Goal: Communication & Community: Answer question/provide support

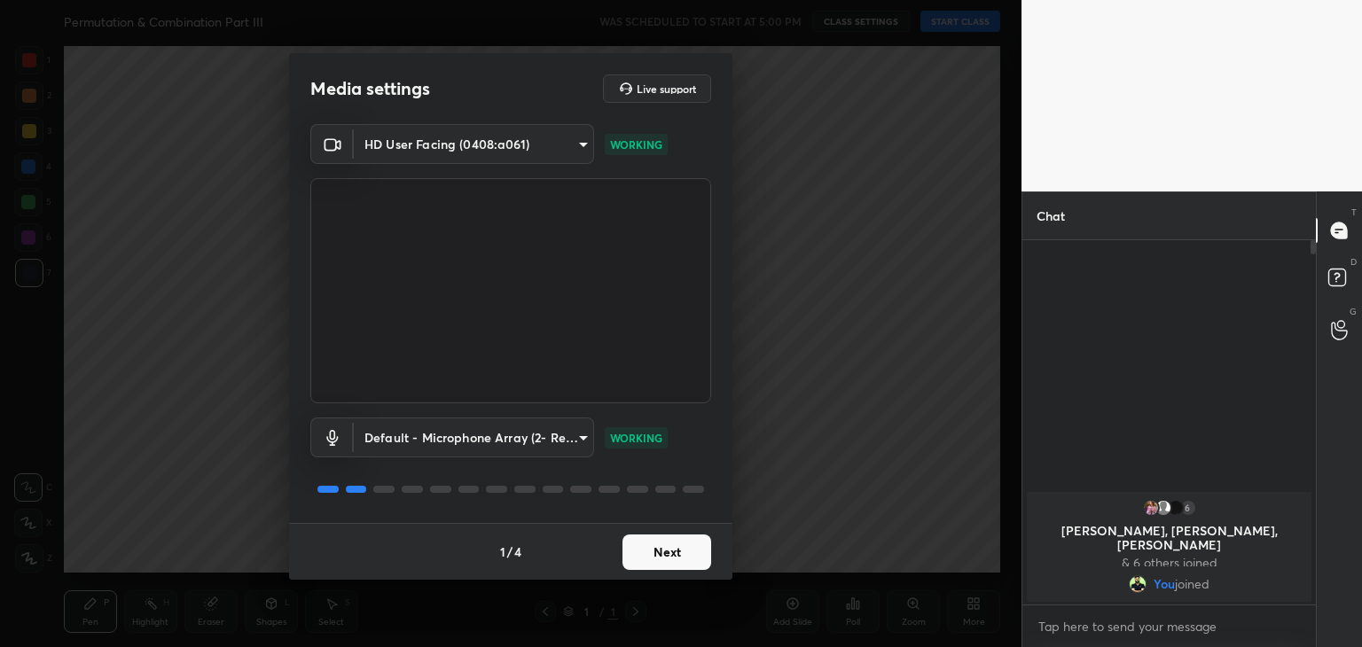
click at [679, 544] on button "Next" at bounding box center [666, 552] width 89 height 35
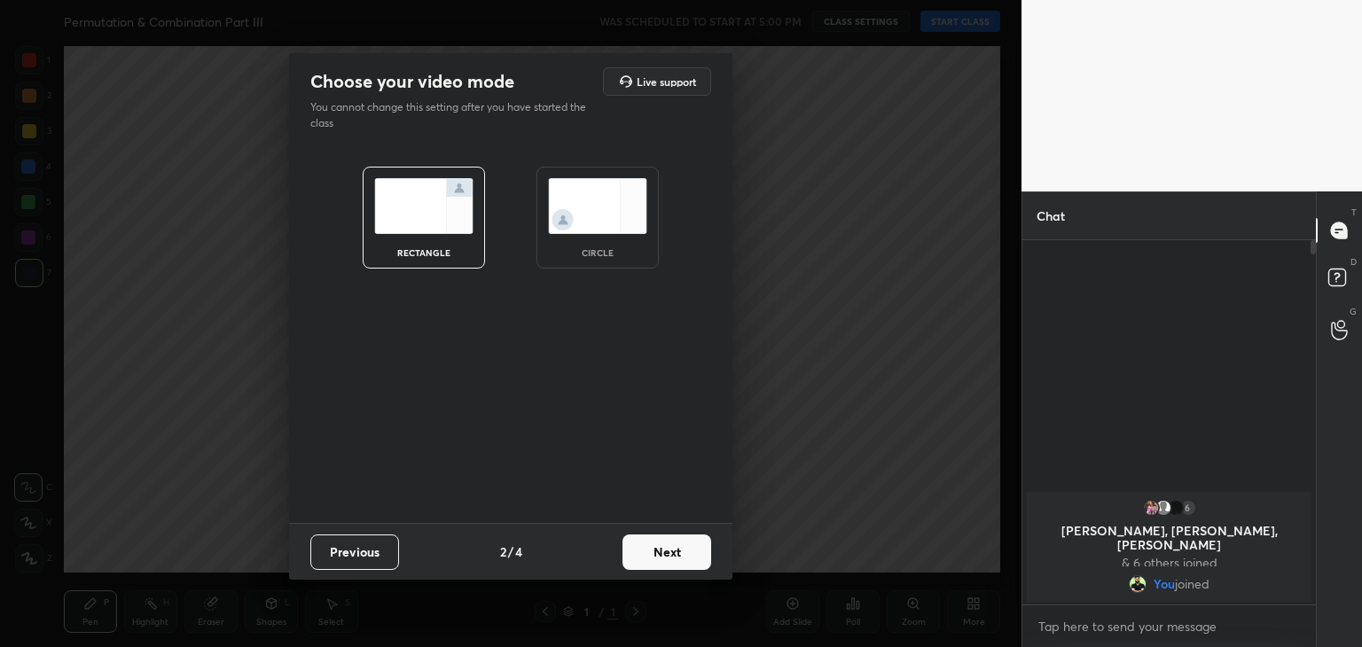
click at [600, 215] on img at bounding box center [597, 206] width 99 height 56
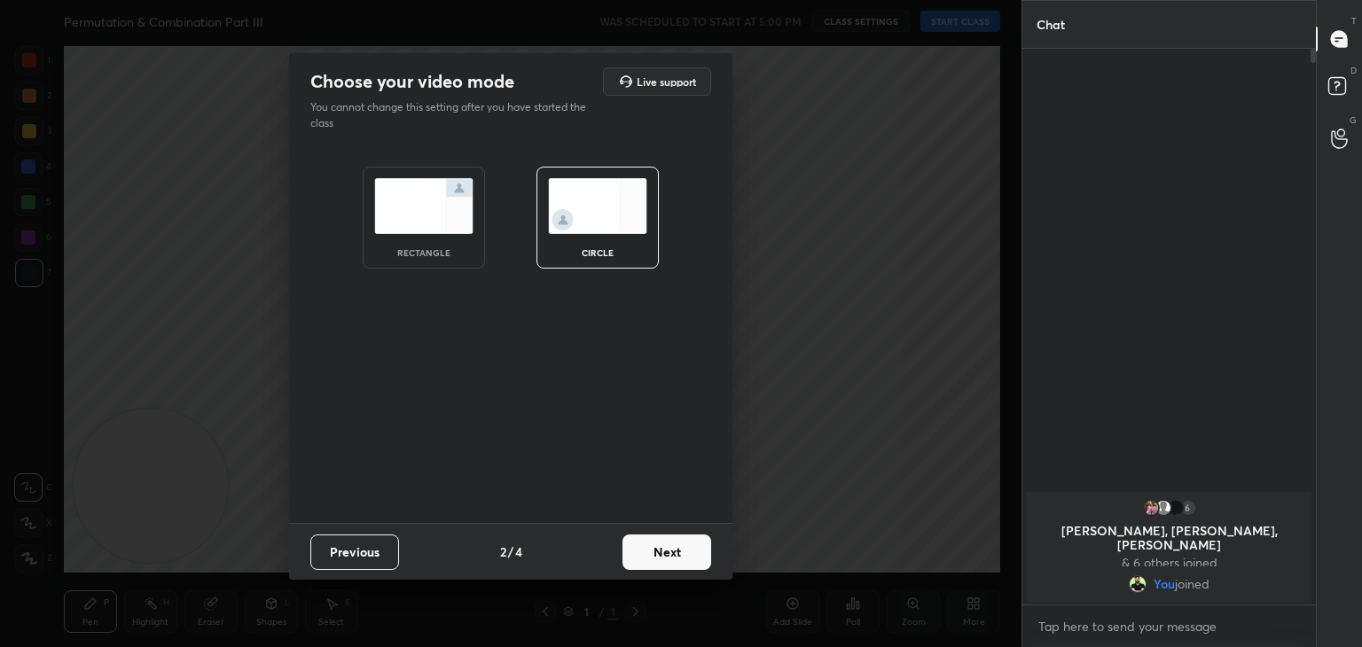
scroll to position [593, 288]
click at [677, 551] on button "Next" at bounding box center [666, 552] width 89 height 35
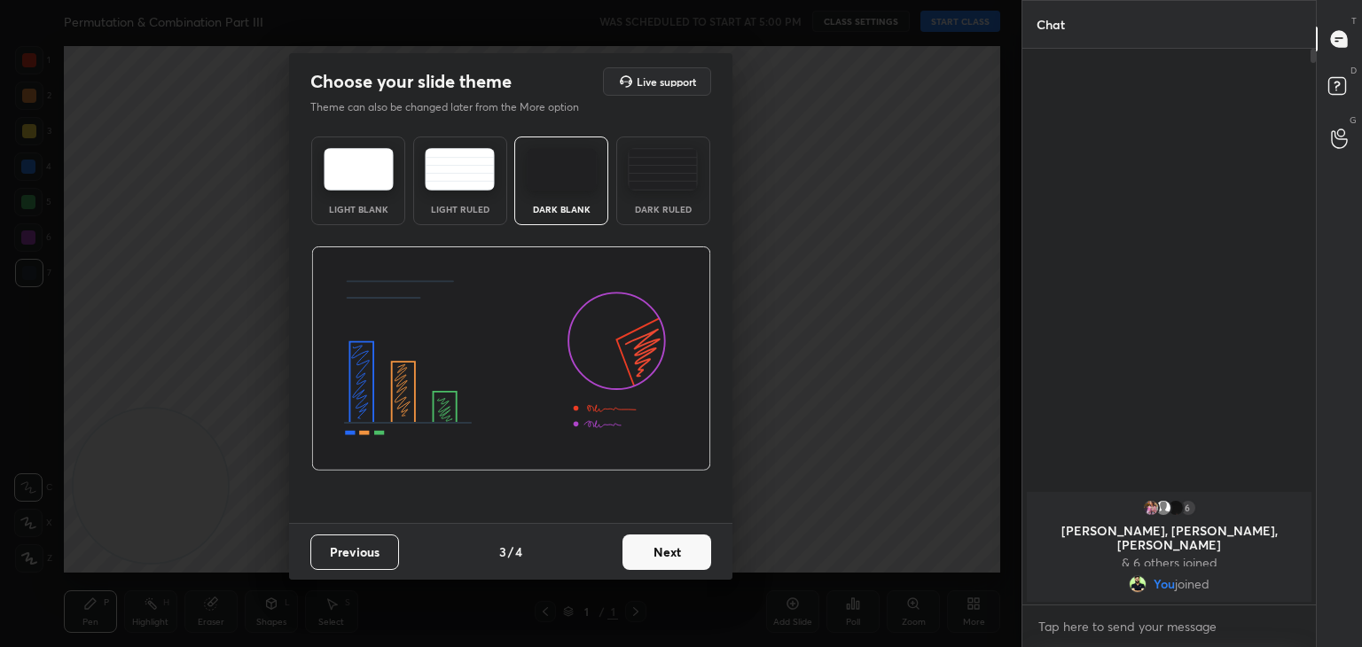
click at [677, 551] on button "Next" at bounding box center [666, 552] width 89 height 35
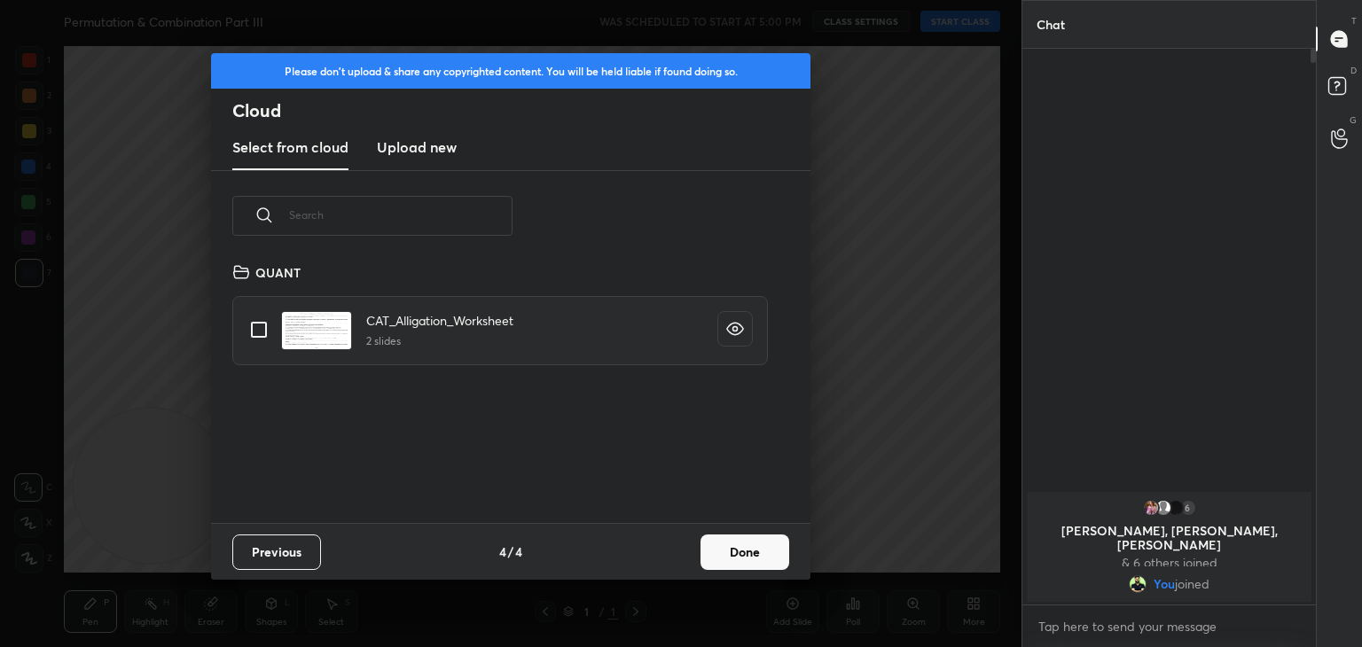
scroll to position [262, 569]
click at [724, 545] on button "Done" at bounding box center [744, 552] width 89 height 35
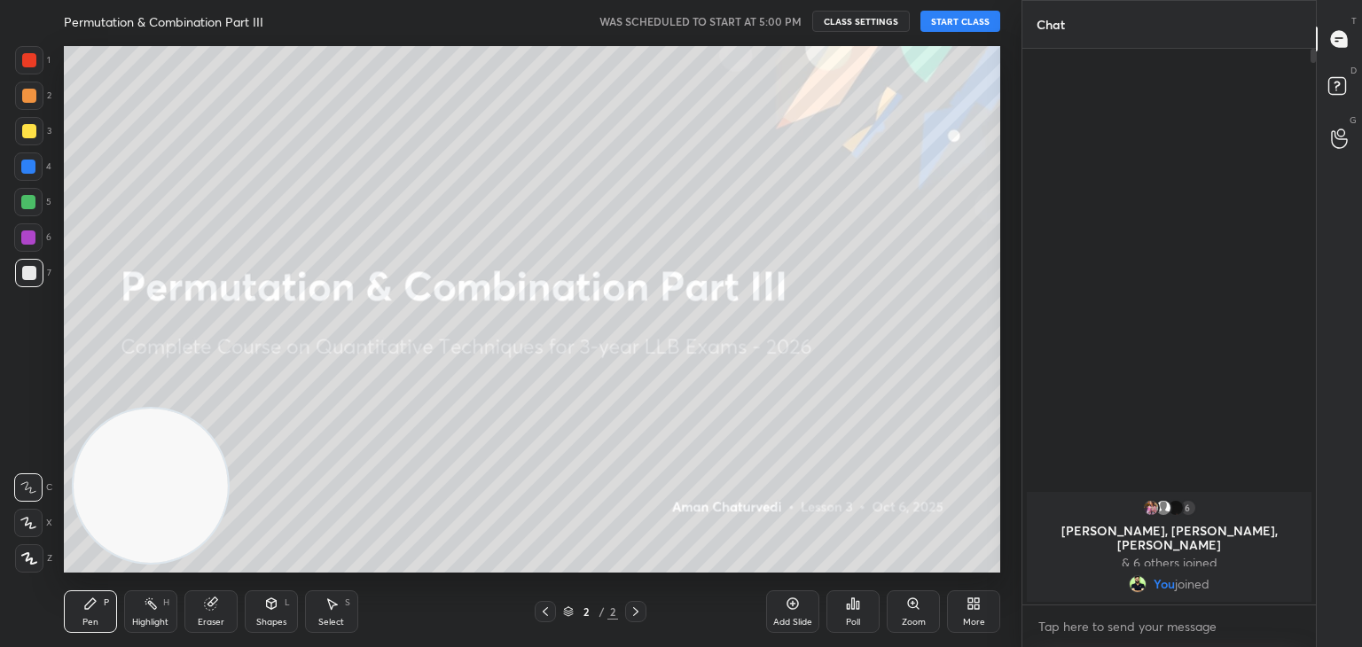
click at [965, 20] on button "START CLASS" at bounding box center [960, 21] width 80 height 21
click at [795, 16] on span "mute" at bounding box center [785, 21] width 25 height 12
click at [793, 24] on span "unmute" at bounding box center [784, 21] width 38 height 12
click at [963, 600] on div "More" at bounding box center [973, 611] width 53 height 43
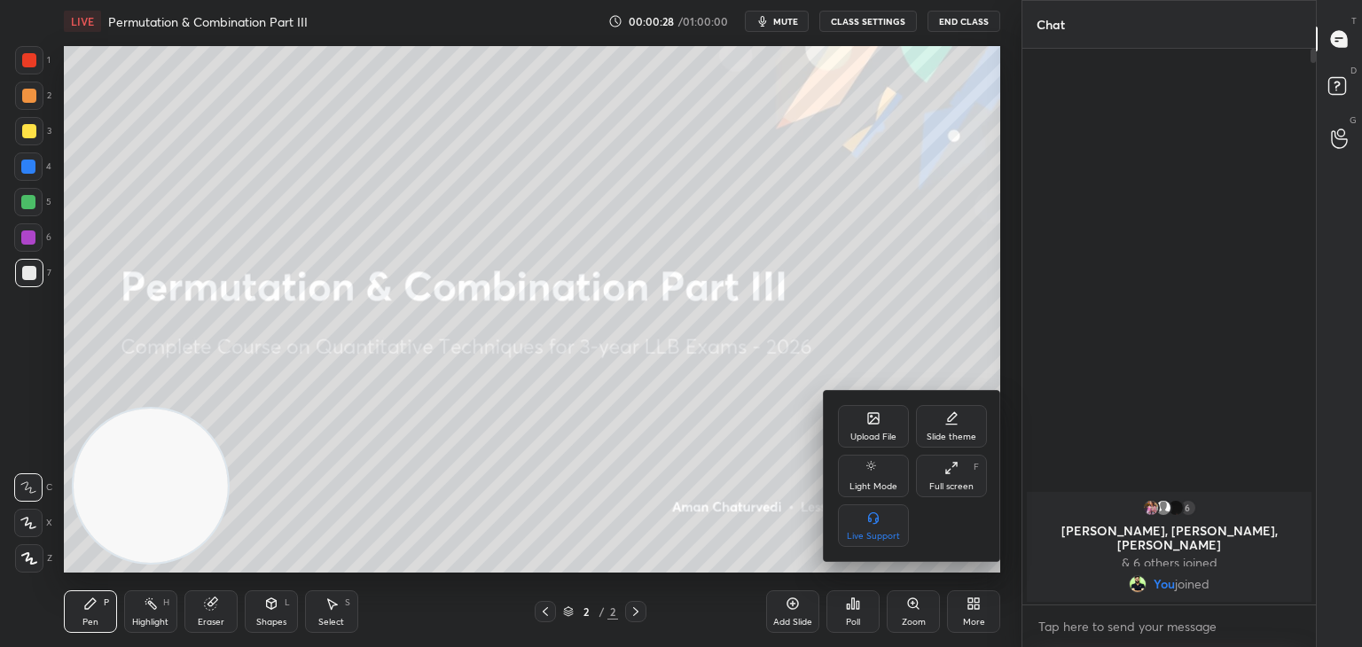
click at [887, 433] on div "Upload File" at bounding box center [873, 437] width 46 height 9
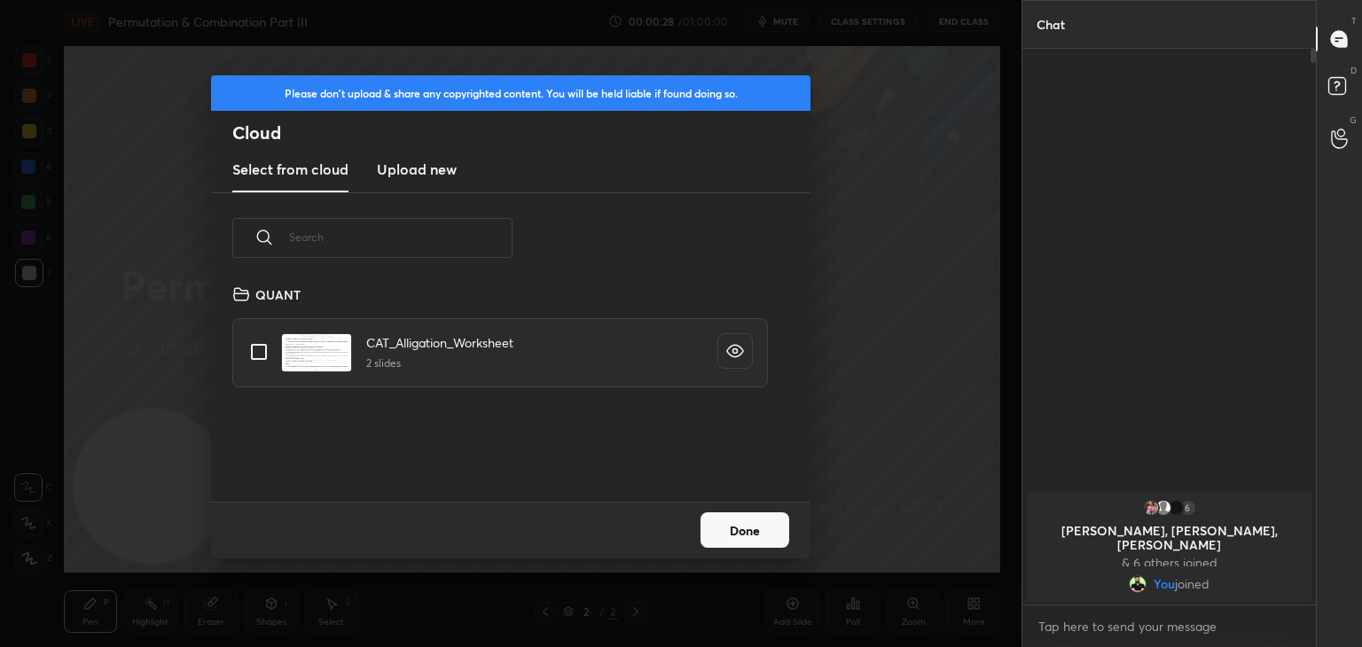
scroll to position [218, 569]
click at [421, 171] on h3 "Upload new" at bounding box center [417, 169] width 80 height 21
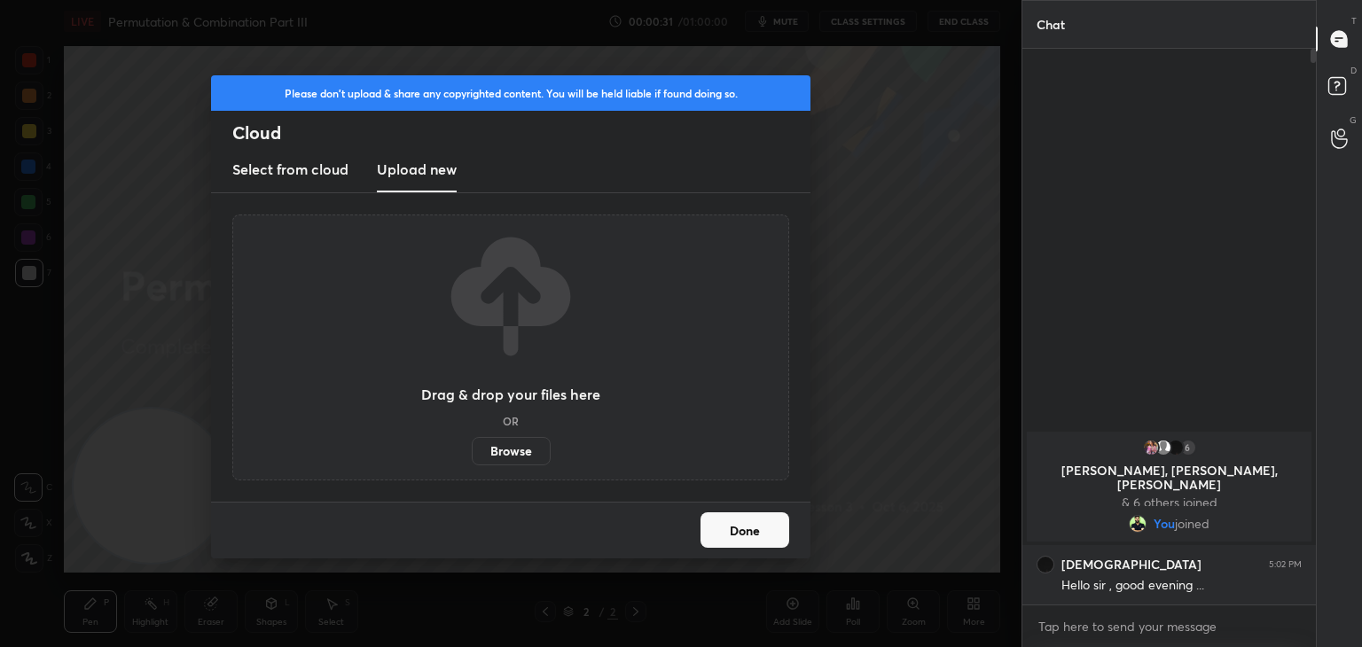
click at [507, 453] on label "Browse" at bounding box center [511, 451] width 79 height 28
click at [472, 453] on input "Browse" at bounding box center [472, 451] width 0 height 28
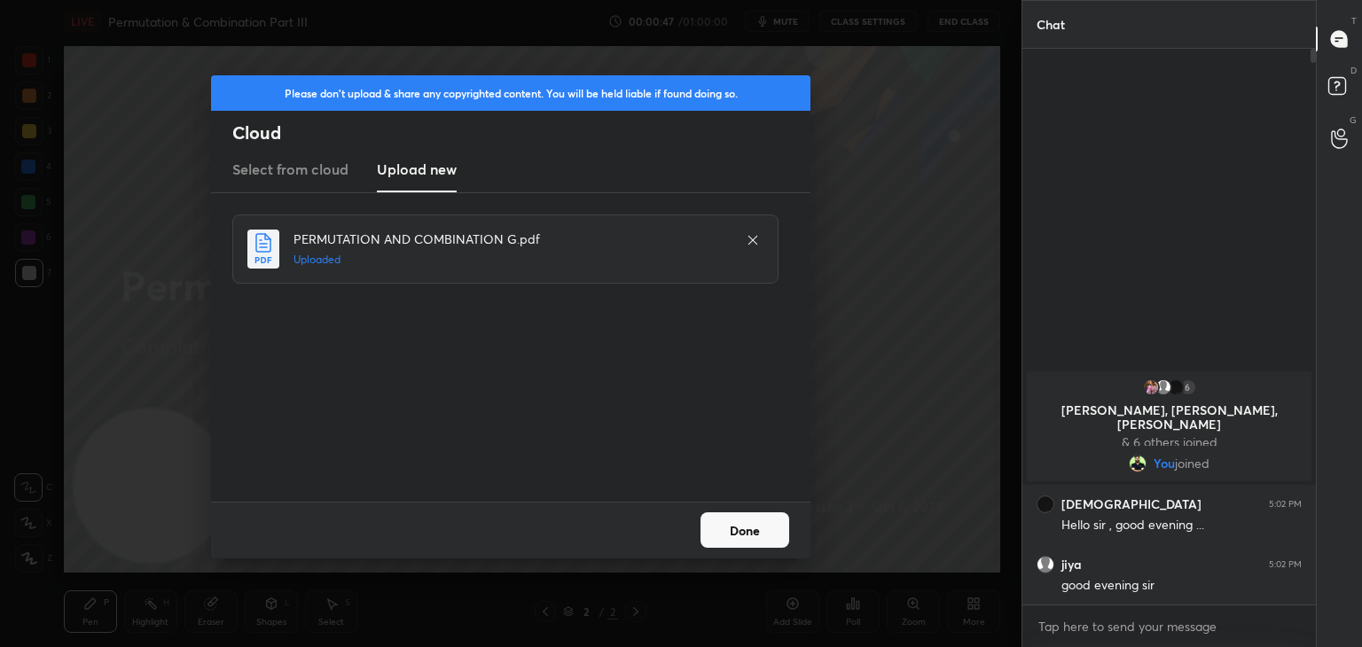
click at [752, 528] on button "Done" at bounding box center [744, 529] width 89 height 35
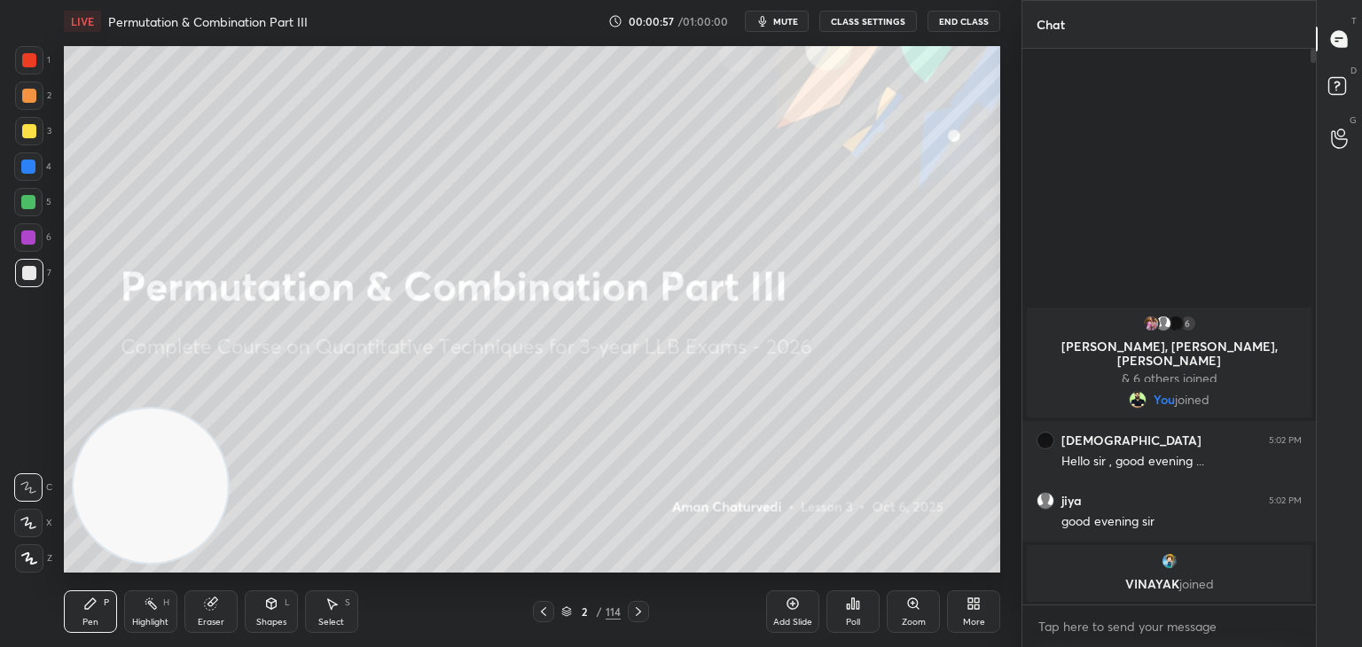
click at [231, 595] on div "Eraser" at bounding box center [210, 611] width 53 height 43
click at [35, 440] on div at bounding box center [29, 430] width 28 height 28
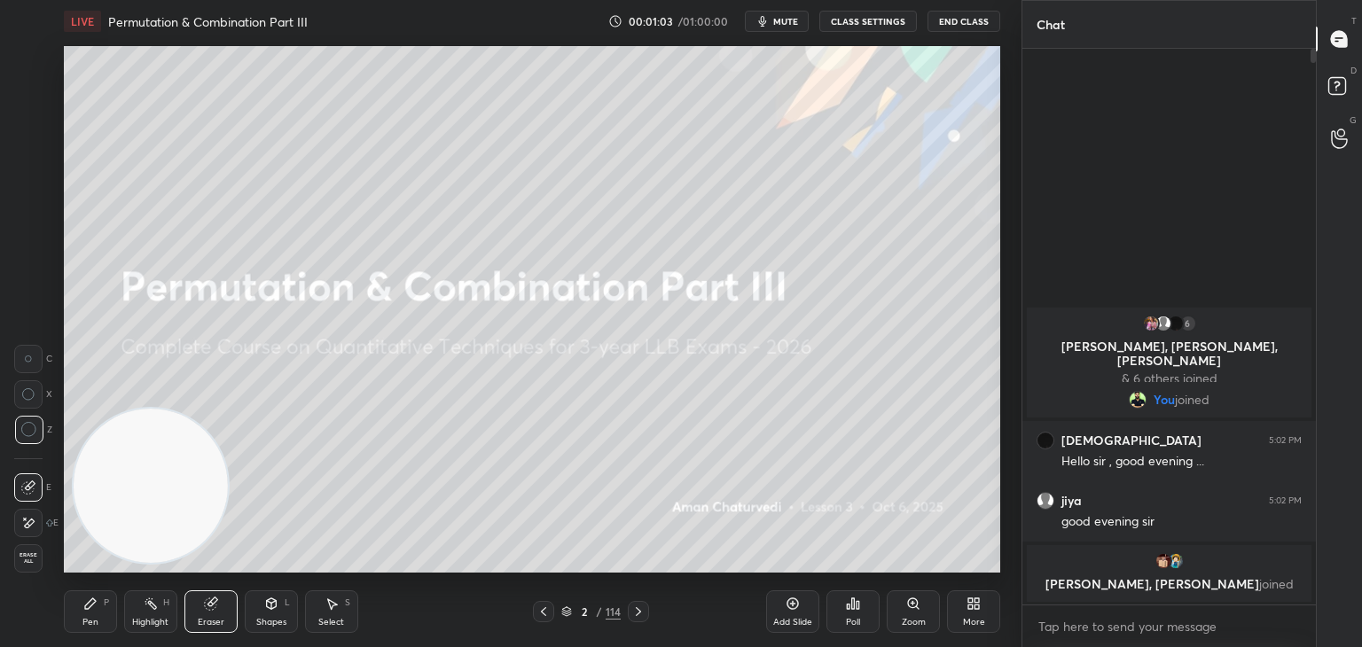
click at [103, 614] on div "Pen P" at bounding box center [90, 611] width 53 height 43
click at [102, 613] on div "Pen P" at bounding box center [90, 611] width 53 height 43
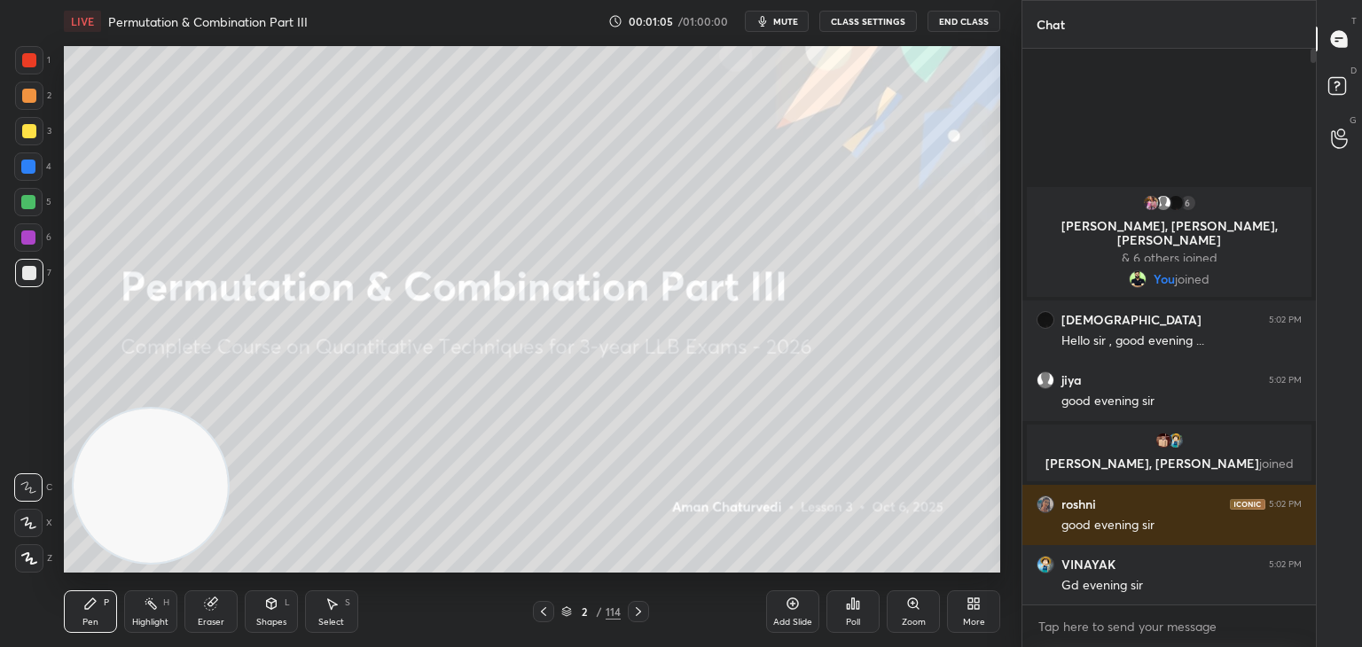
click at [215, 607] on icon at bounding box center [211, 604] width 12 height 12
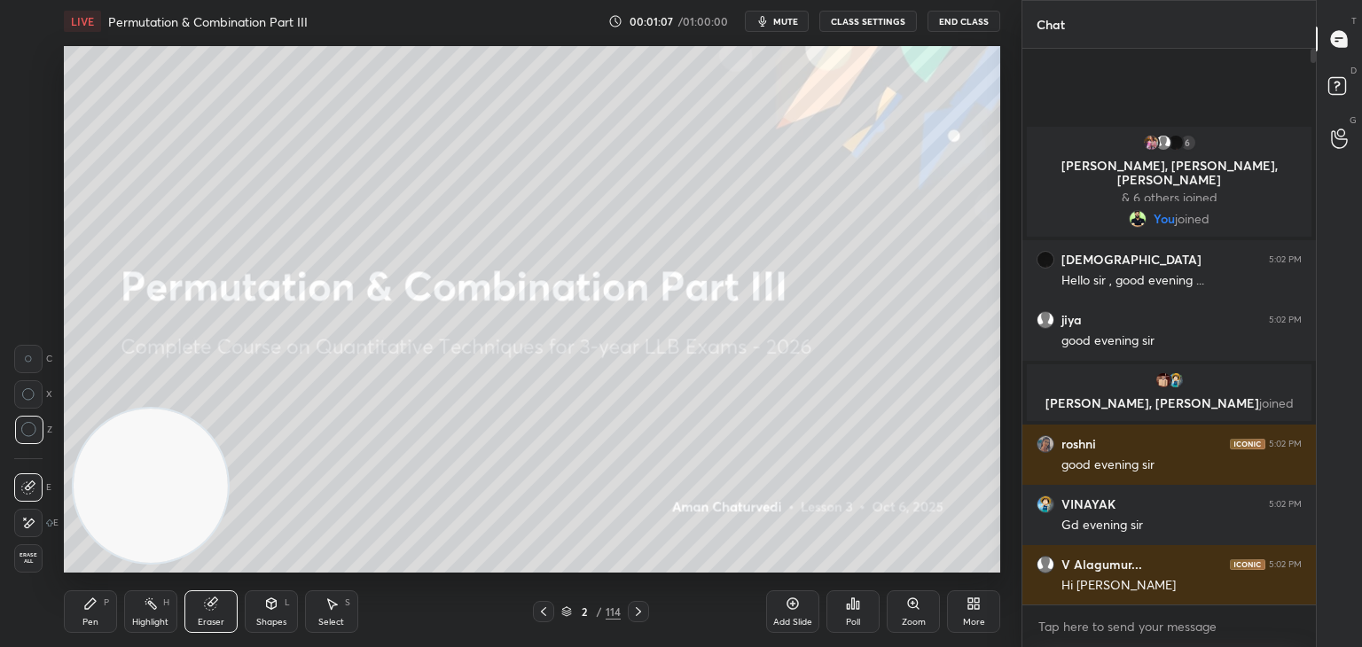
click at [90, 619] on div "Pen" at bounding box center [90, 622] width 16 height 9
click at [214, 611] on icon at bounding box center [211, 604] width 14 height 14
click at [35, 419] on div at bounding box center [29, 430] width 28 height 28
click at [104, 617] on div "Pen P" at bounding box center [90, 611] width 53 height 43
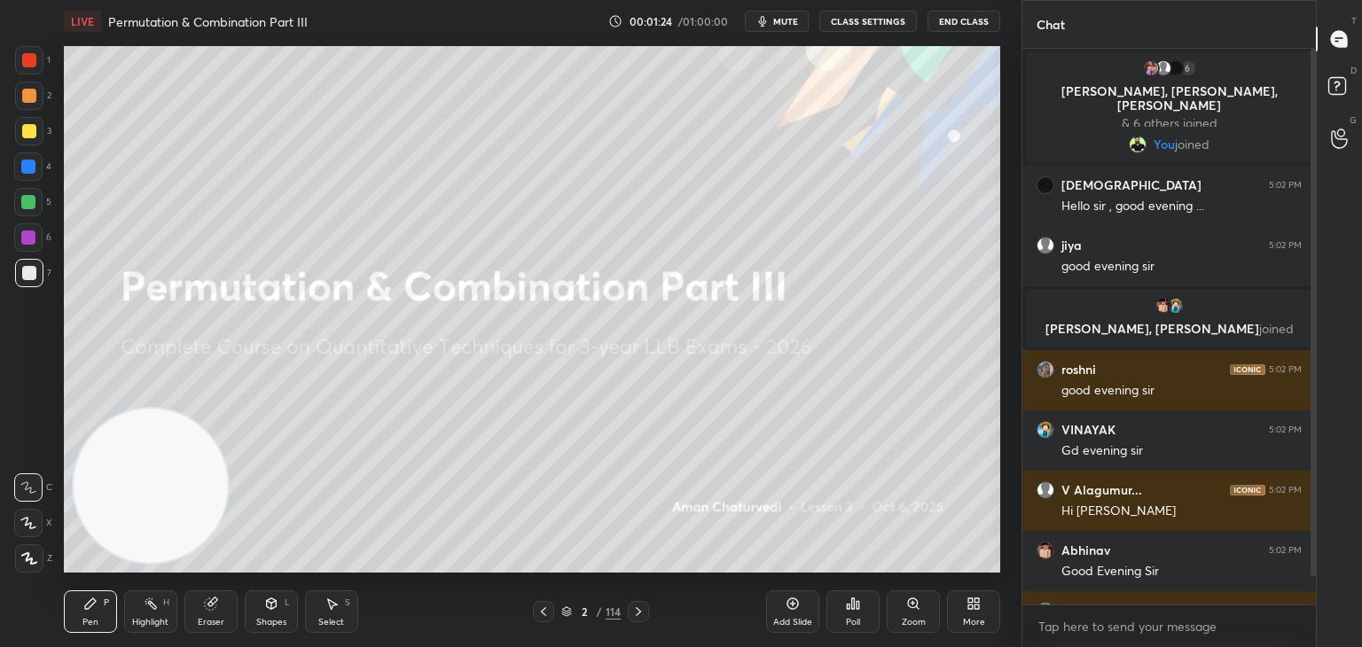
click at [566, 607] on icon at bounding box center [566, 611] width 11 height 11
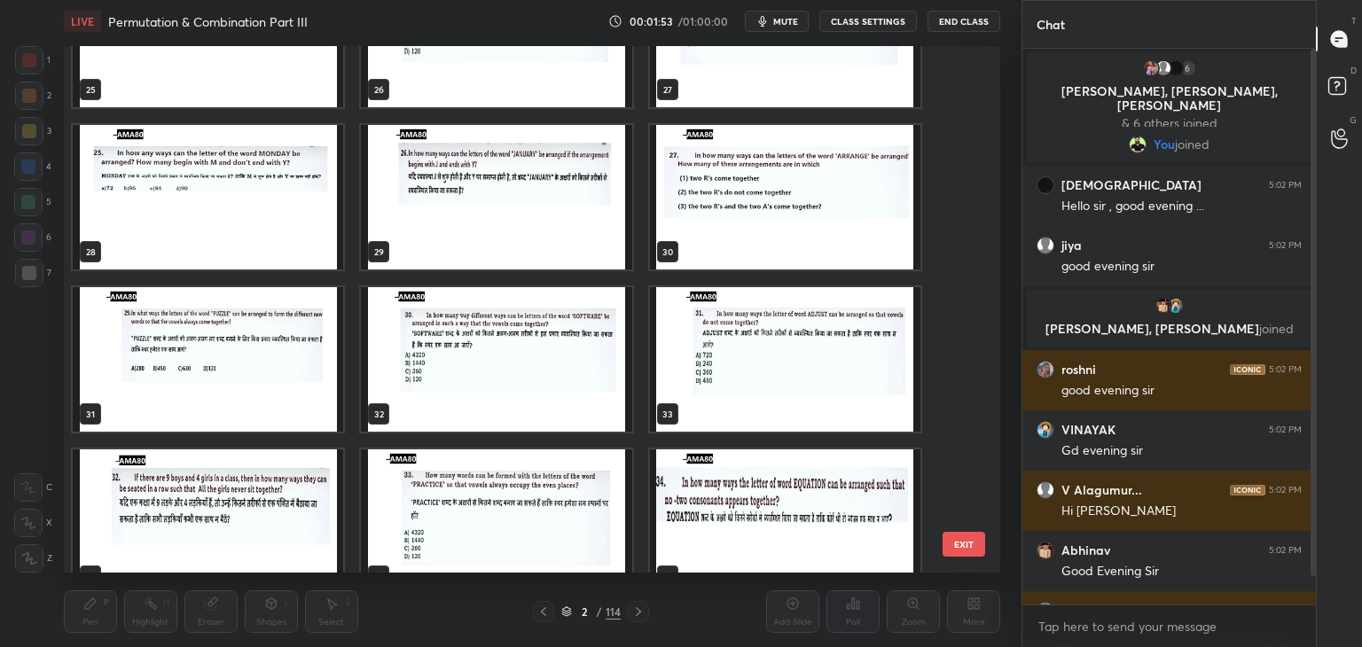
scroll to position [1392, 0]
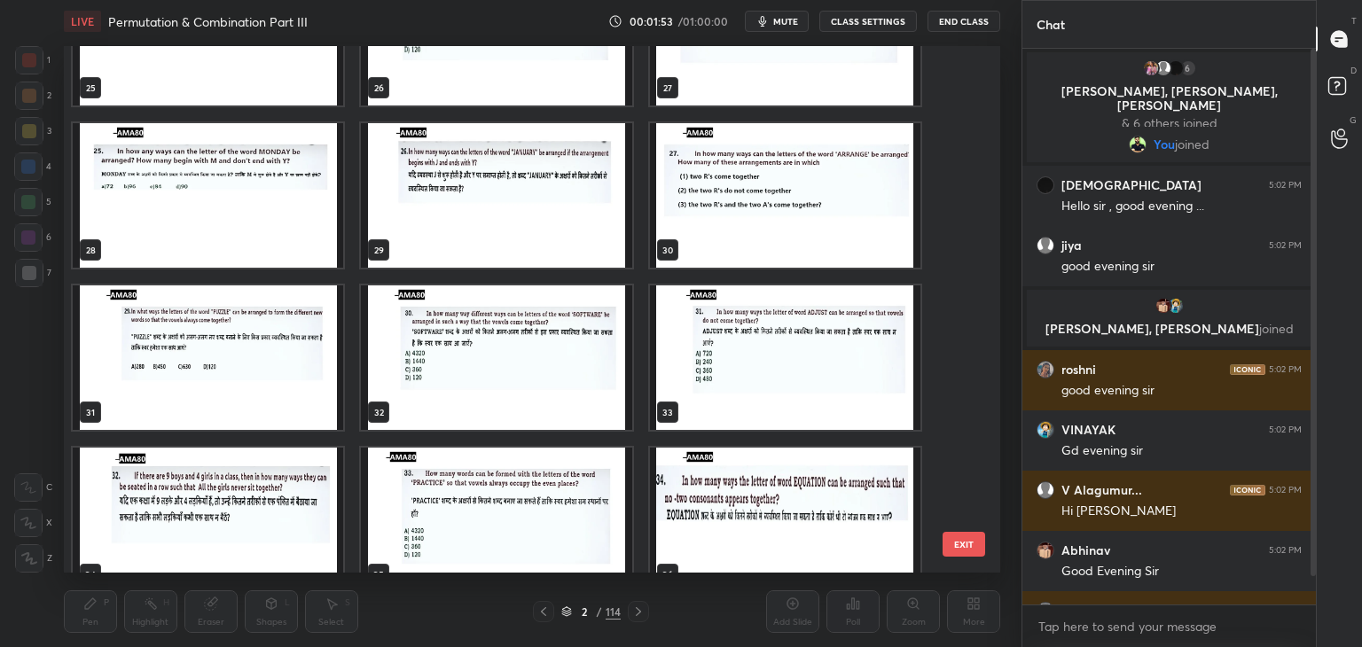
click at [284, 357] on img "grid" at bounding box center [208, 357] width 270 height 144
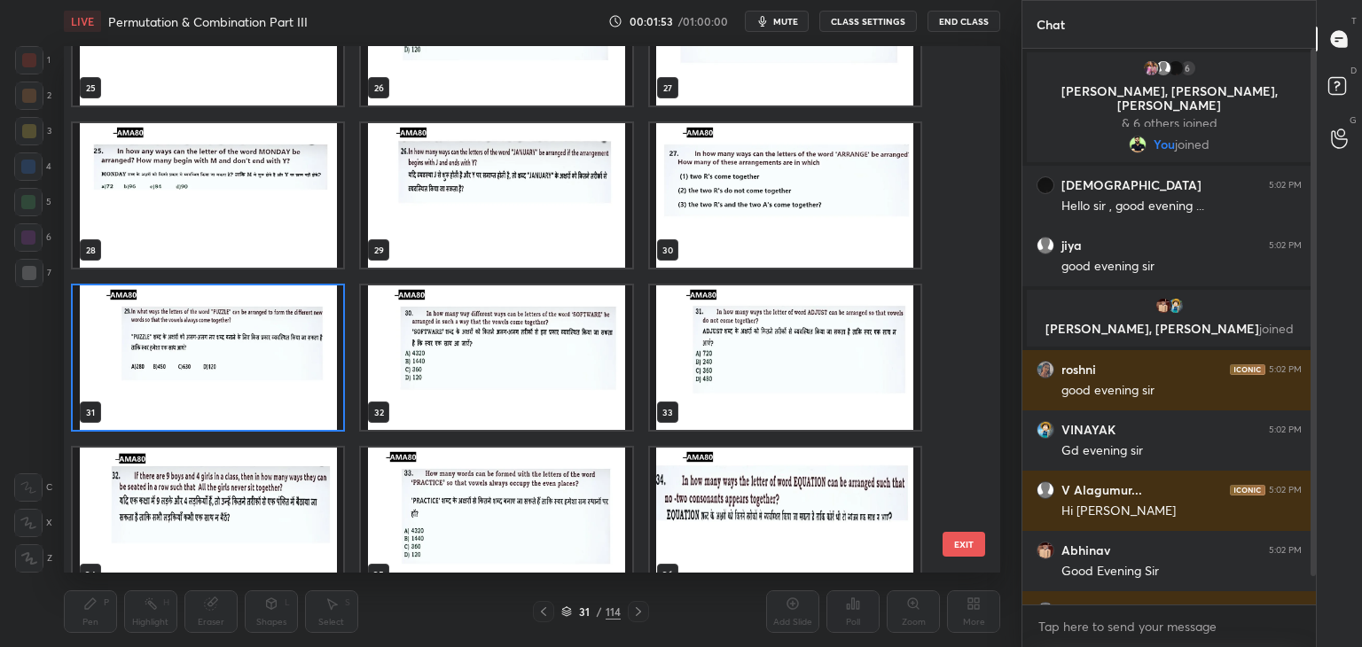
click at [287, 355] on img "grid" at bounding box center [208, 357] width 270 height 144
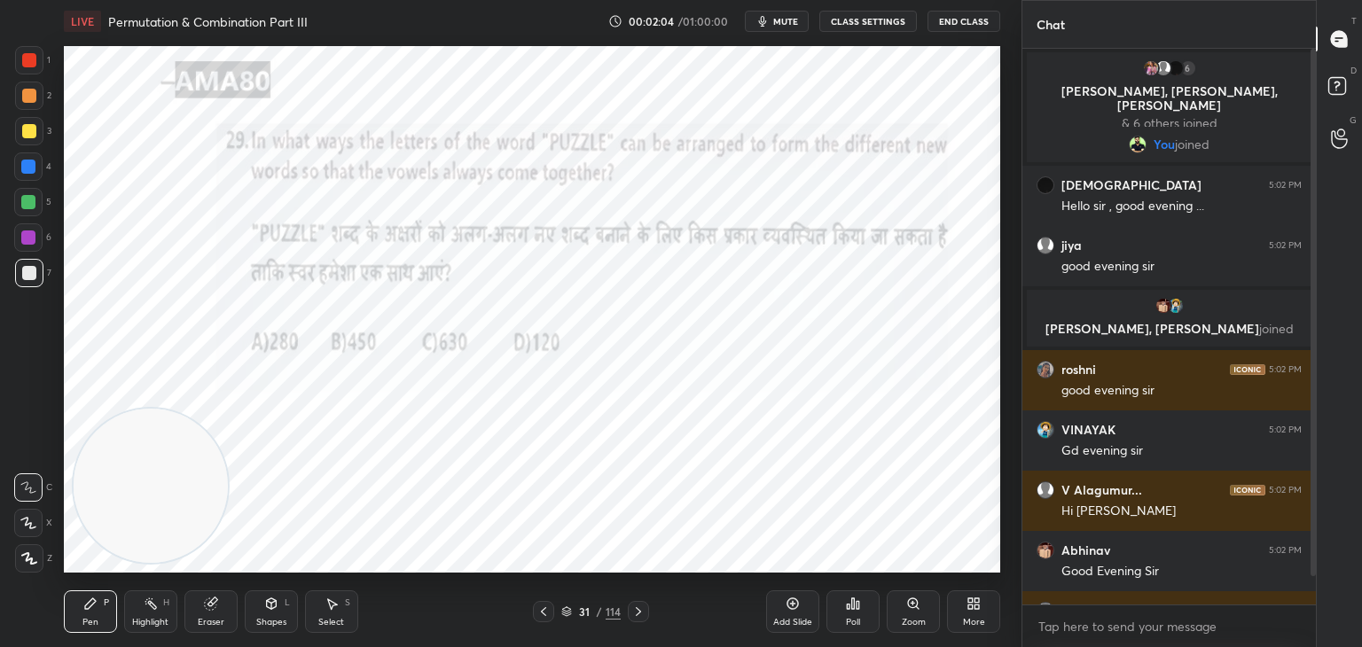
click at [33, 61] on div at bounding box center [29, 60] width 14 height 14
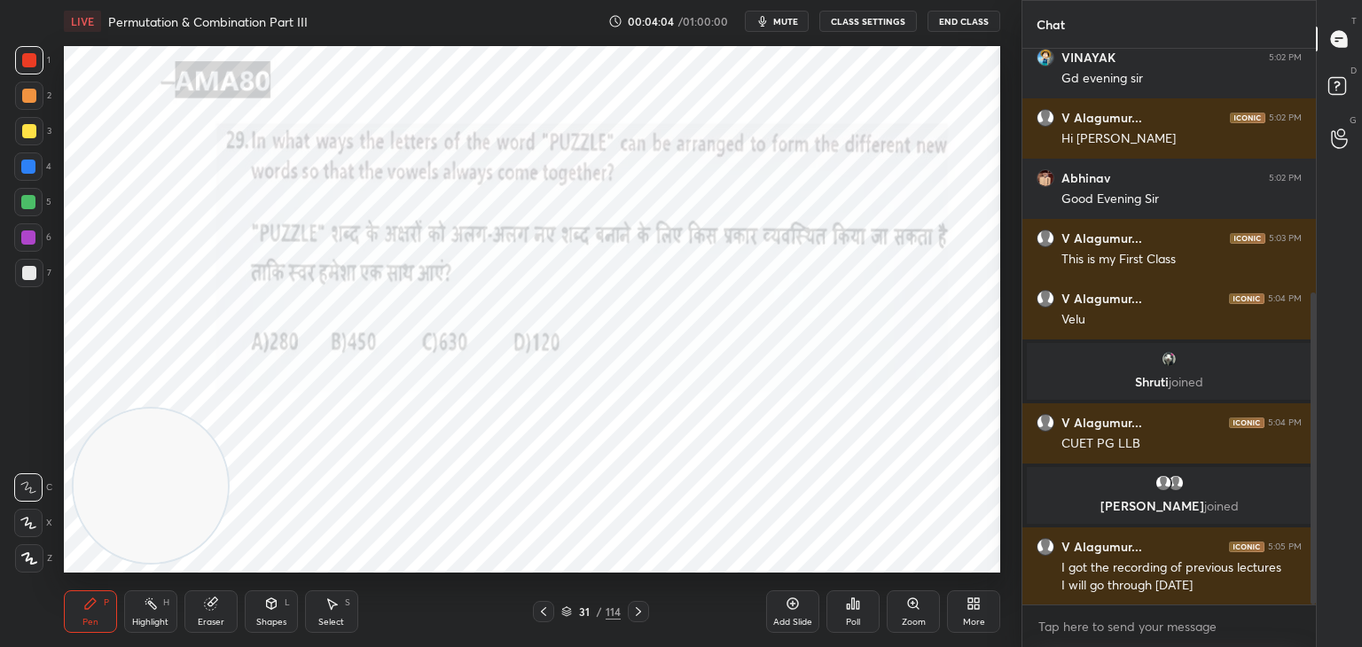
scroll to position [436, 0]
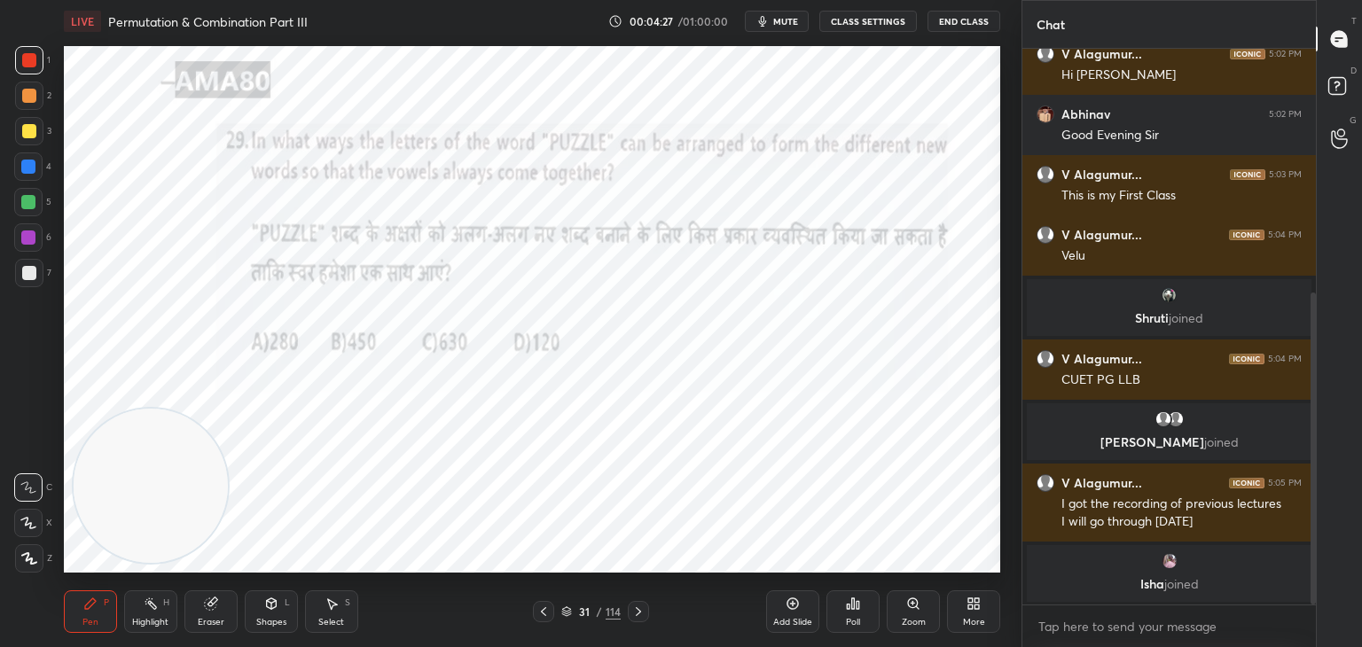
click at [203, 619] on div "Eraser" at bounding box center [211, 622] width 27 height 9
click at [32, 558] on span "Erase all" at bounding box center [28, 558] width 27 height 12
click at [81, 600] on div "Pen P" at bounding box center [90, 611] width 53 height 43
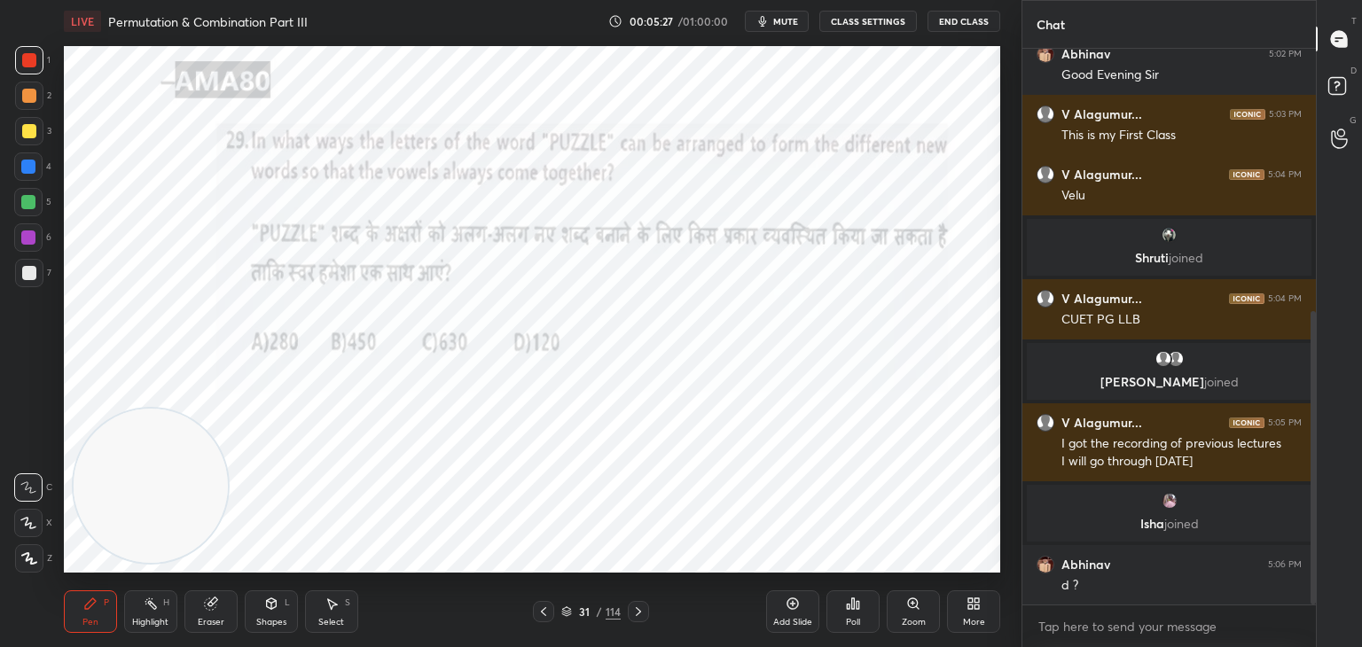
click at [39, 522] on div at bounding box center [28, 523] width 28 height 28
click at [32, 200] on div at bounding box center [28, 202] width 14 height 14
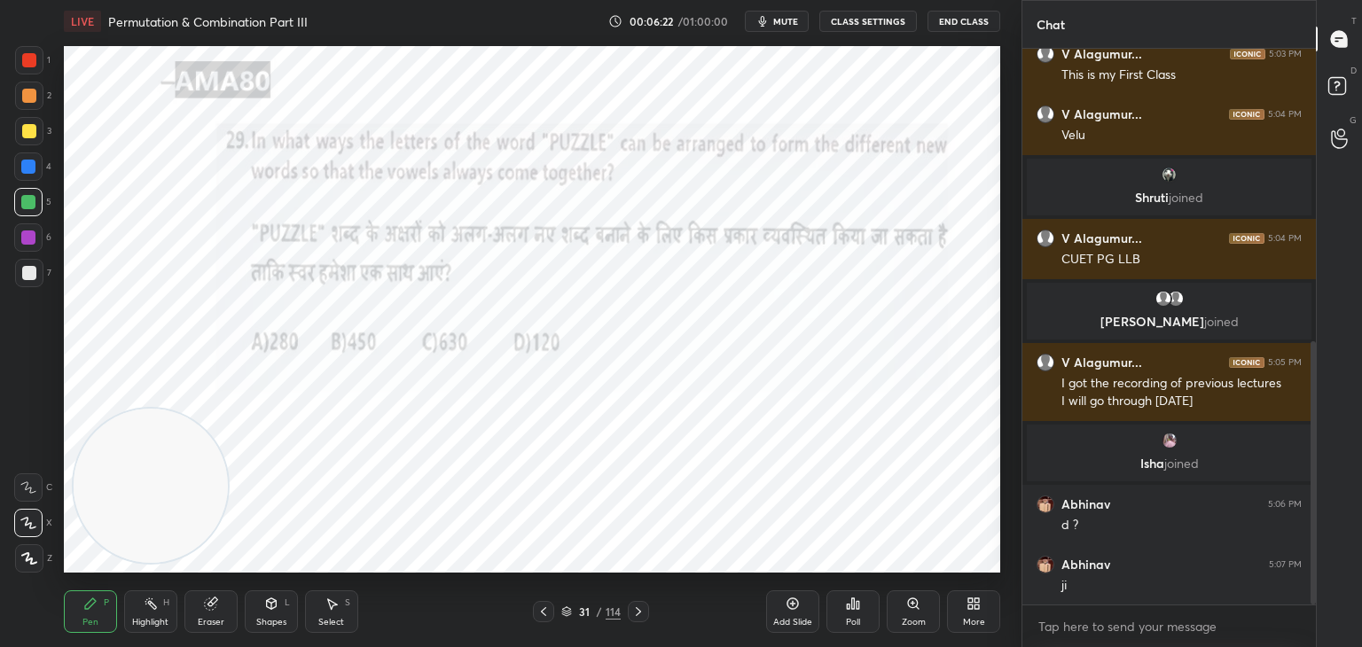
scroll to position [617, 0]
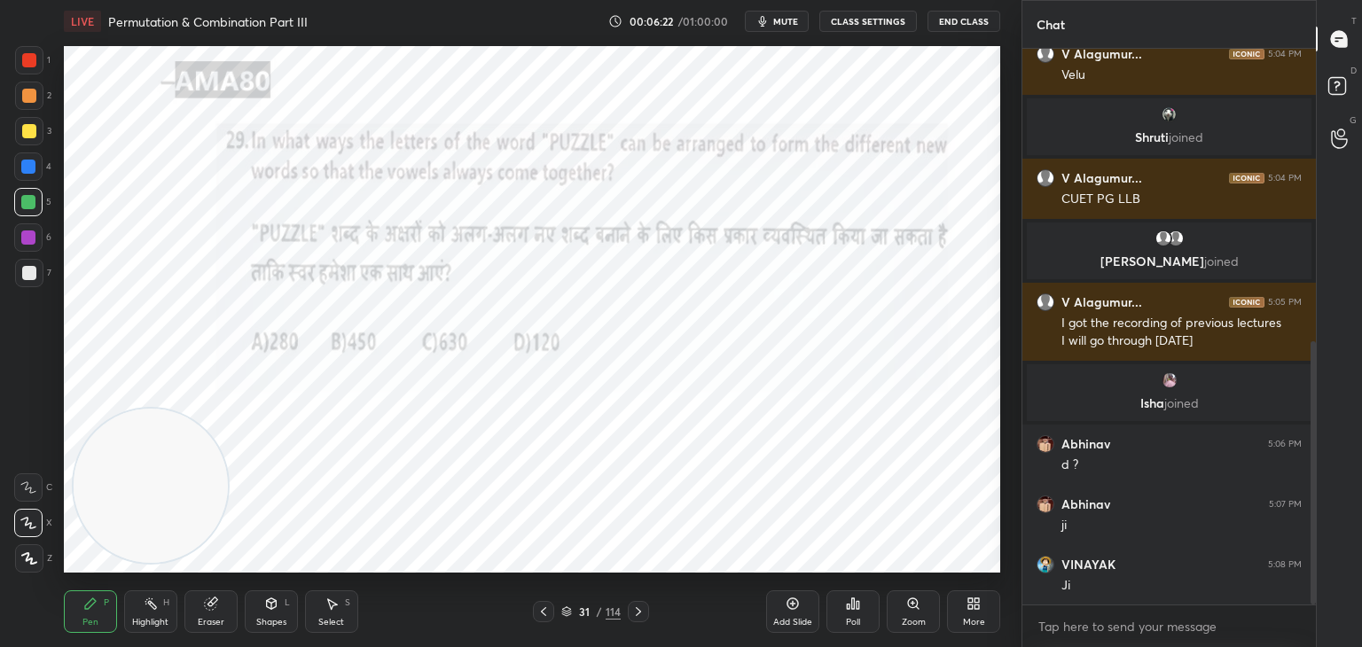
click at [282, 607] on div "Shapes L" at bounding box center [271, 611] width 53 height 43
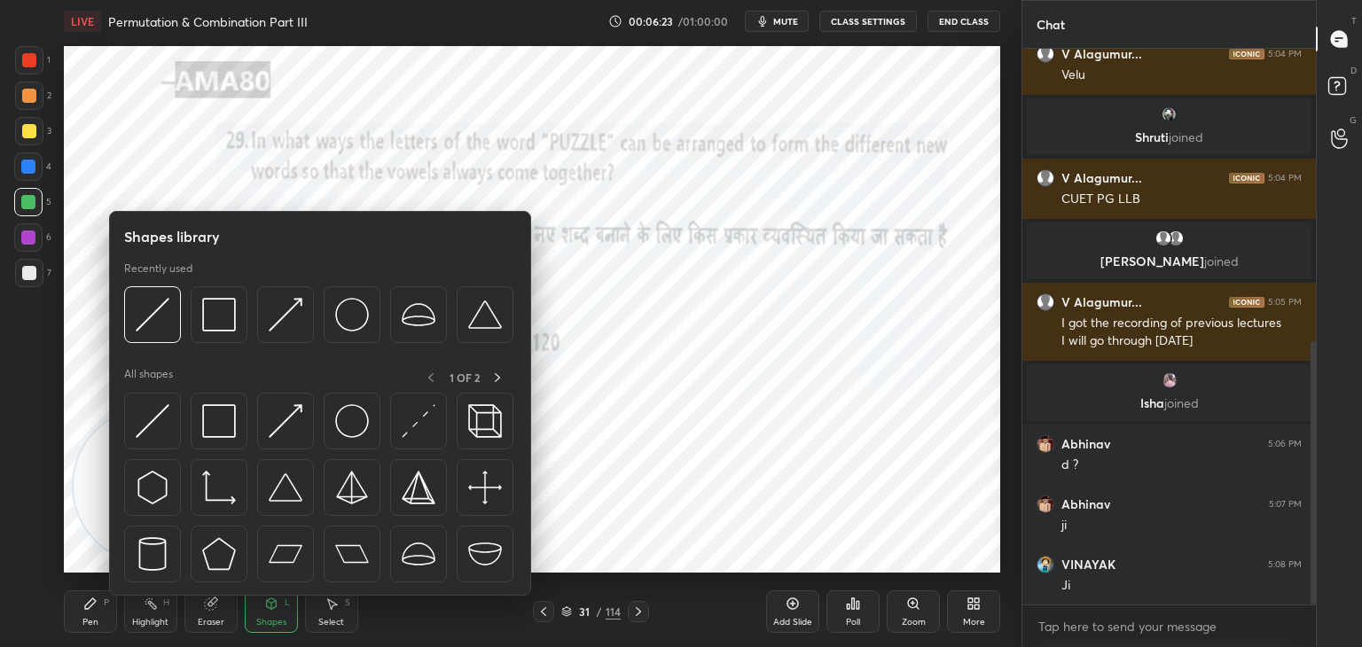
click at [226, 428] on img at bounding box center [219, 421] width 34 height 34
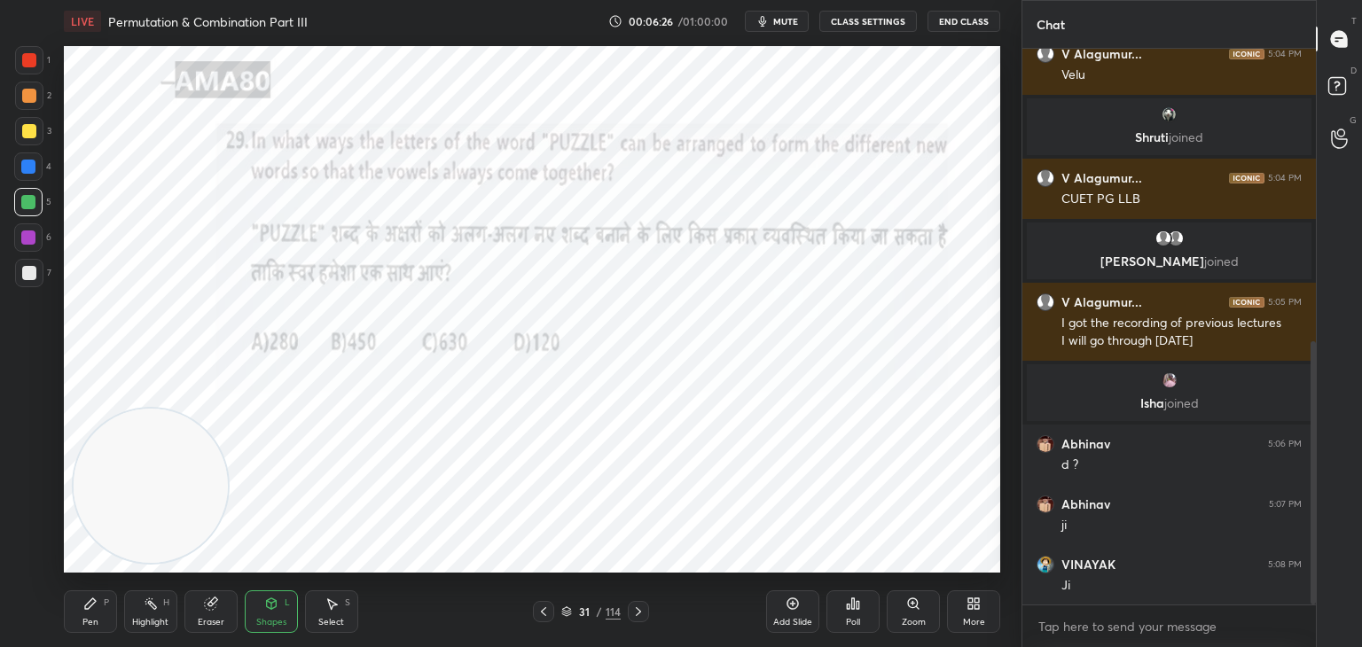
click at [100, 618] on div "Pen P" at bounding box center [90, 611] width 53 height 43
click at [41, 172] on div at bounding box center [28, 166] width 28 height 28
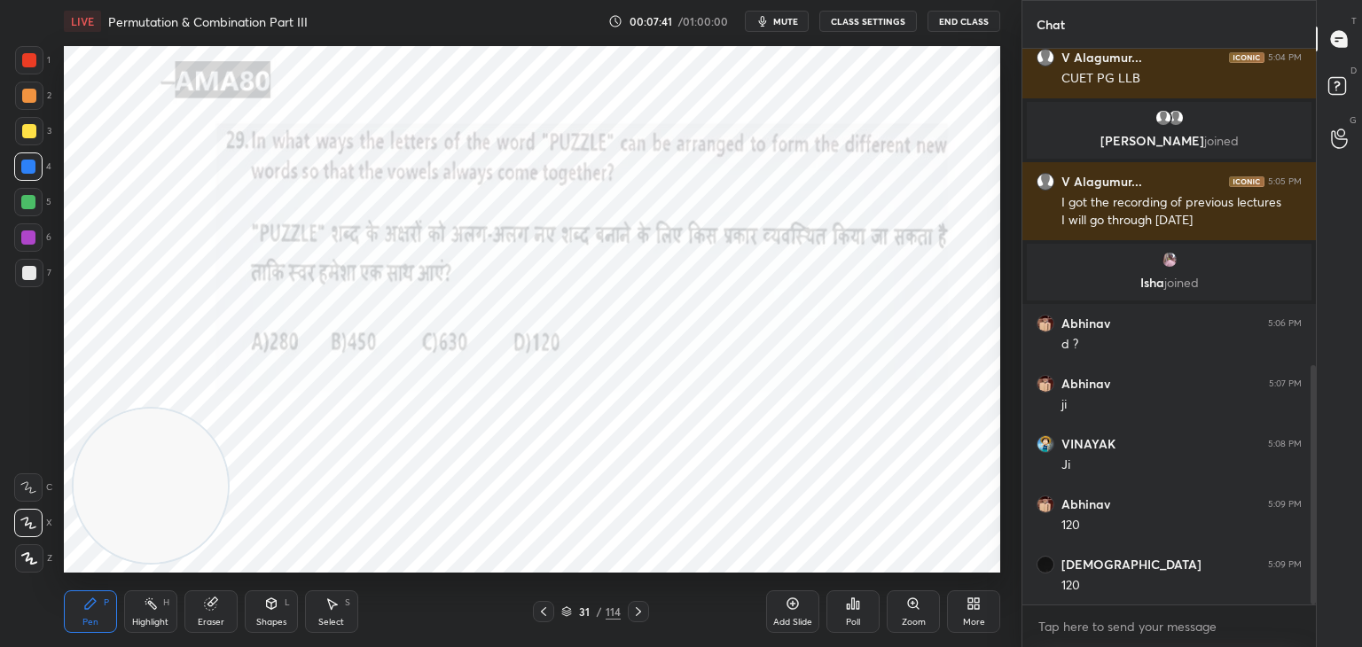
scroll to position [798, 0]
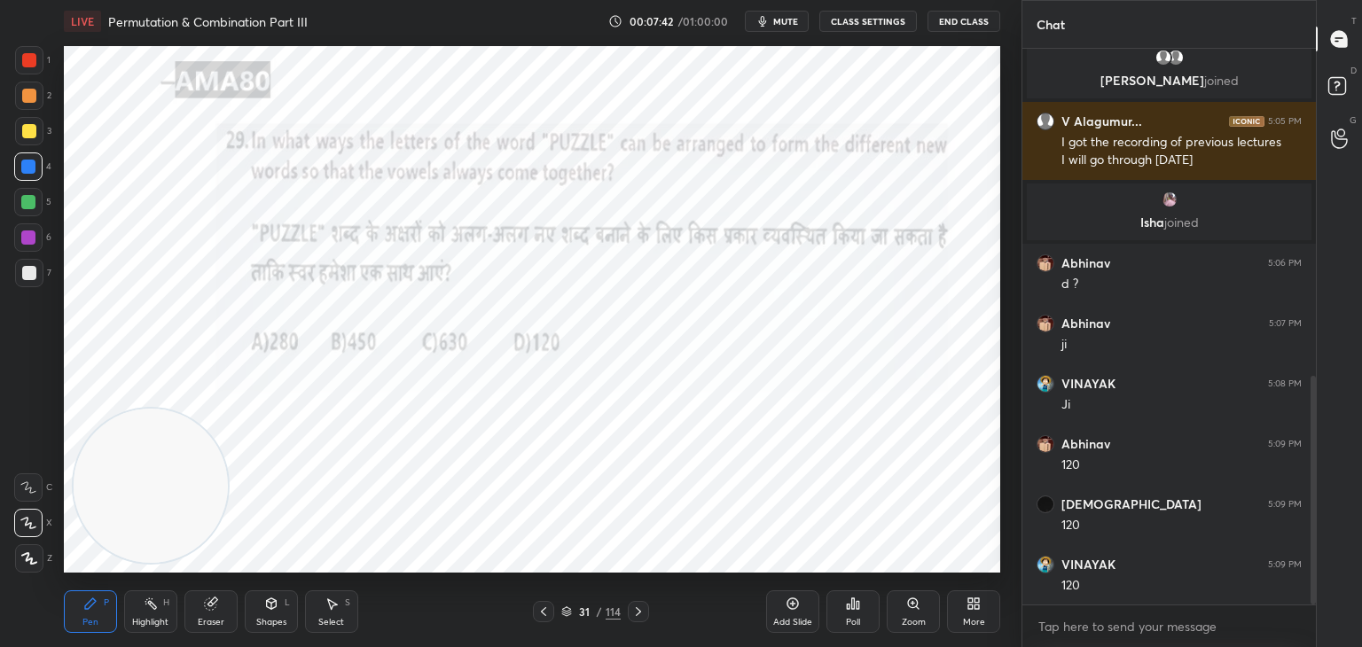
click at [816, 563] on div "Add Slide Poll Zoom More" at bounding box center [883, 611] width 234 height 99
click at [35, 204] on div at bounding box center [28, 202] width 14 height 14
click at [147, 611] on div "Highlight H" at bounding box center [150, 611] width 53 height 43
click at [30, 558] on icon at bounding box center [28, 557] width 9 height 9
click at [35, 533] on div at bounding box center [28, 523] width 28 height 28
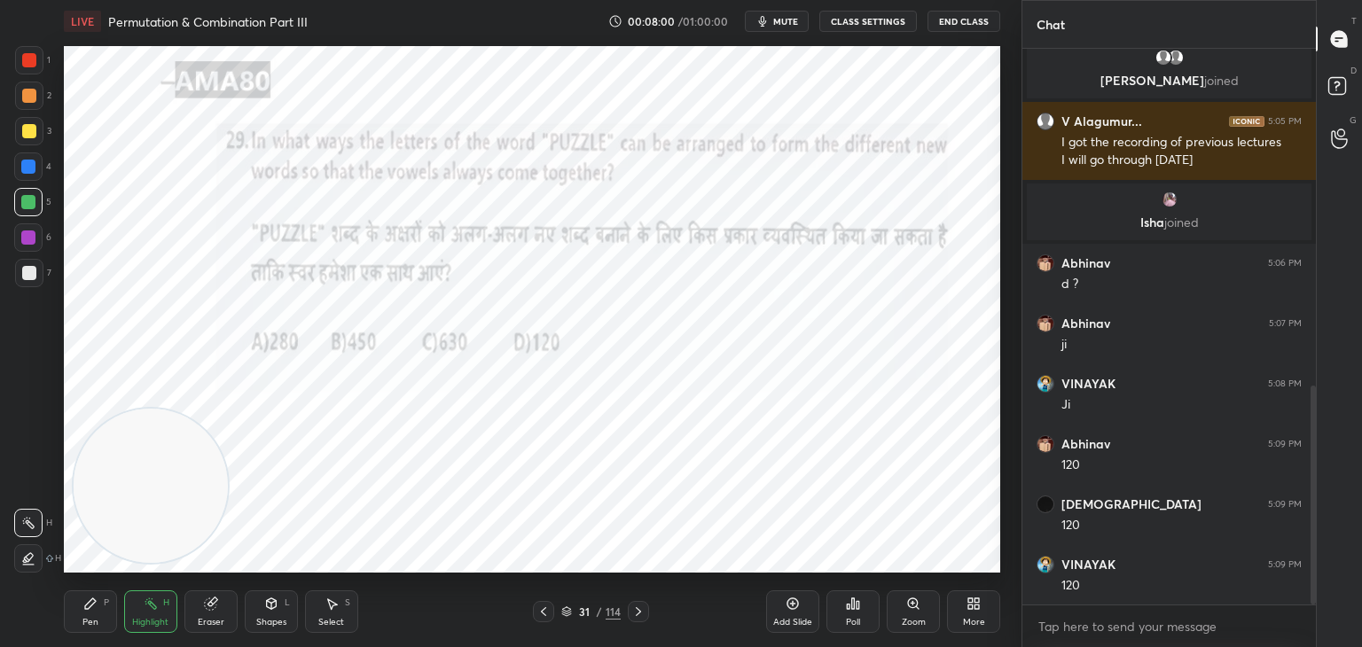
scroll to position [858, 0]
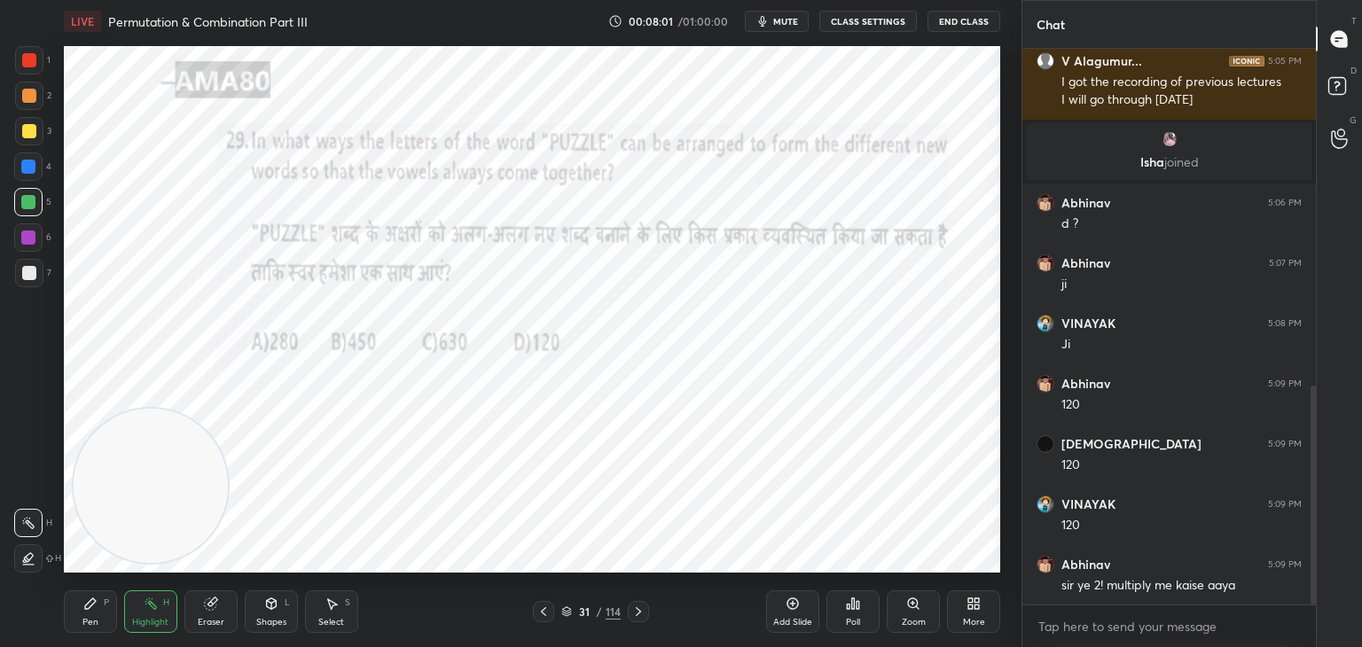
click at [33, 236] on div at bounding box center [28, 237] width 14 height 14
click at [96, 613] on div "Pen P" at bounding box center [90, 611] width 53 height 43
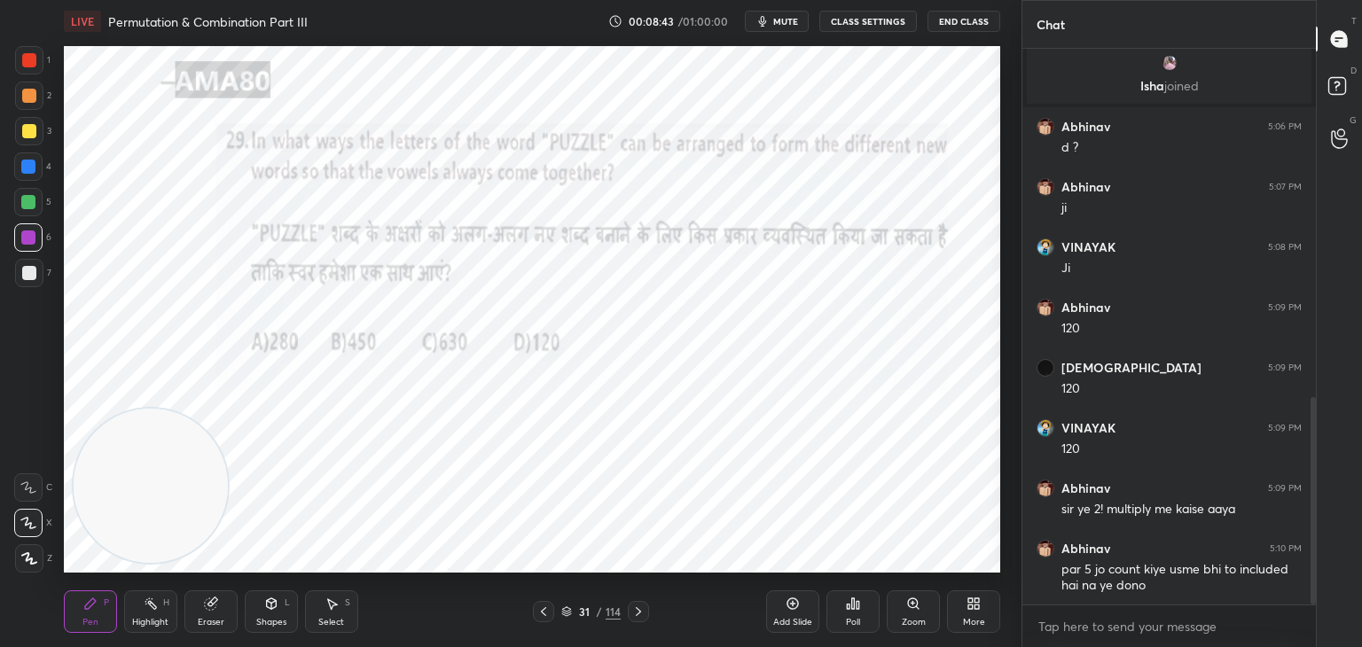
scroll to position [995, 0]
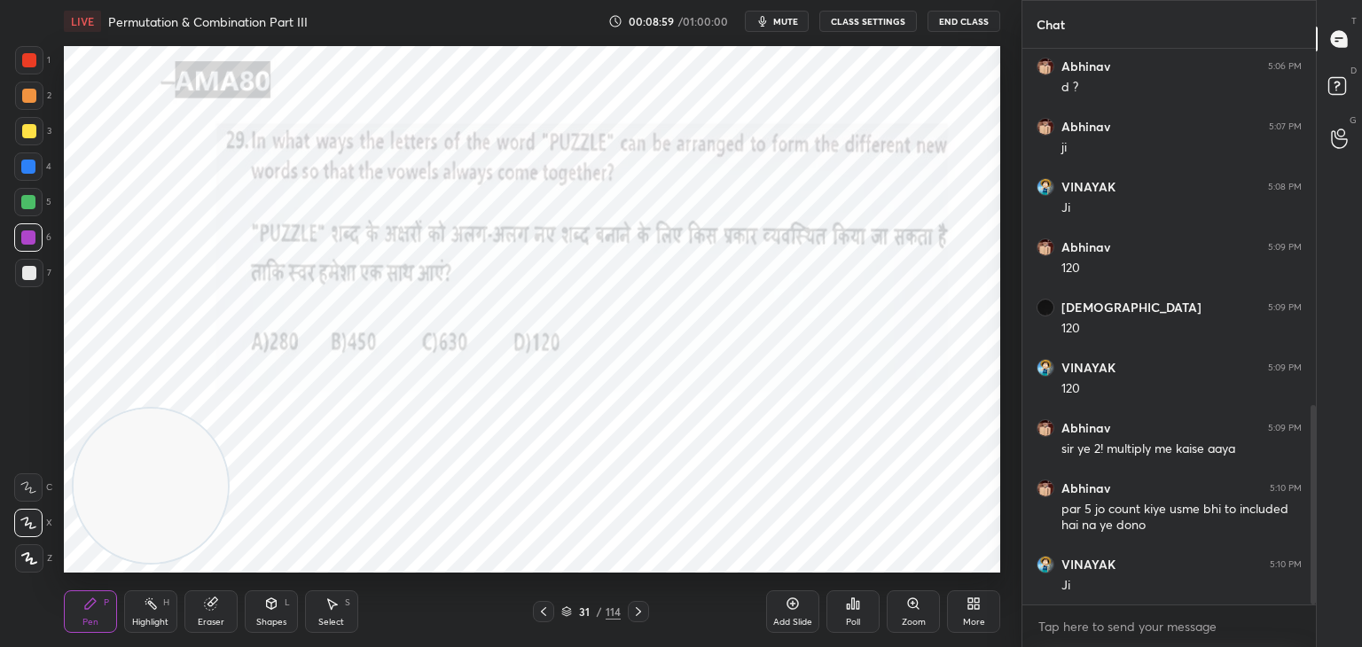
click at [793, 605] on icon at bounding box center [792, 603] width 5 height 5
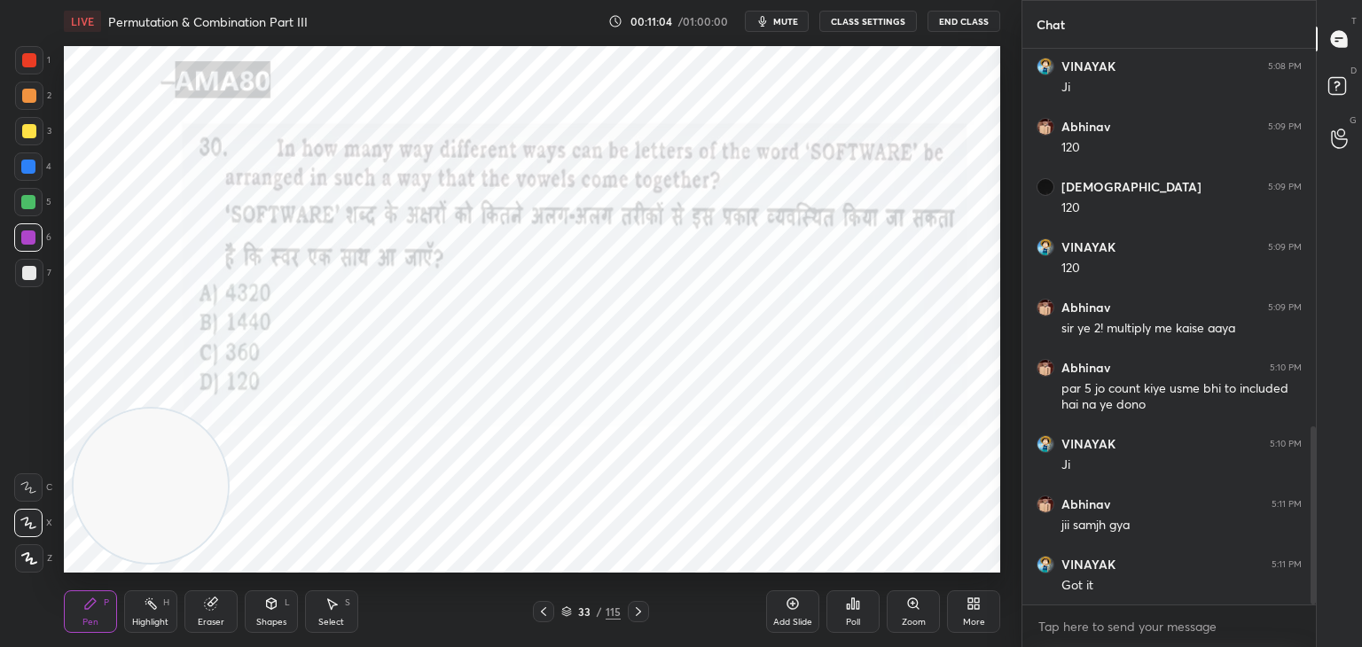
scroll to position [1176, 0]
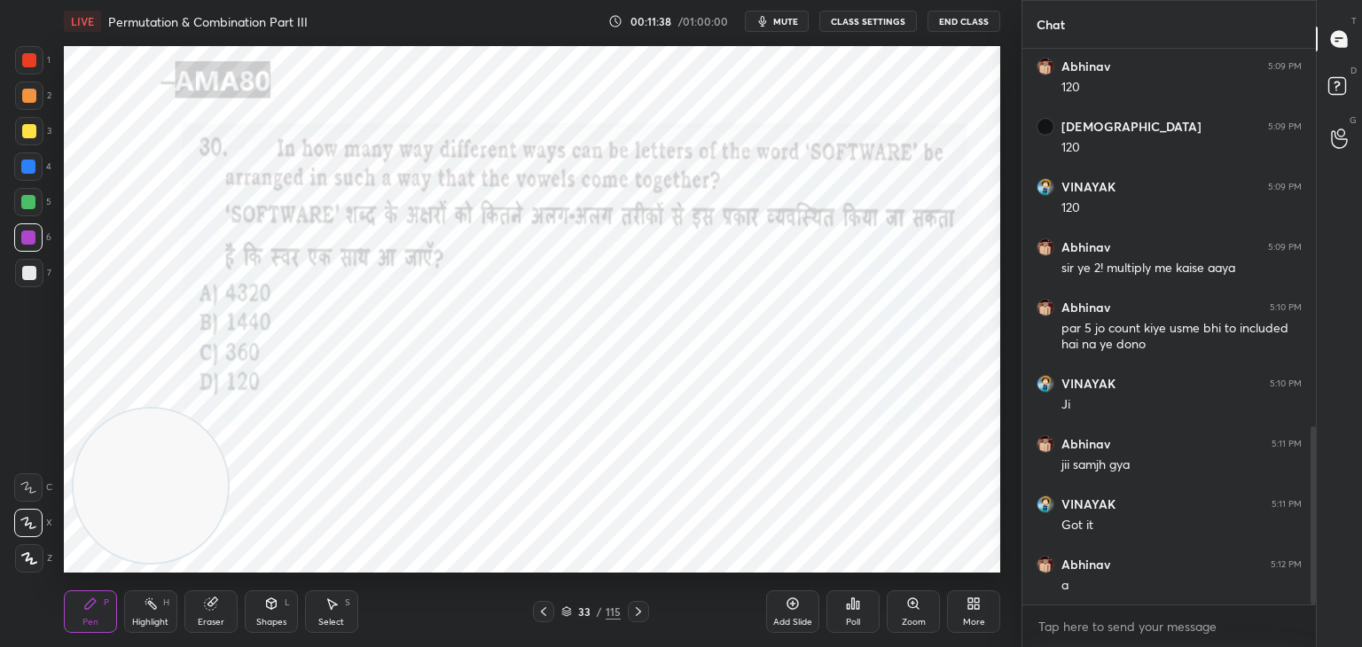
click at [215, 595] on div "Eraser" at bounding box center [210, 611] width 53 height 43
click at [99, 599] on div "Pen P" at bounding box center [90, 611] width 53 height 43
click at [220, 625] on div "Eraser" at bounding box center [211, 622] width 27 height 9
click at [90, 606] on icon at bounding box center [90, 603] width 11 height 11
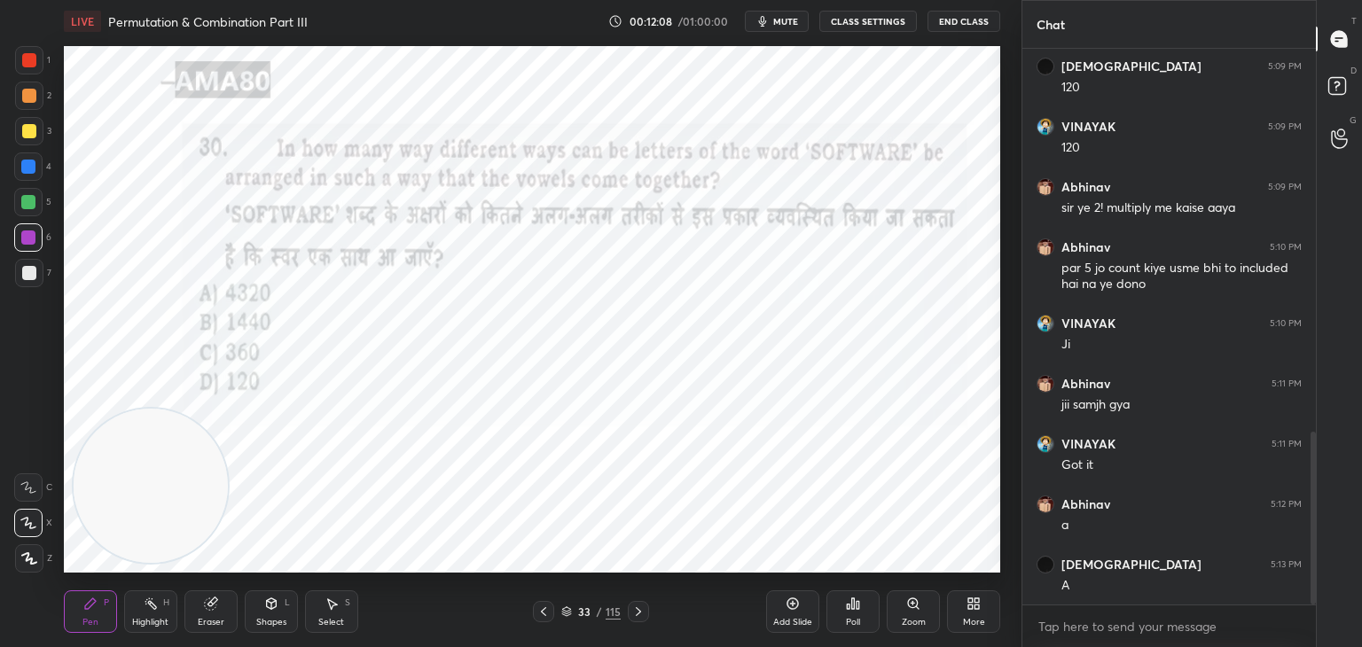
click at [271, 607] on icon at bounding box center [271, 606] width 0 height 6
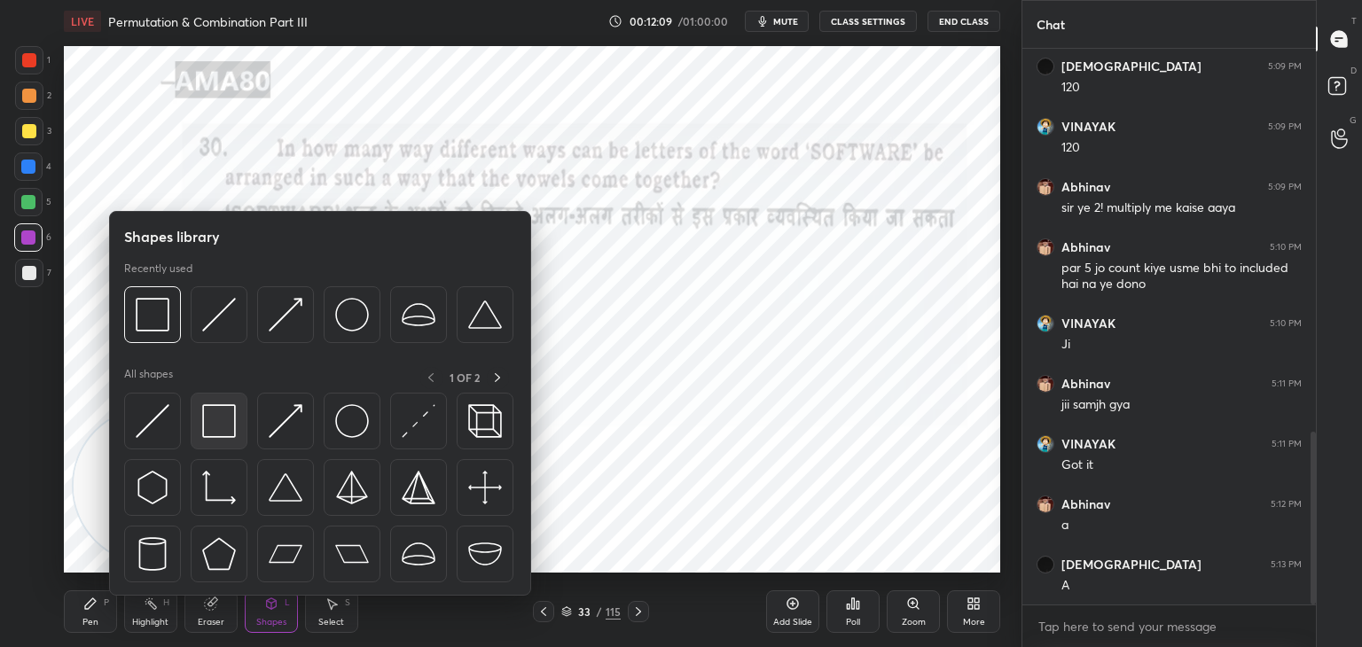
click at [235, 427] on img at bounding box center [219, 421] width 34 height 34
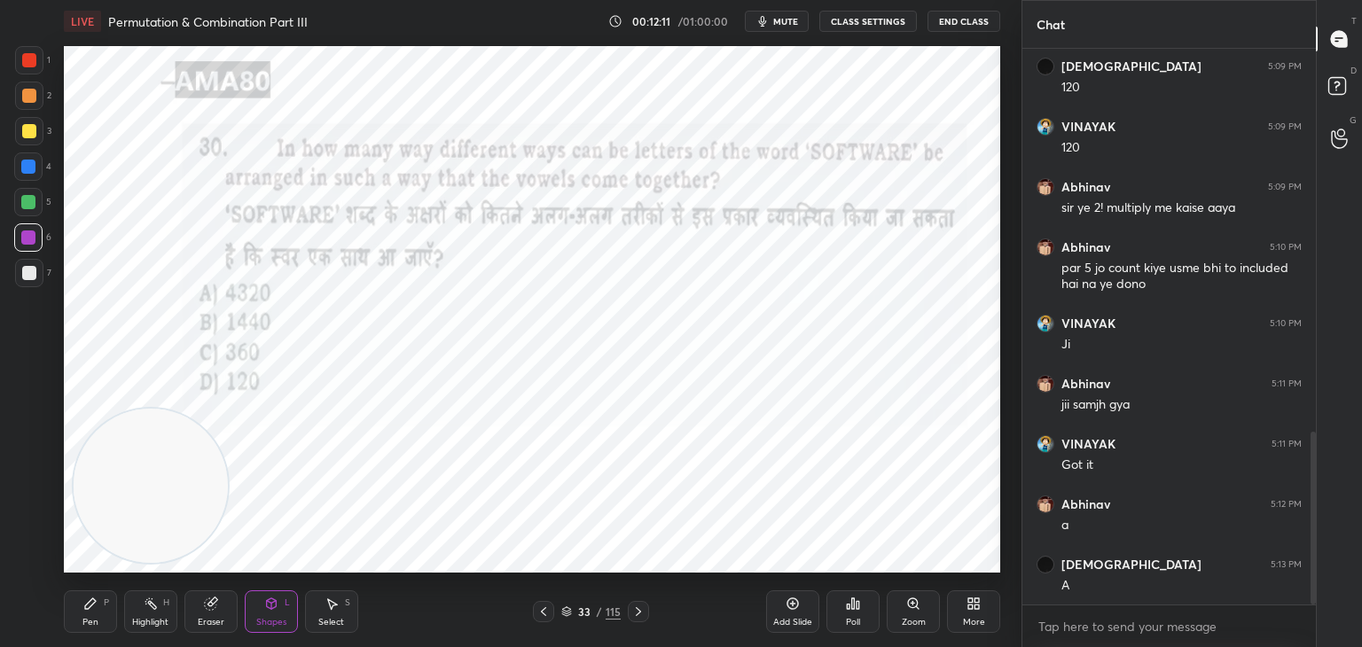
click at [99, 619] on div "Pen P" at bounding box center [90, 611] width 53 height 43
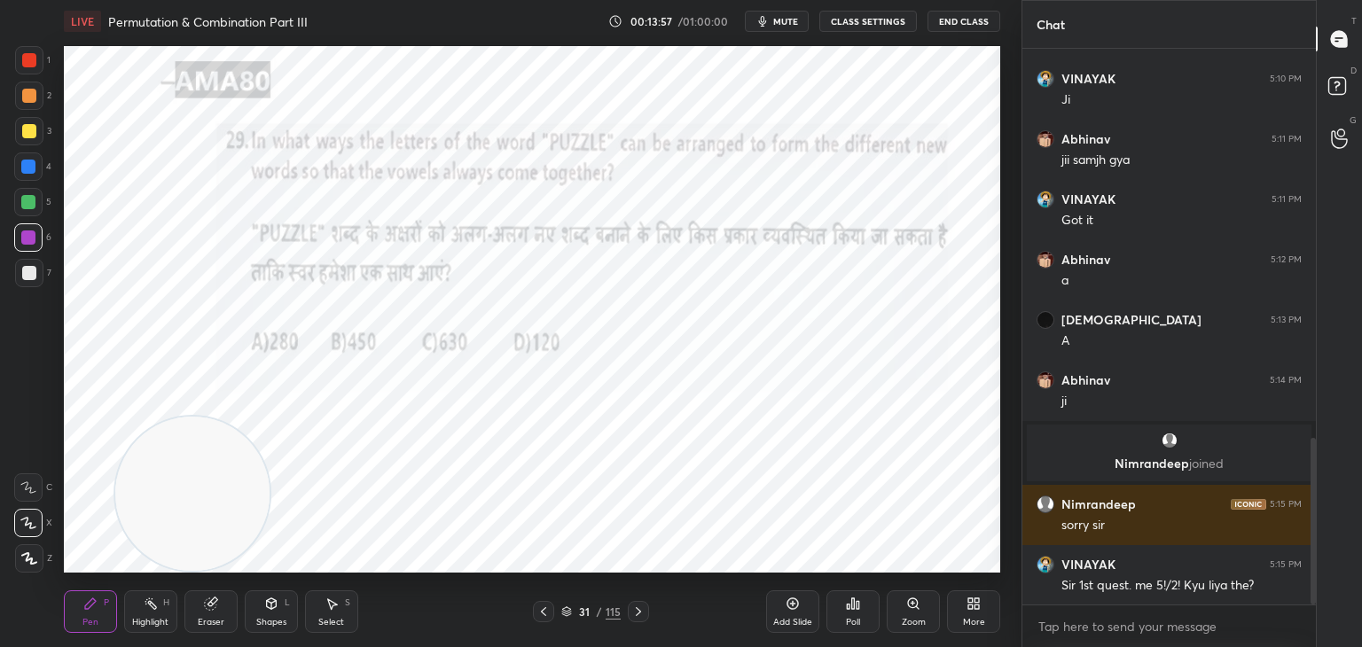
scroll to position [1323, 0]
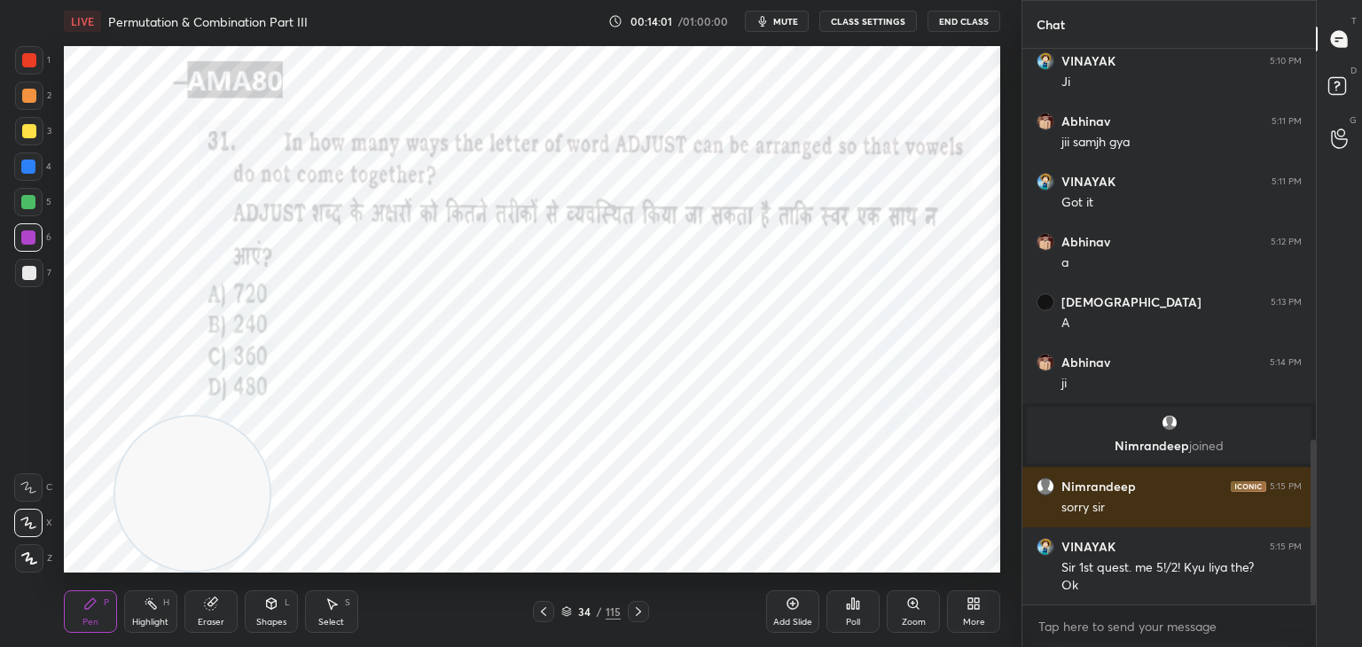
click at [222, 621] on div "Eraser" at bounding box center [211, 622] width 27 height 9
click at [94, 604] on icon at bounding box center [90, 604] width 14 height 14
click at [98, 613] on div "Pen P" at bounding box center [90, 611] width 53 height 43
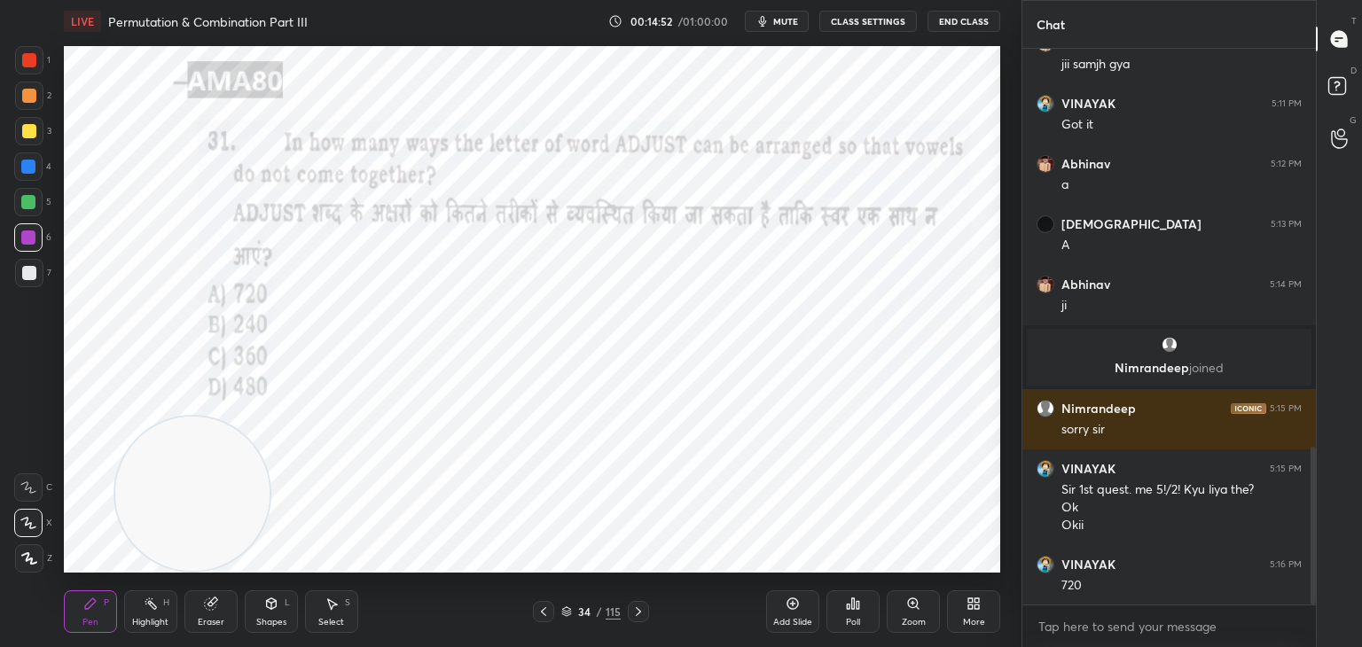
scroll to position [1461, 0]
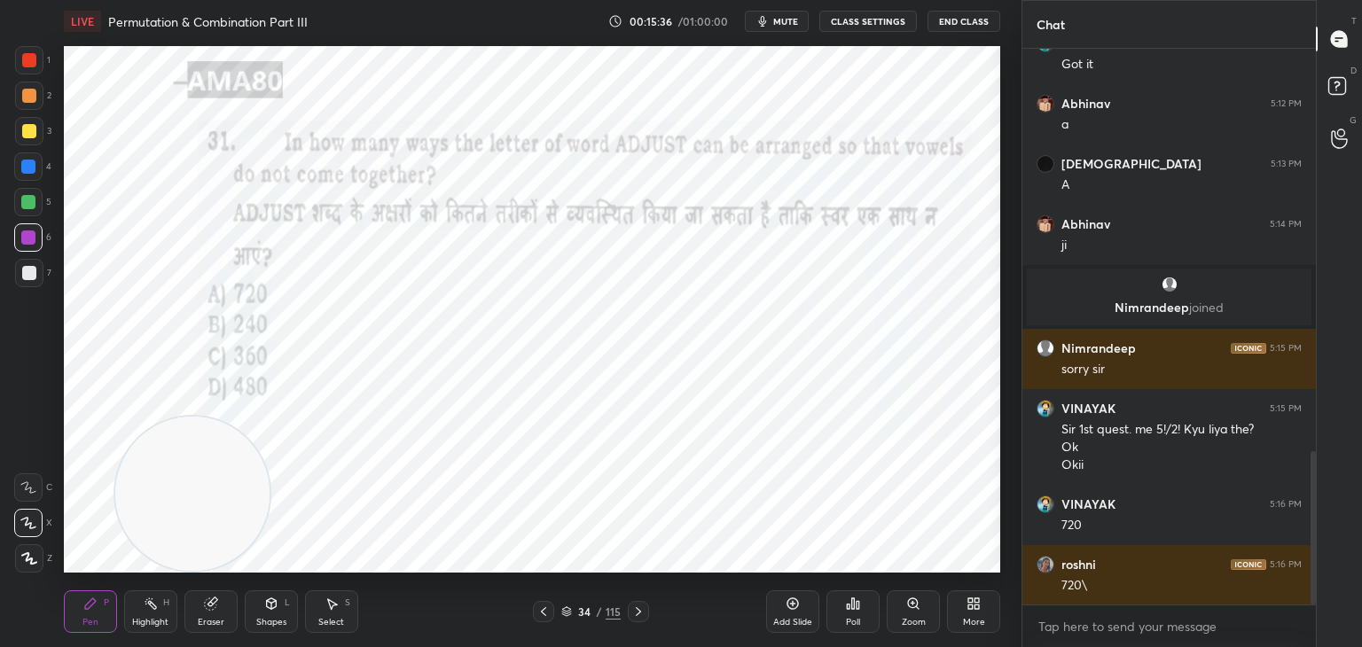
click at [793, 24] on span "mute" at bounding box center [785, 21] width 25 height 12
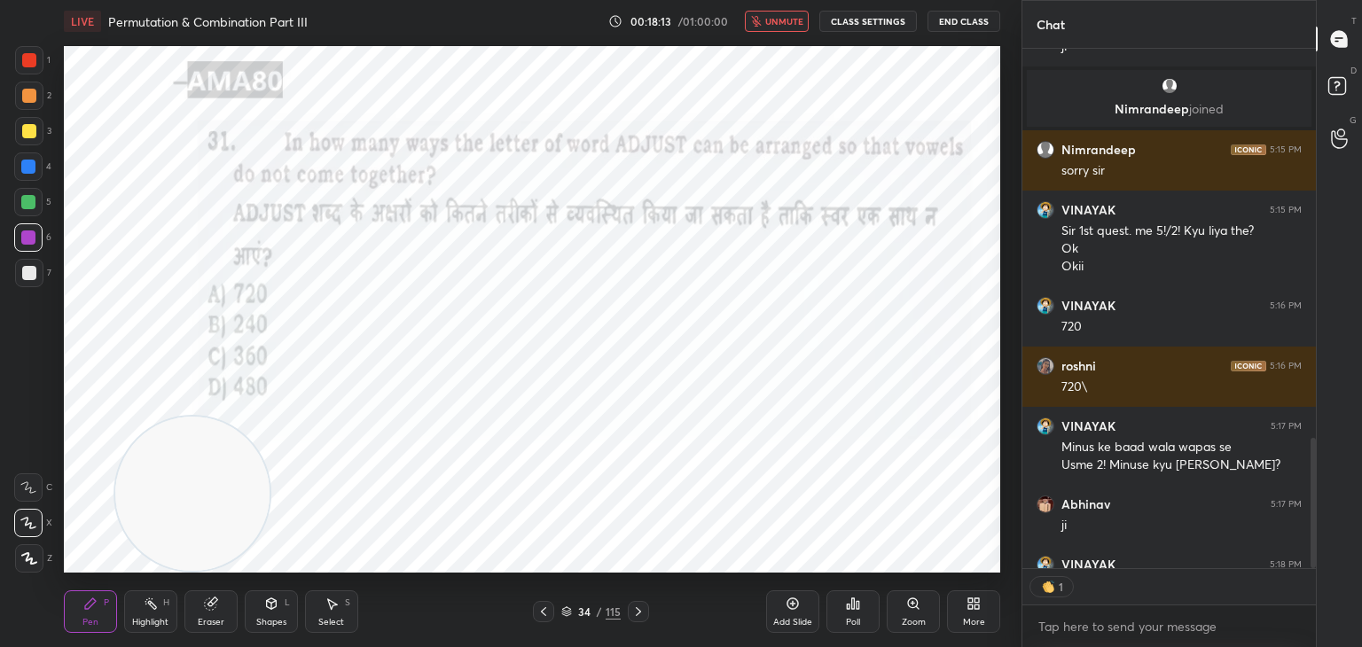
scroll to position [1660, 0]
click at [784, 21] on span "unmute" at bounding box center [784, 21] width 38 height 12
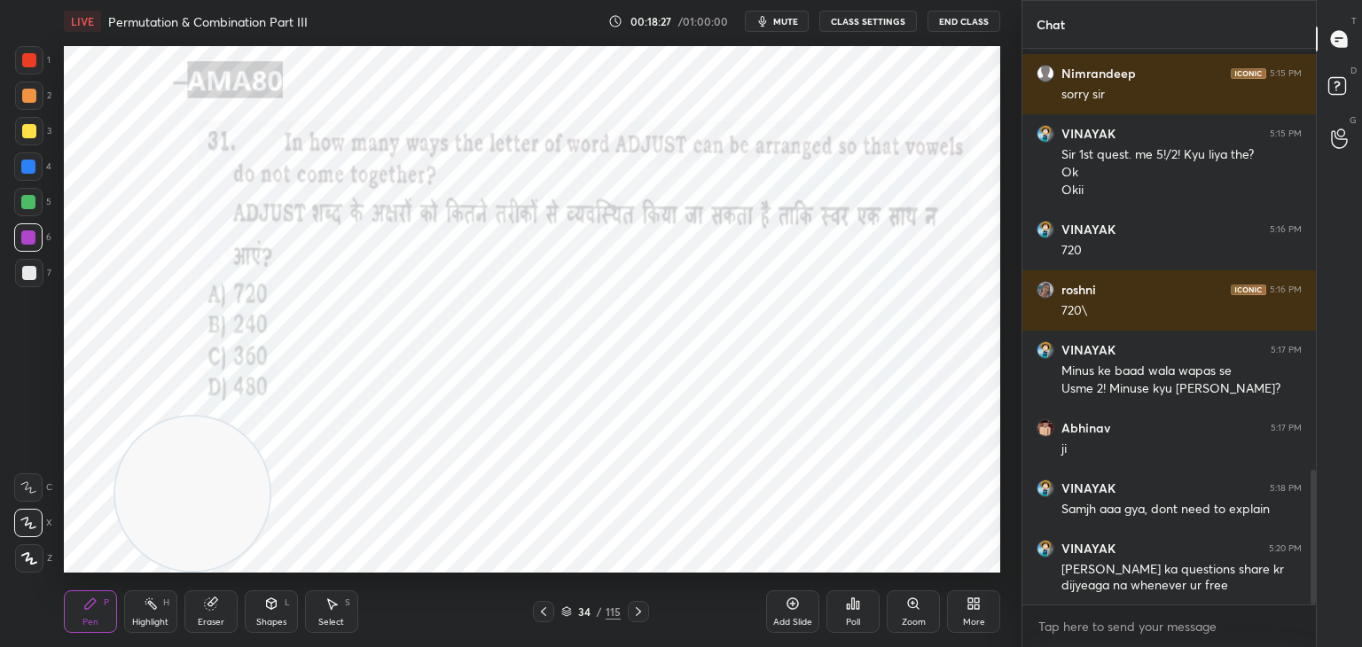
click at [223, 624] on div "Eraser" at bounding box center [211, 622] width 27 height 9
click at [99, 606] on div "Pen P" at bounding box center [90, 611] width 53 height 43
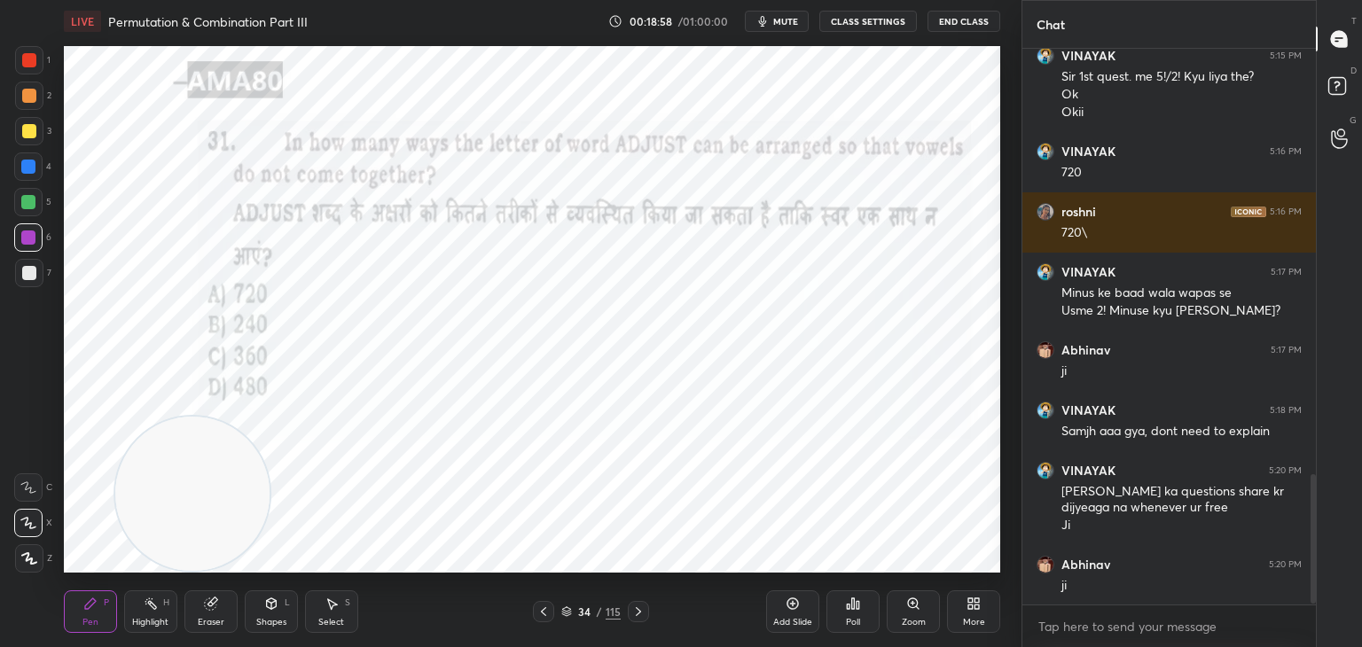
scroll to position [5, 5]
click at [229, 610] on div "Eraser" at bounding box center [210, 611] width 53 height 43
click at [98, 613] on div "Pen P" at bounding box center [90, 611] width 53 height 43
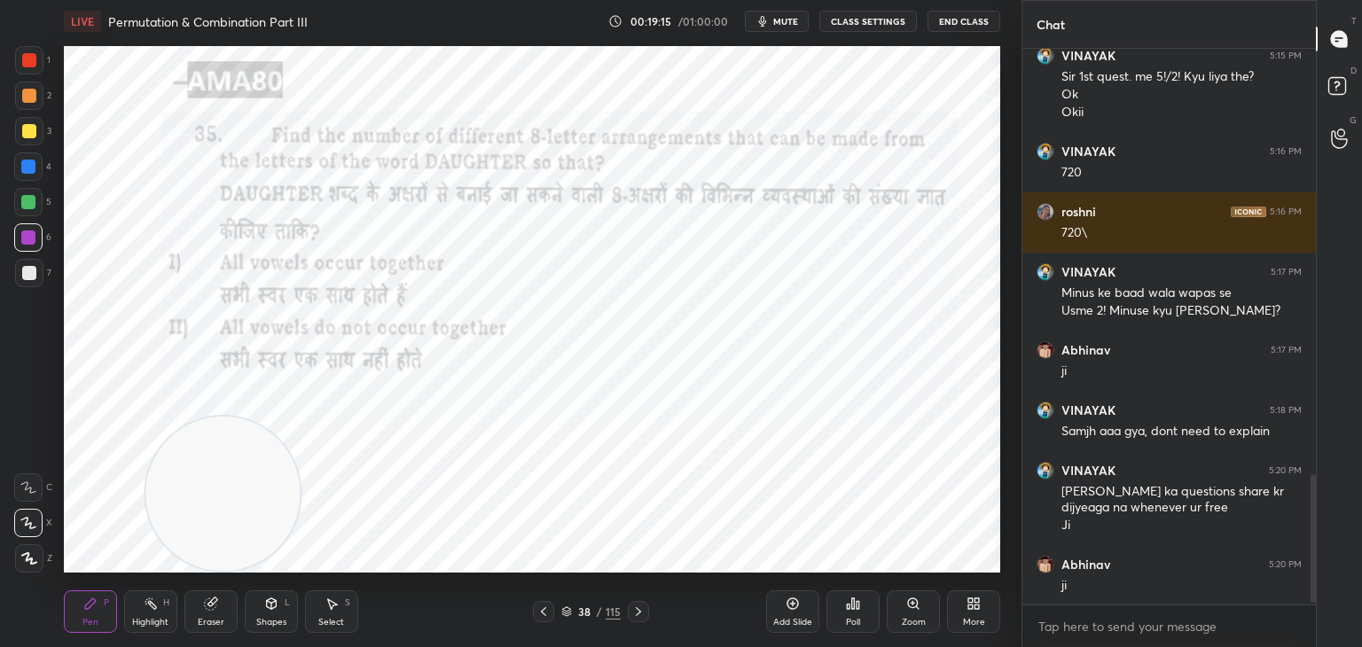
click at [41, 54] on div at bounding box center [29, 60] width 28 height 28
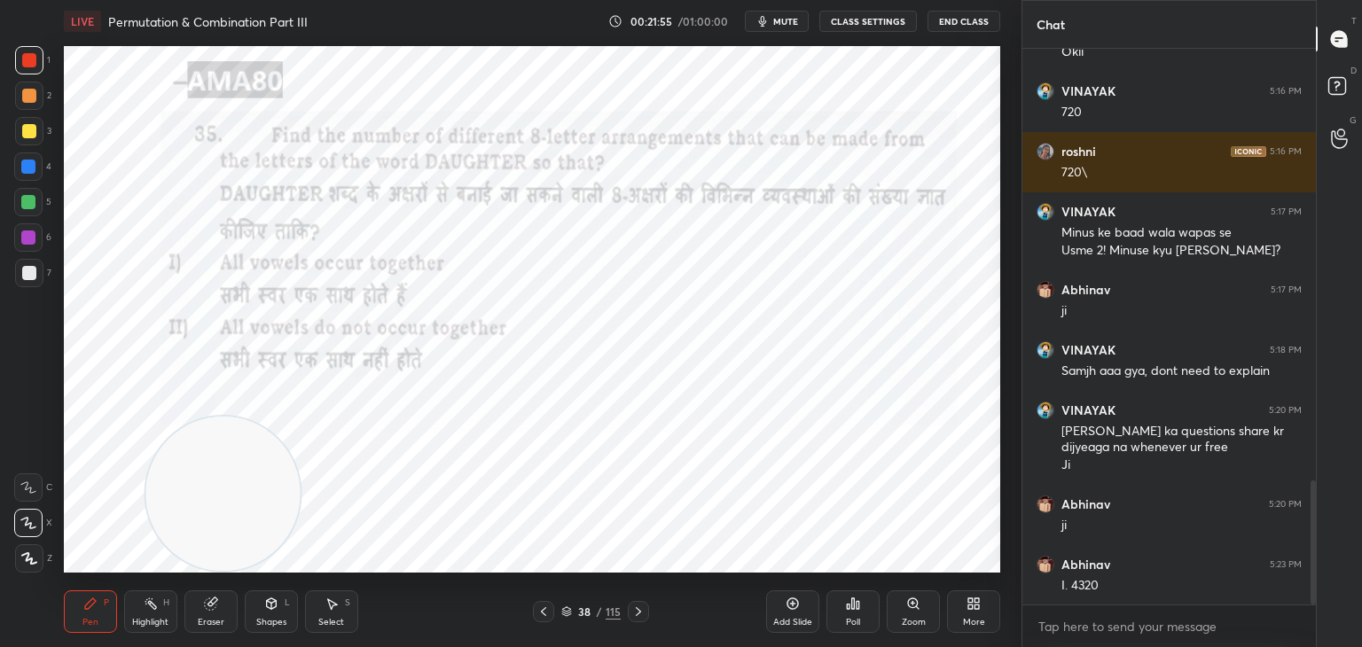
scroll to position [1934, 0]
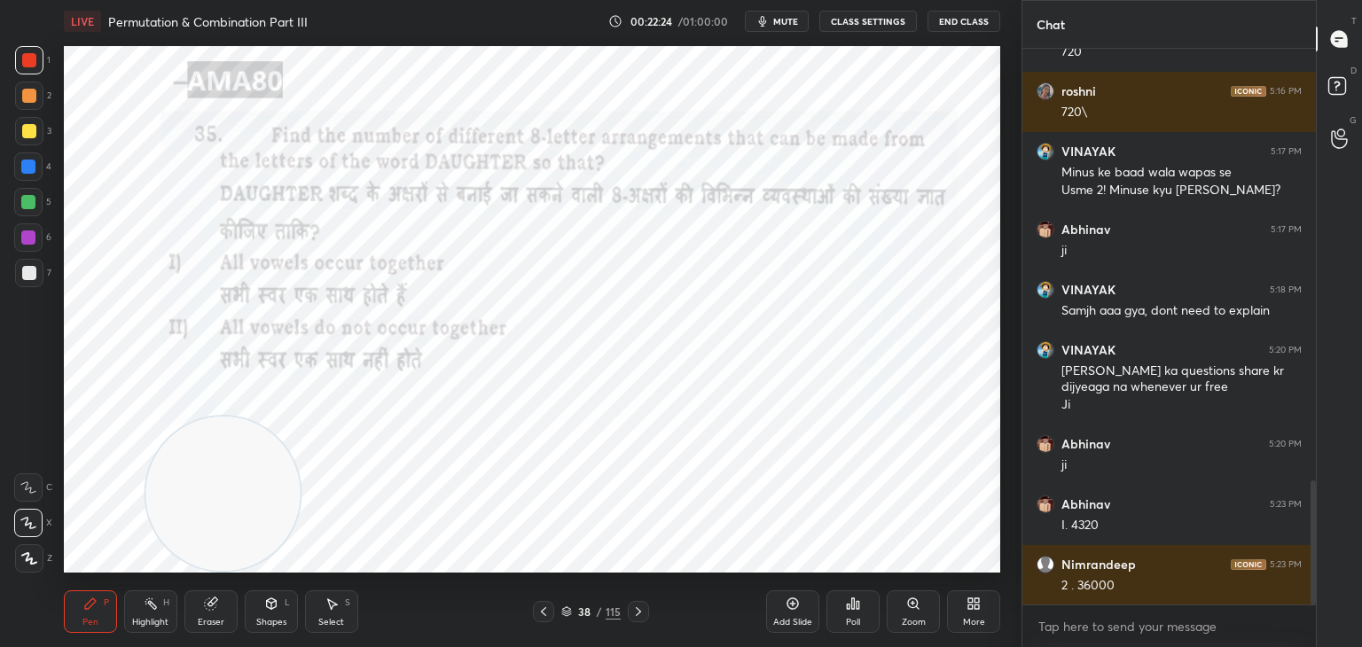
click at [567, 613] on icon at bounding box center [566, 611] width 11 height 11
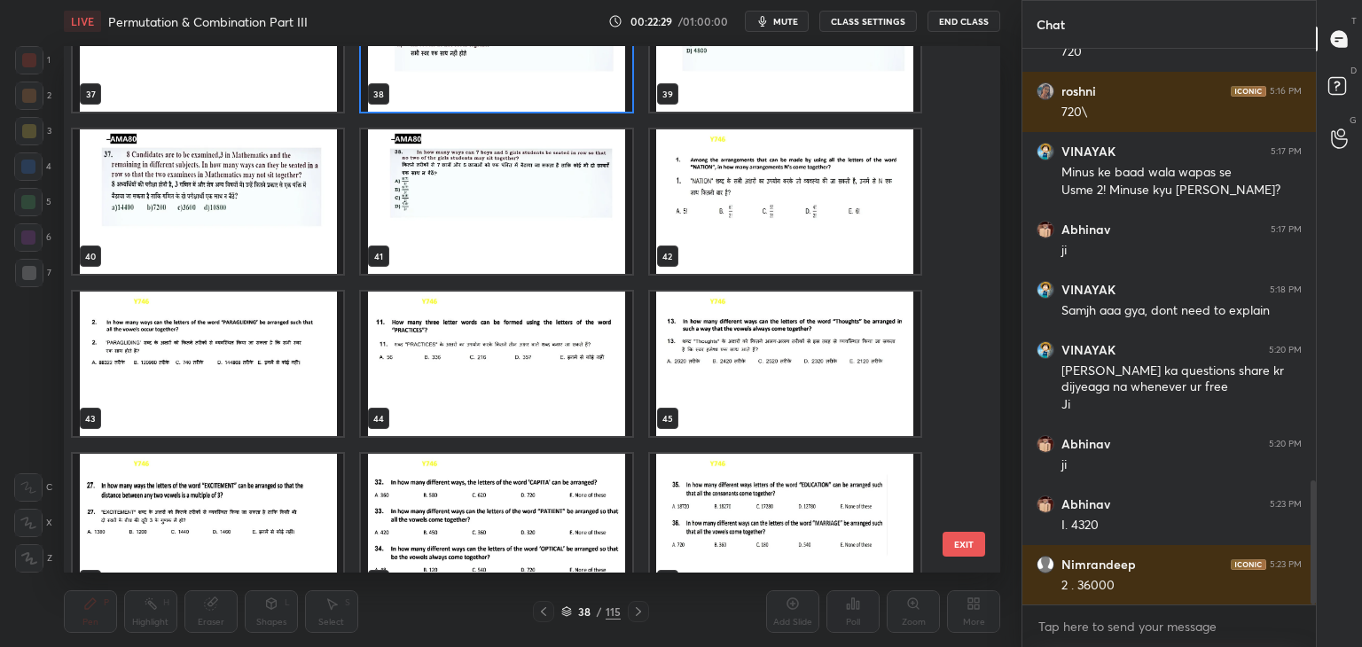
scroll to position [2038, 0]
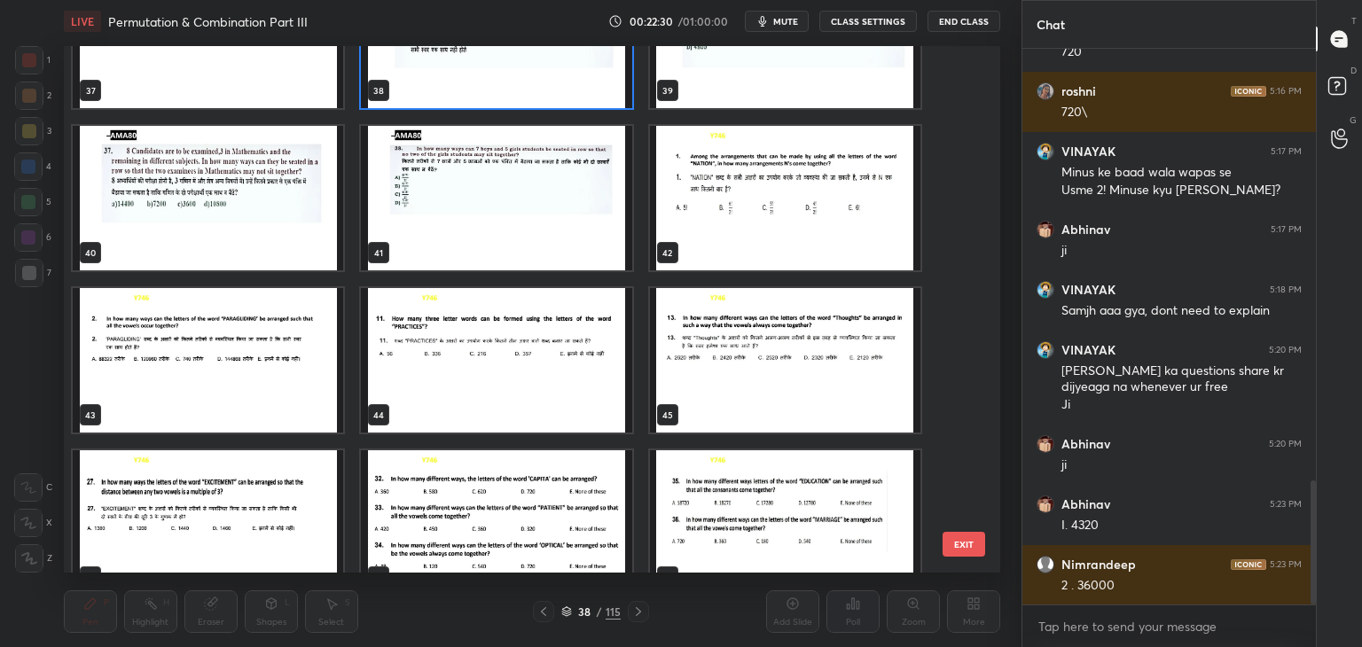
click at [745, 207] on img "grid" at bounding box center [785, 198] width 270 height 144
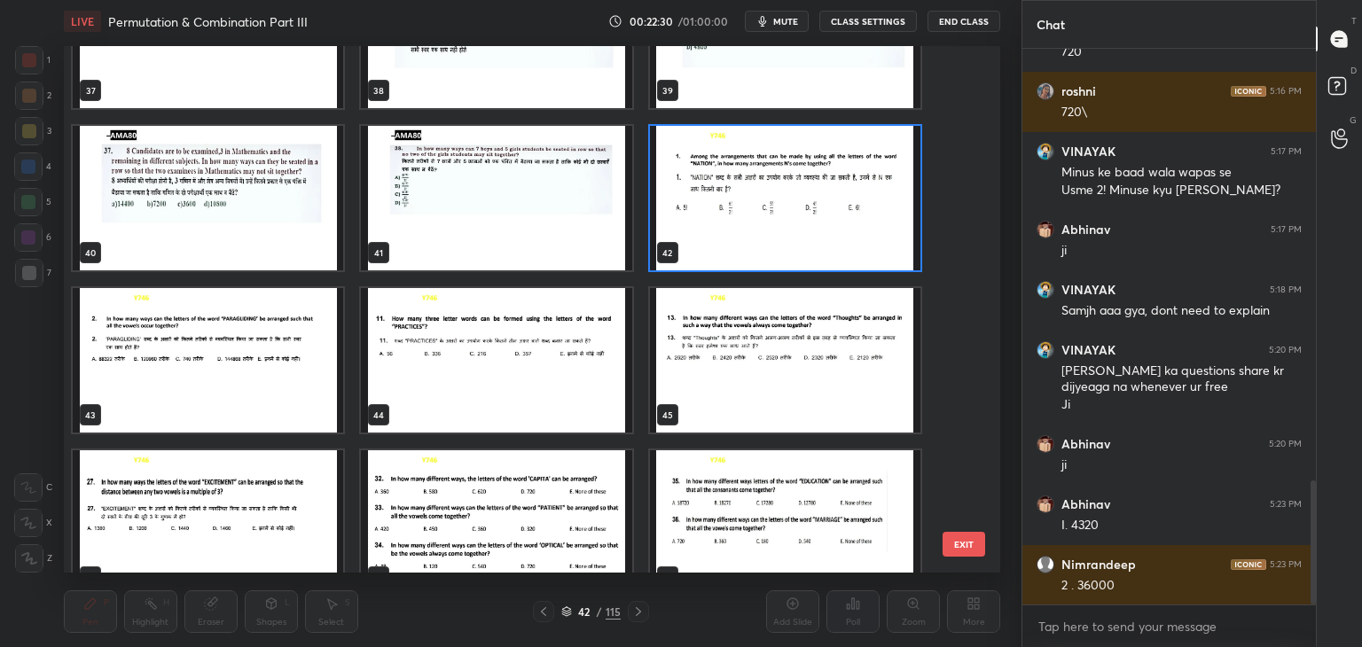
click at [746, 210] on img "grid" at bounding box center [785, 198] width 270 height 144
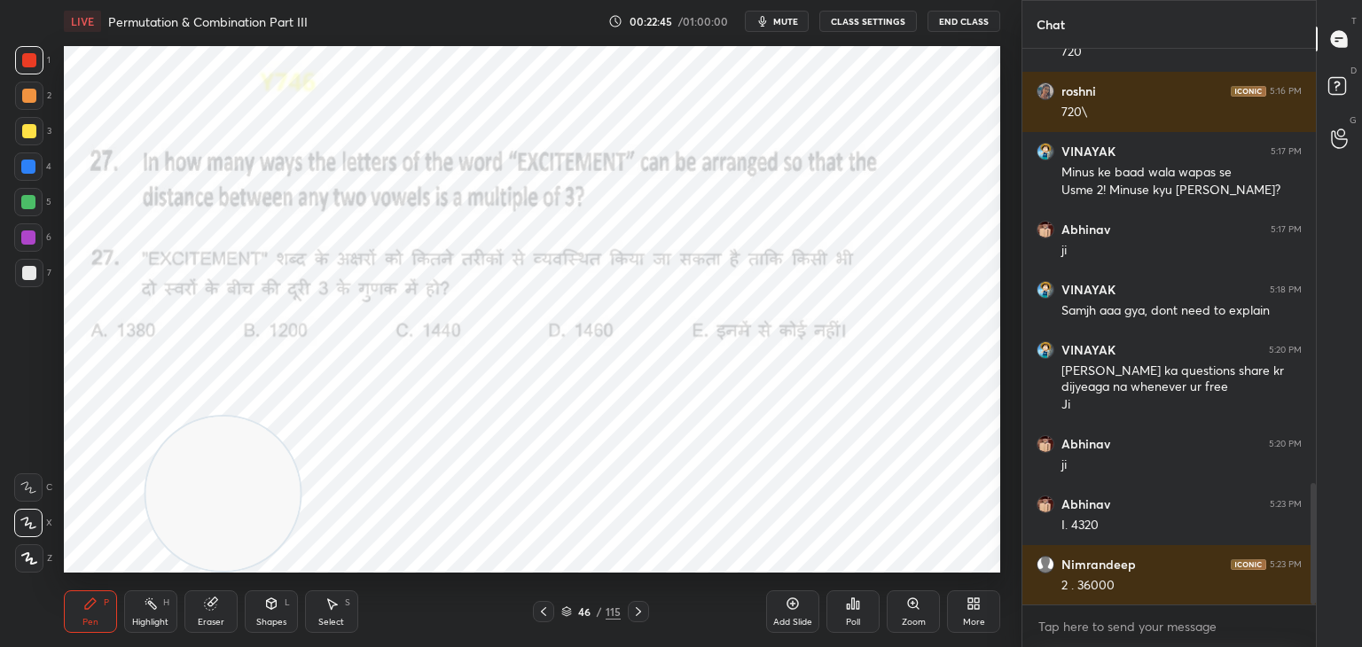
scroll to position [1995, 0]
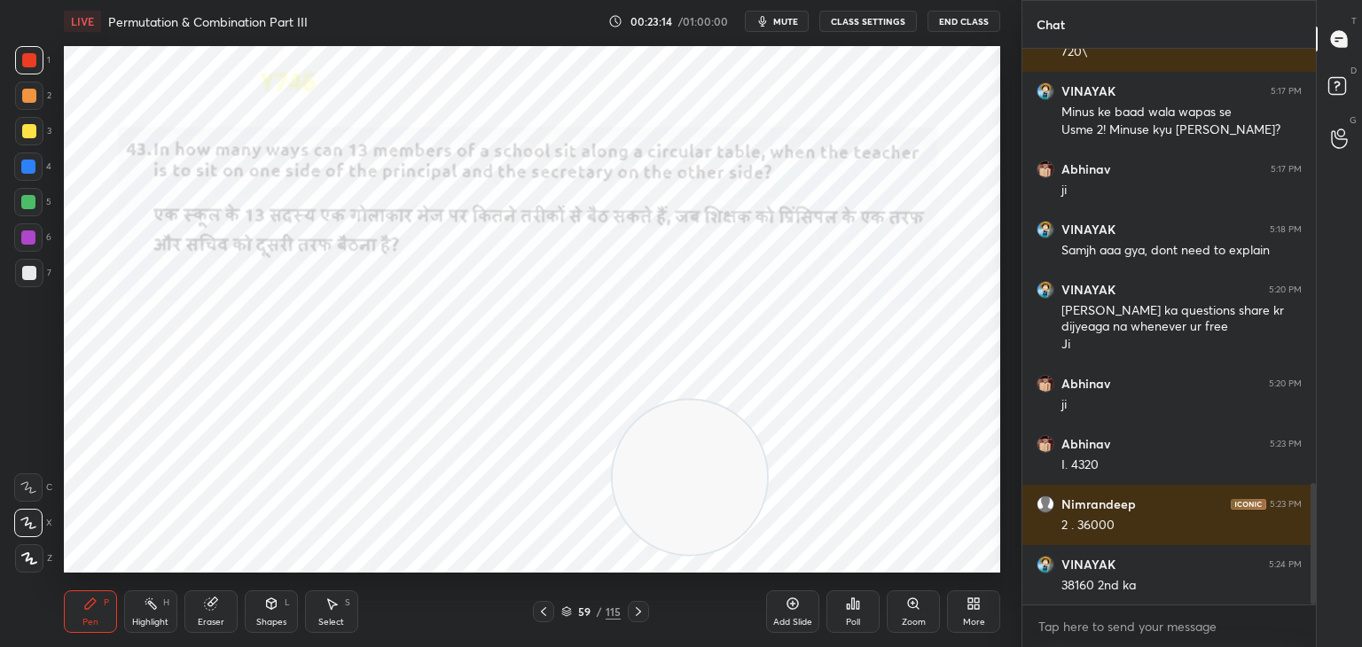
click at [568, 605] on div "59 / 115" at bounding box center [590, 612] width 59 height 16
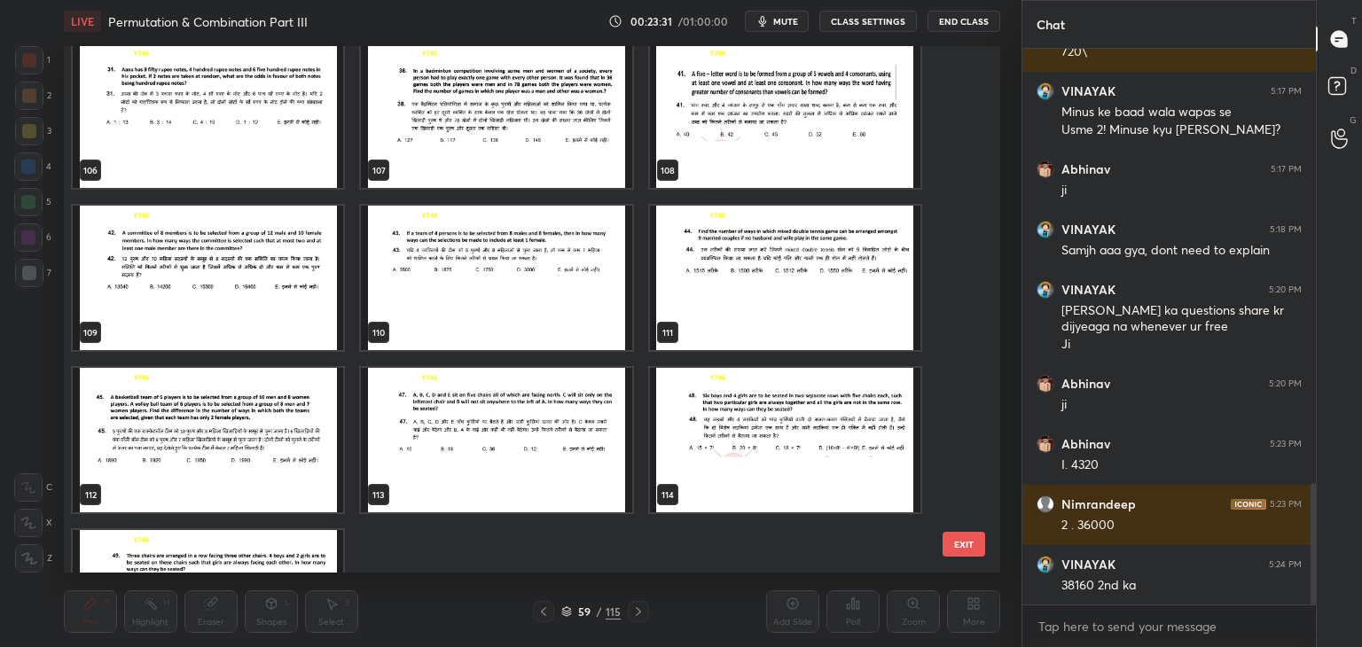
scroll to position [5691, 0]
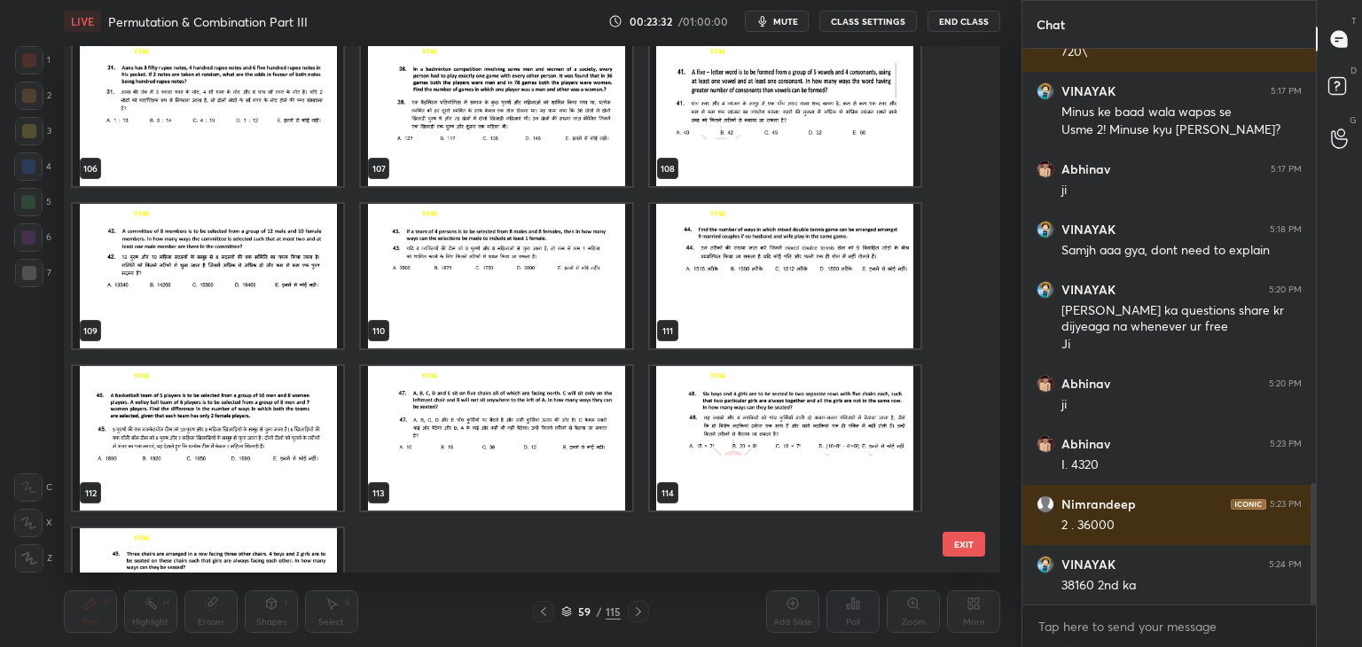
click at [519, 302] on img "grid" at bounding box center [496, 276] width 270 height 144
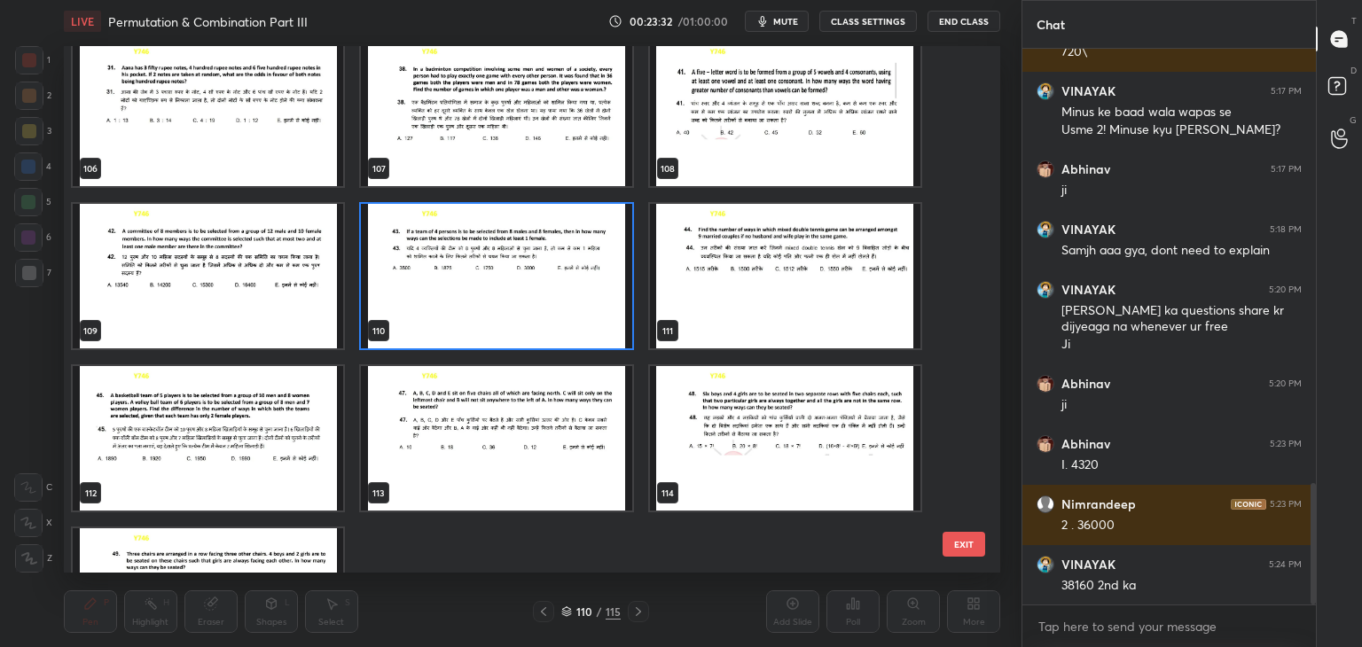
click at [525, 301] on img "grid" at bounding box center [496, 276] width 270 height 144
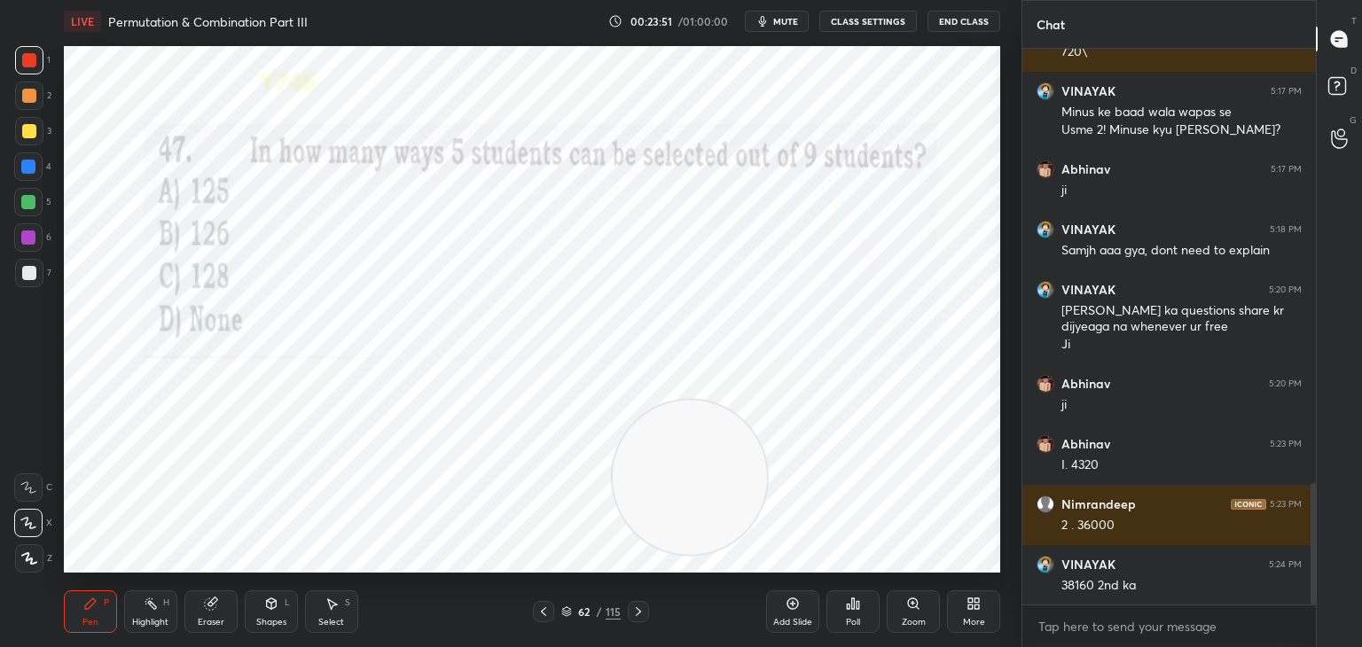
click at [35, 66] on div at bounding box center [29, 60] width 14 height 14
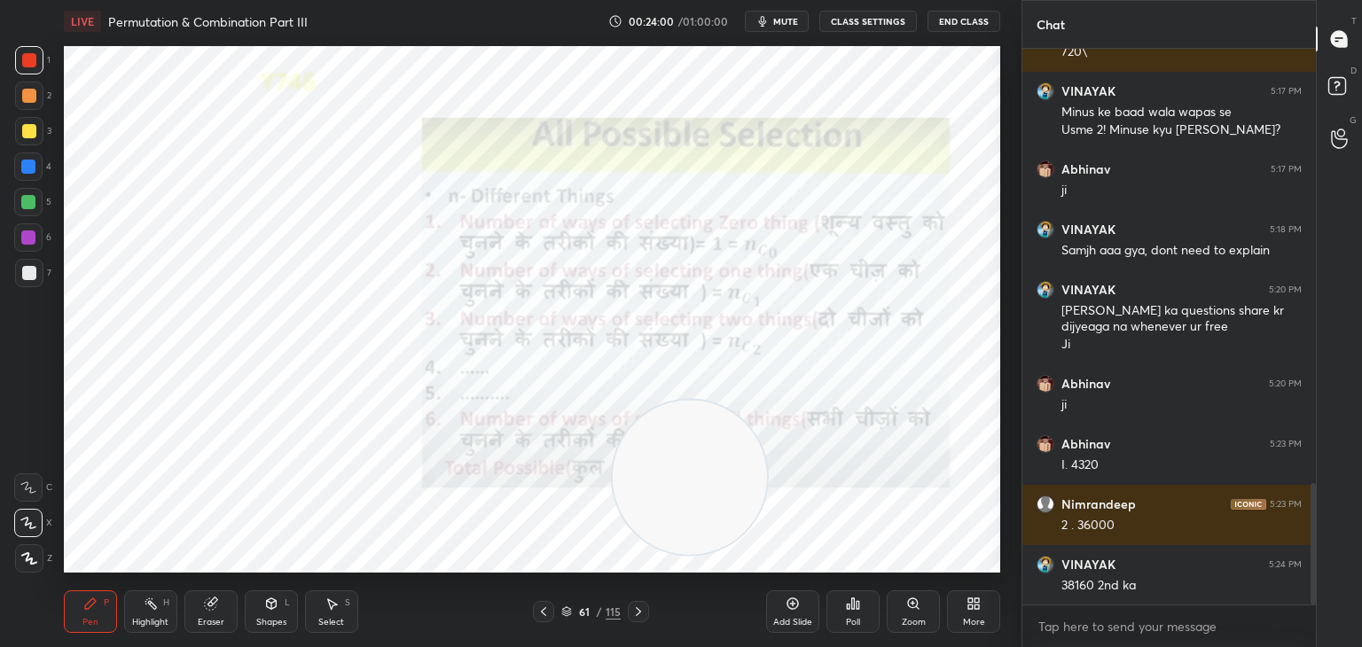
click at [785, 611] on icon at bounding box center [792, 604] width 14 height 14
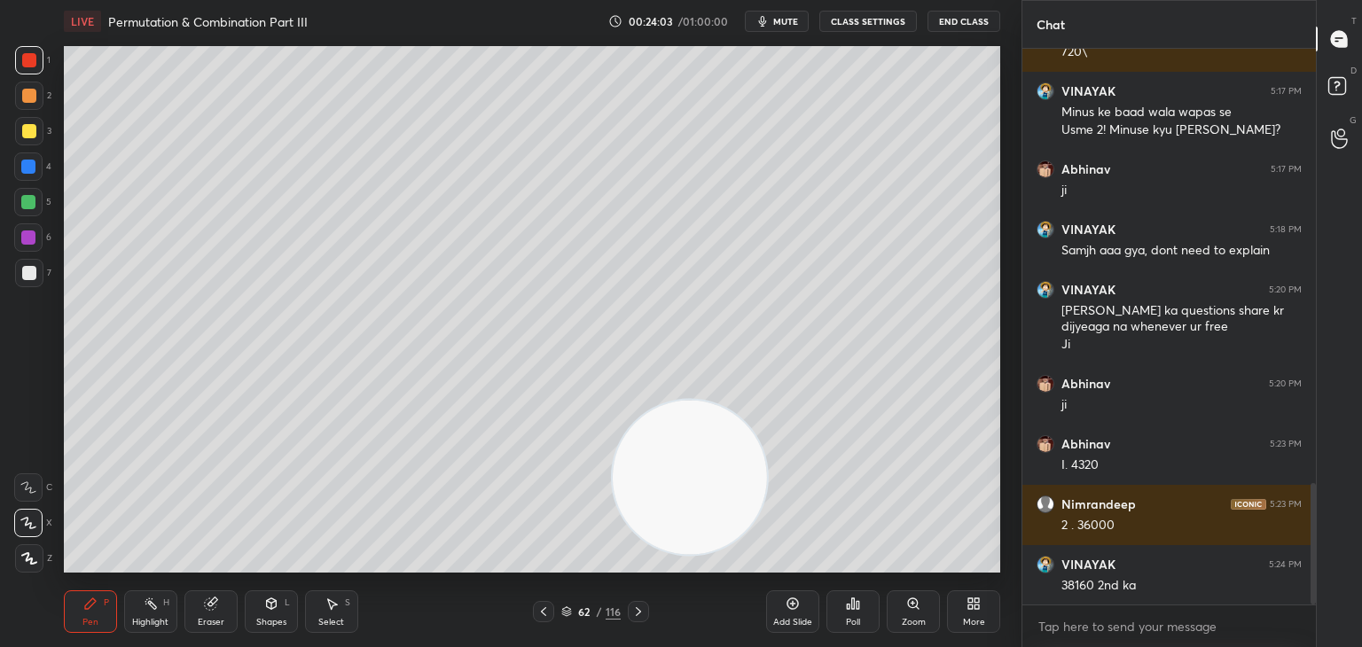
click at [39, 135] on div at bounding box center [29, 131] width 28 height 28
click at [27, 272] on div at bounding box center [29, 273] width 14 height 14
click at [38, 204] on div at bounding box center [28, 202] width 28 height 28
click at [38, 277] on div at bounding box center [29, 273] width 28 height 28
click at [213, 604] on icon at bounding box center [211, 604] width 12 height 12
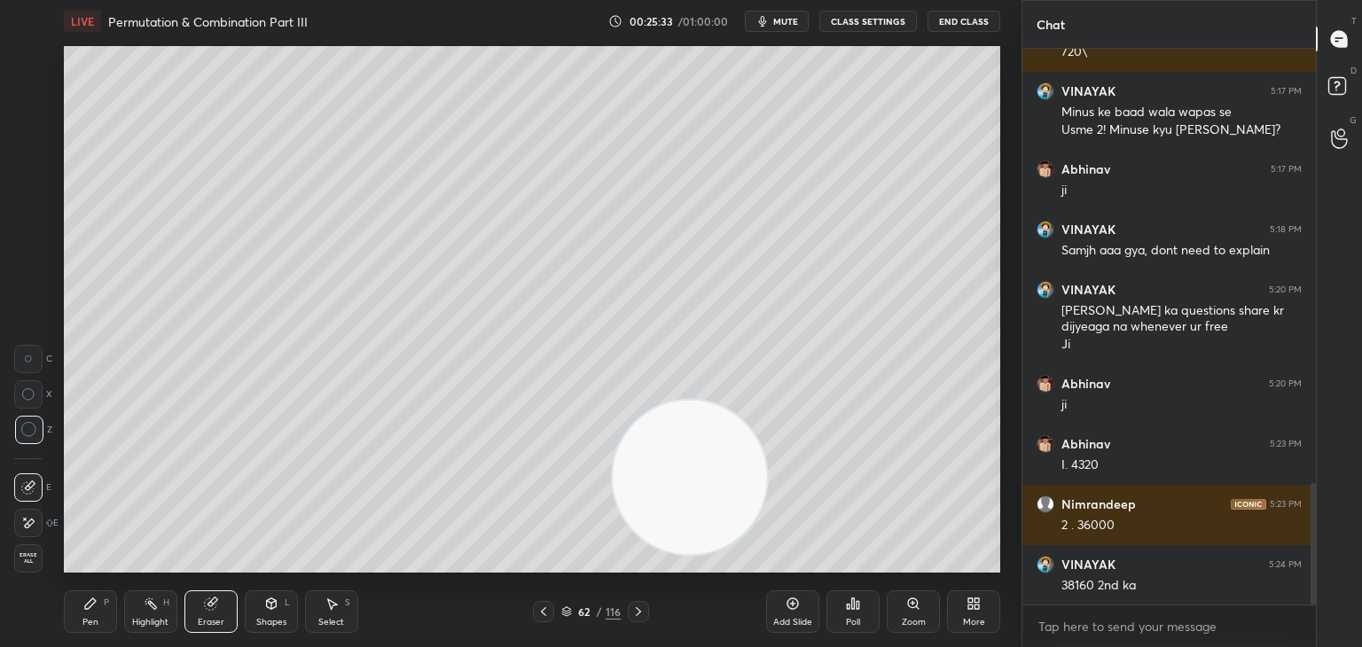
click at [91, 621] on div "Pen" at bounding box center [90, 622] width 16 height 9
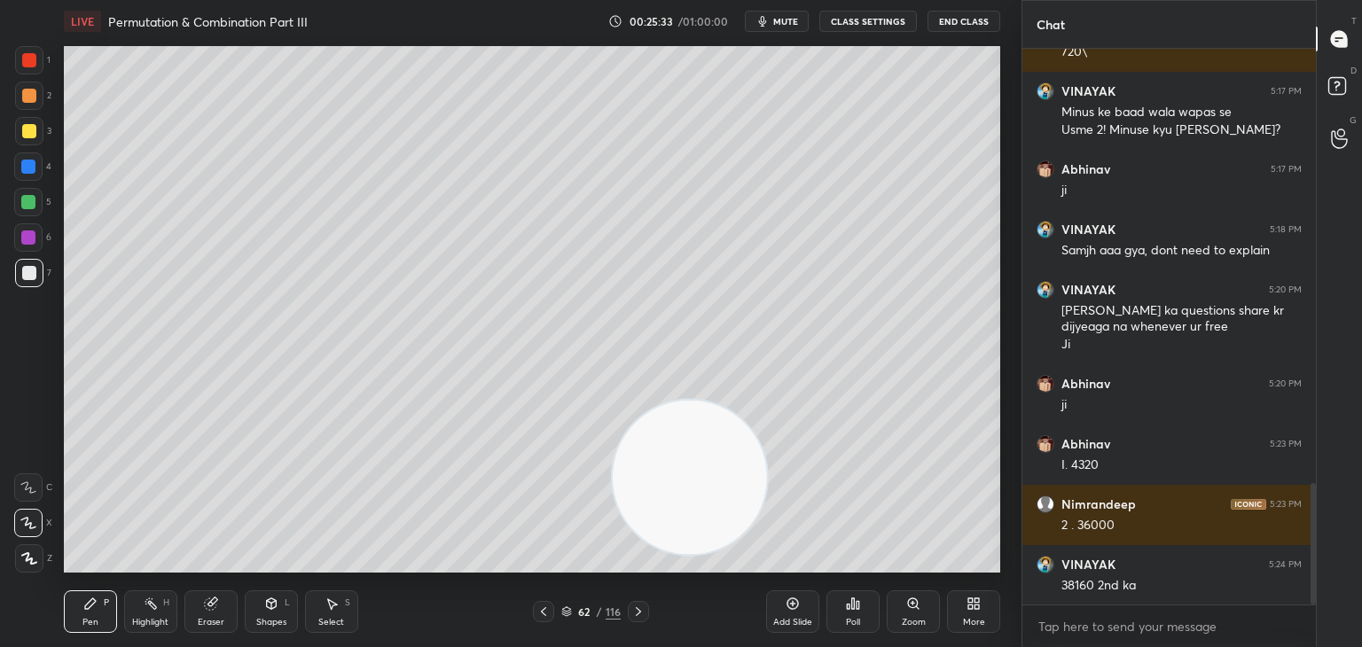
click at [90, 621] on div "Pen" at bounding box center [90, 622] width 16 height 9
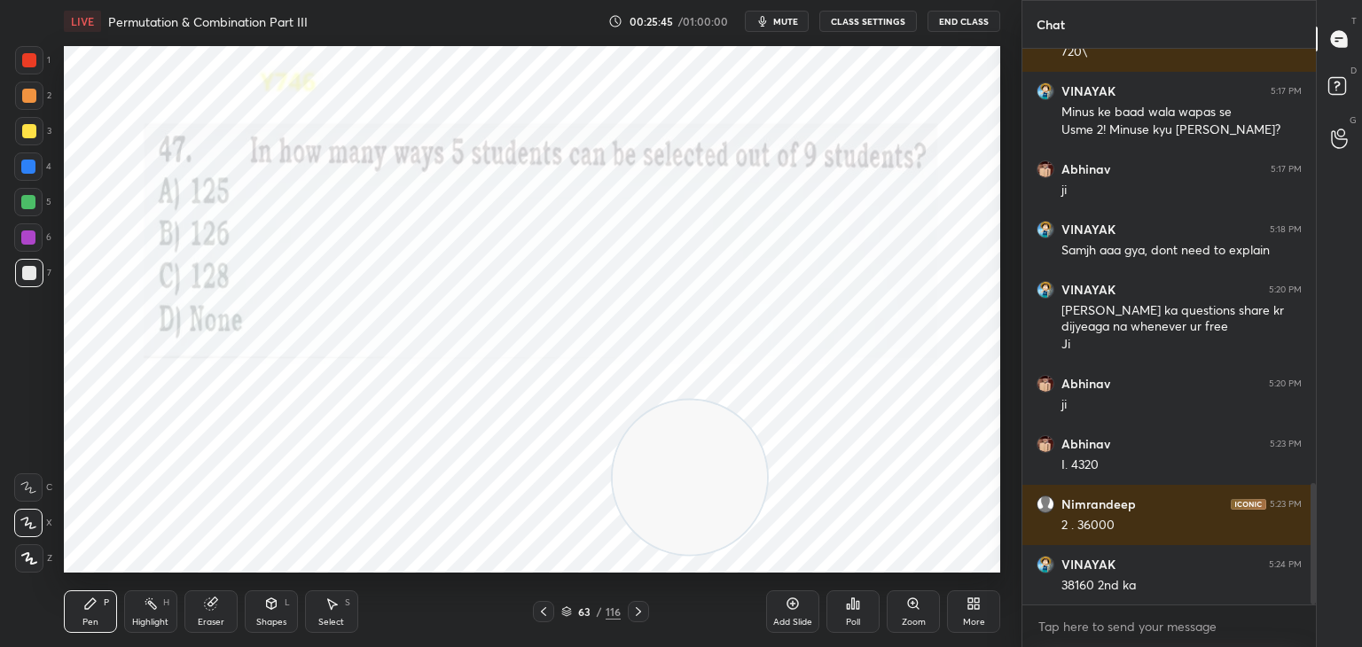
click at [37, 63] on div at bounding box center [29, 60] width 28 height 28
click at [261, 606] on div "Shapes L" at bounding box center [271, 611] width 53 height 43
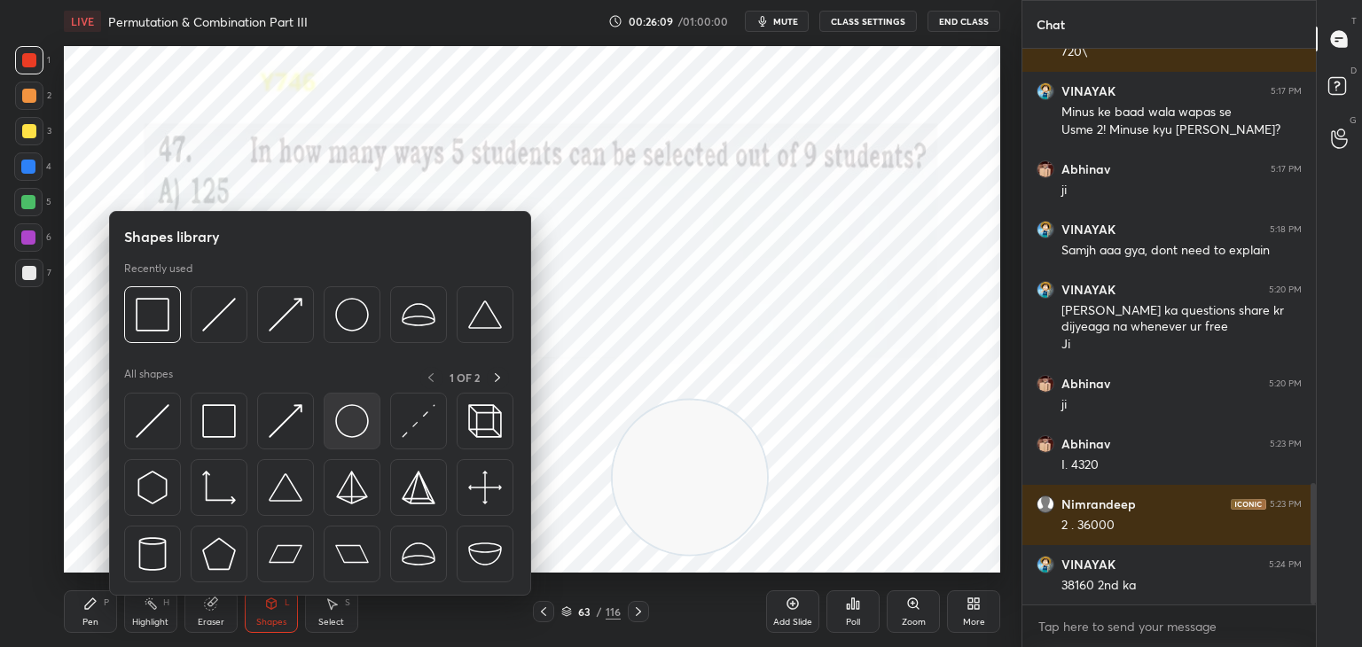
click at [348, 421] on img at bounding box center [352, 421] width 34 height 34
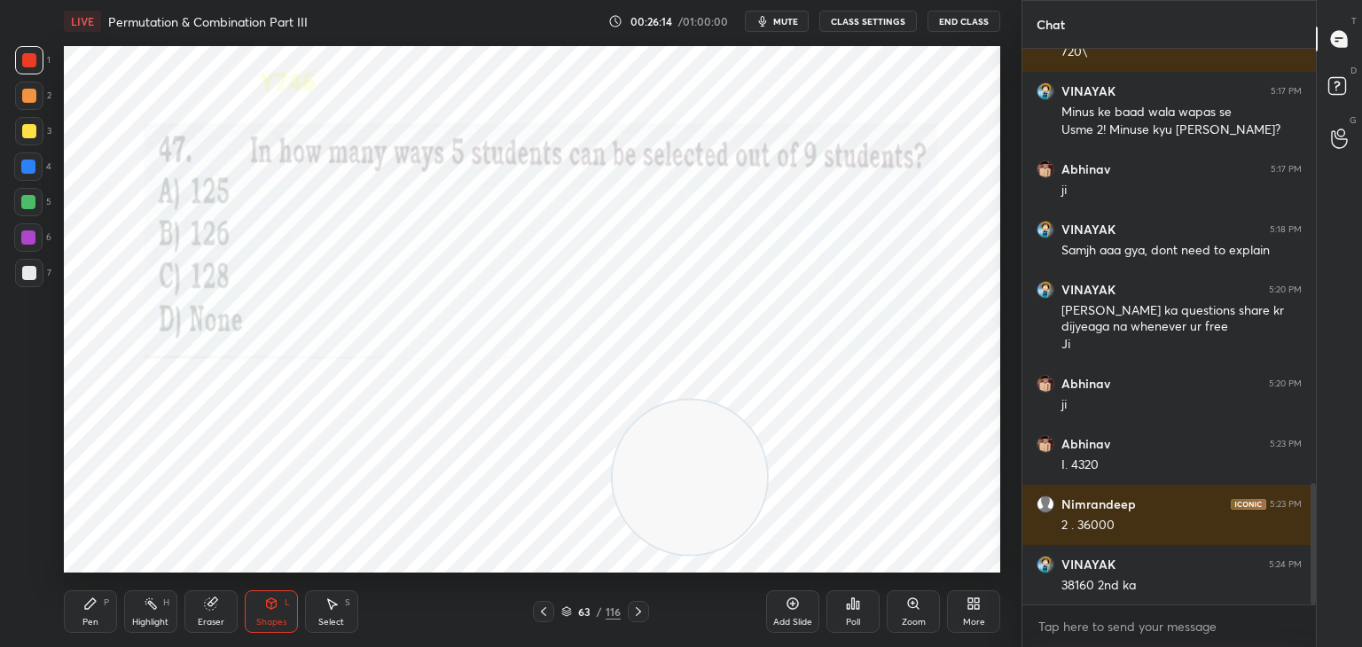
click at [117, 614] on div "Pen P Highlight H Eraser Shapes L Select S" at bounding box center [239, 611] width 351 height 43
click at [90, 615] on div "Pen P" at bounding box center [90, 611] width 53 height 43
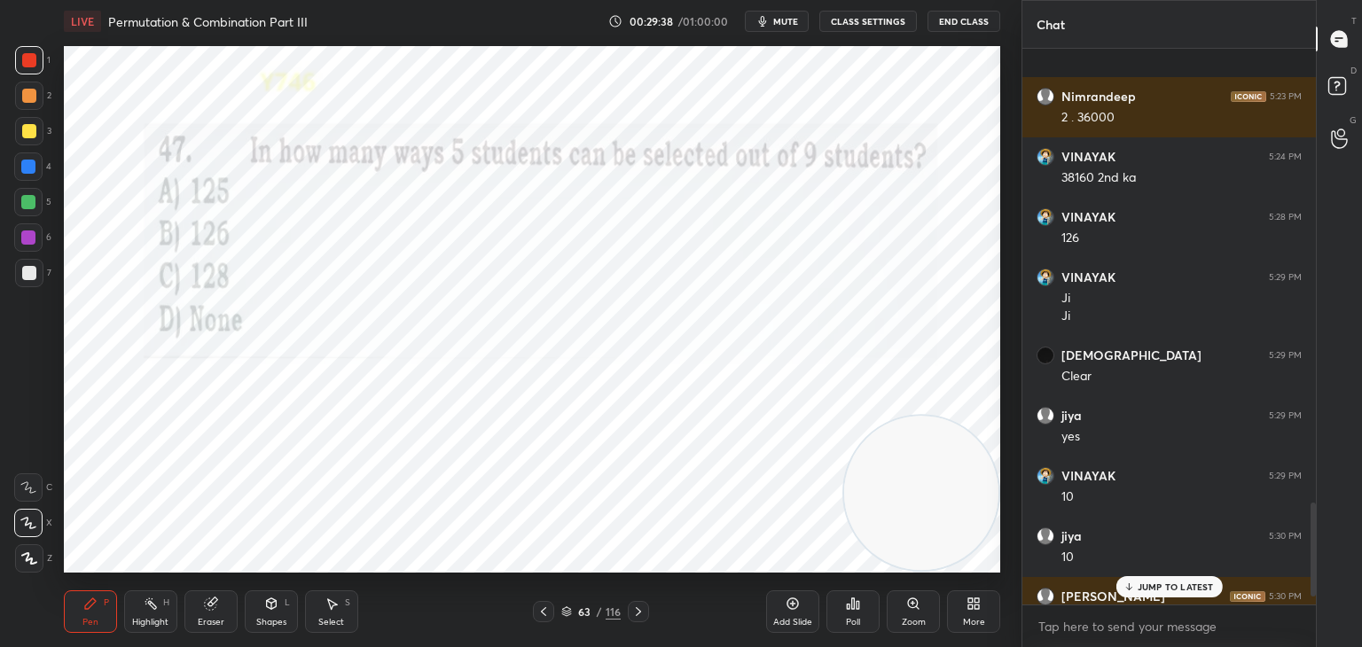
scroll to position [2730, 0]
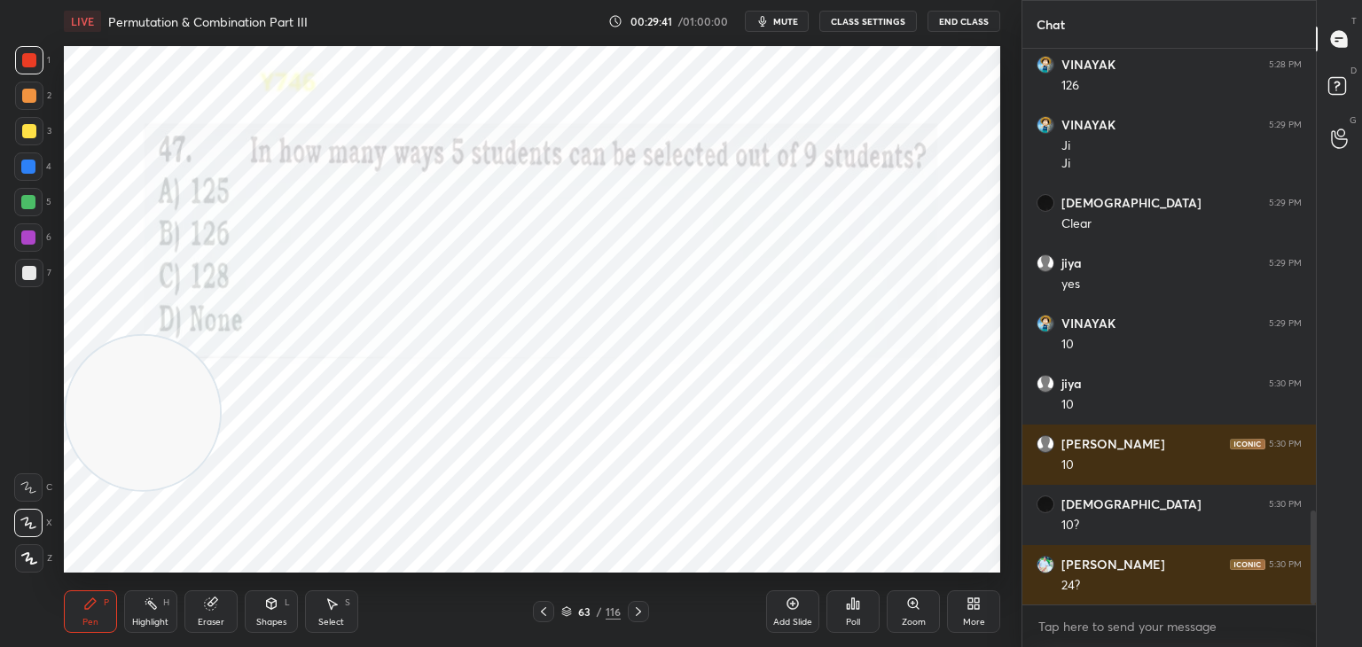
click at [278, 621] on div "Shapes" at bounding box center [271, 622] width 30 height 9
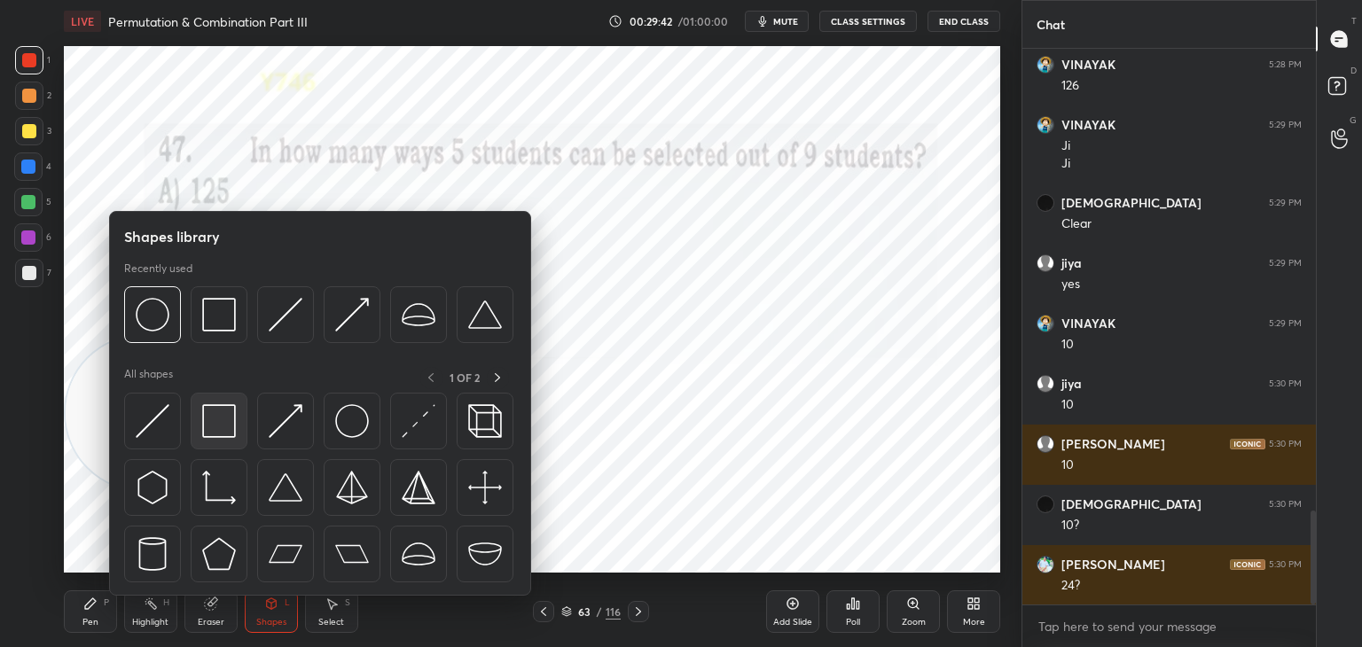
click at [216, 422] on img at bounding box center [219, 421] width 34 height 34
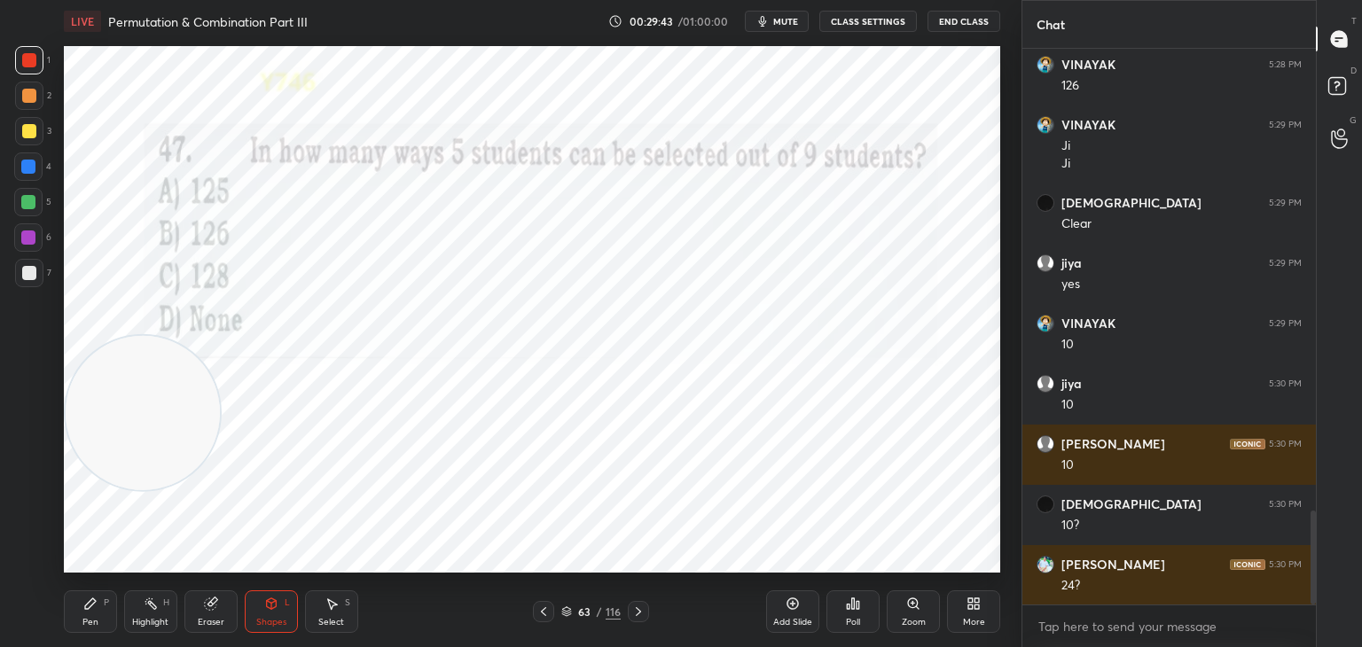
scroll to position [2791, 0]
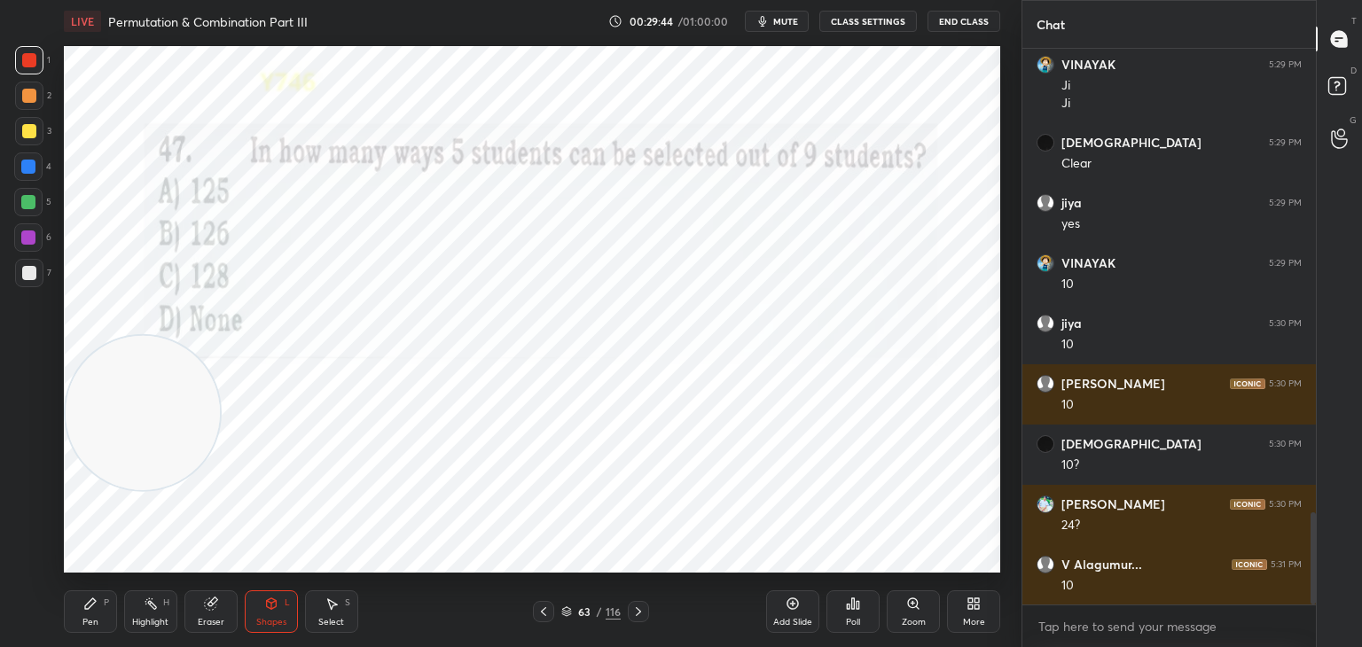
click at [96, 621] on div "Pen" at bounding box center [90, 622] width 16 height 9
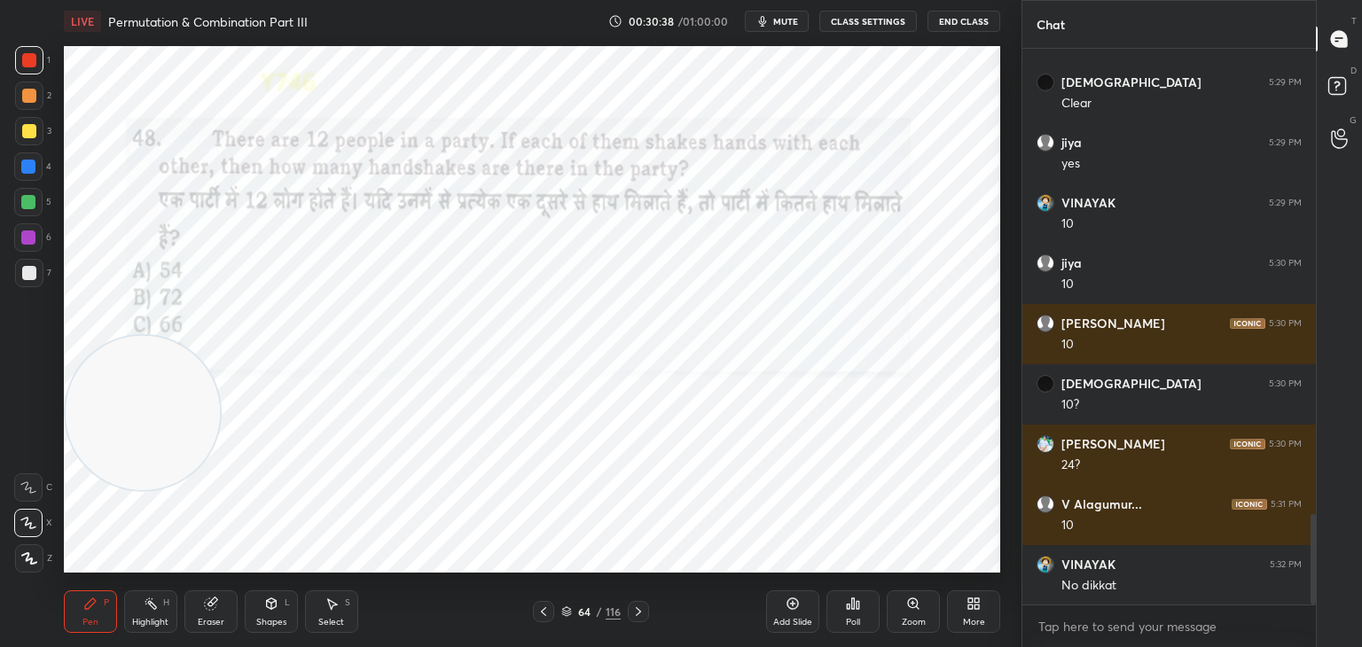
click at [208, 606] on icon at bounding box center [211, 604] width 12 height 12
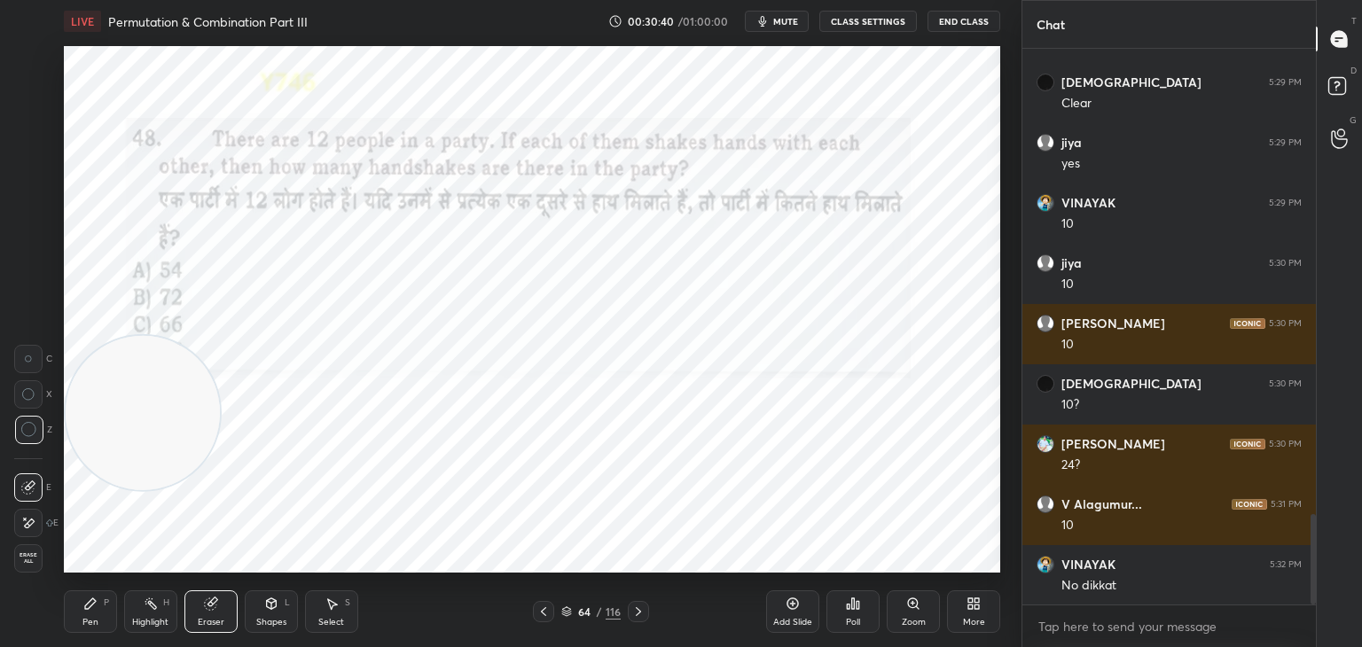
click at [96, 630] on div "Pen P" at bounding box center [90, 611] width 53 height 43
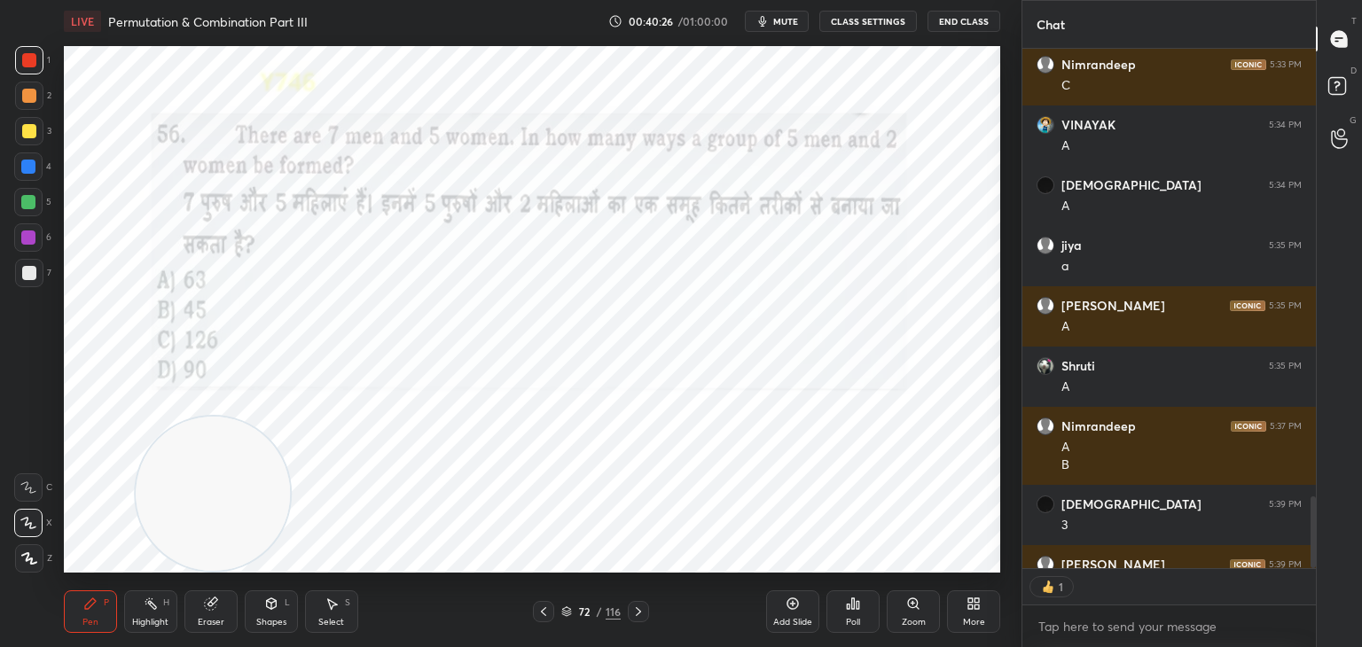
scroll to position [6, 5]
type textarea "x"
click at [267, 606] on icon at bounding box center [272, 603] width 10 height 11
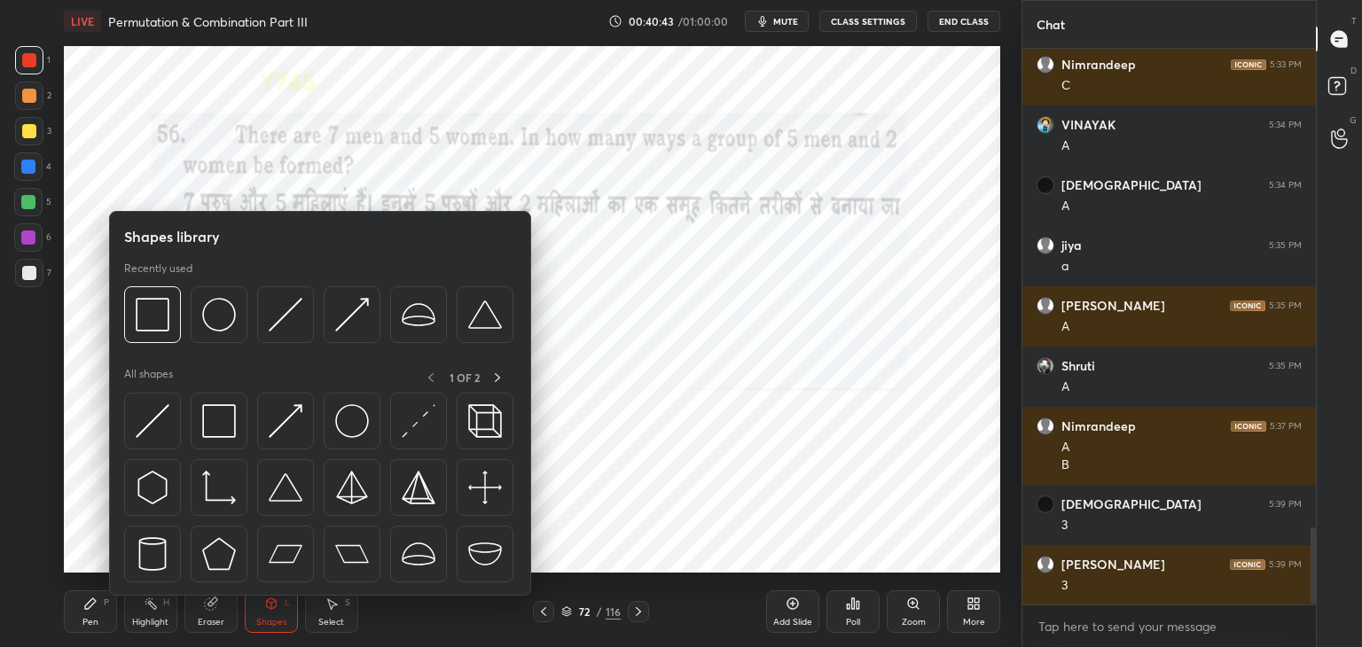
click at [236, 441] on div at bounding box center [219, 421] width 57 height 57
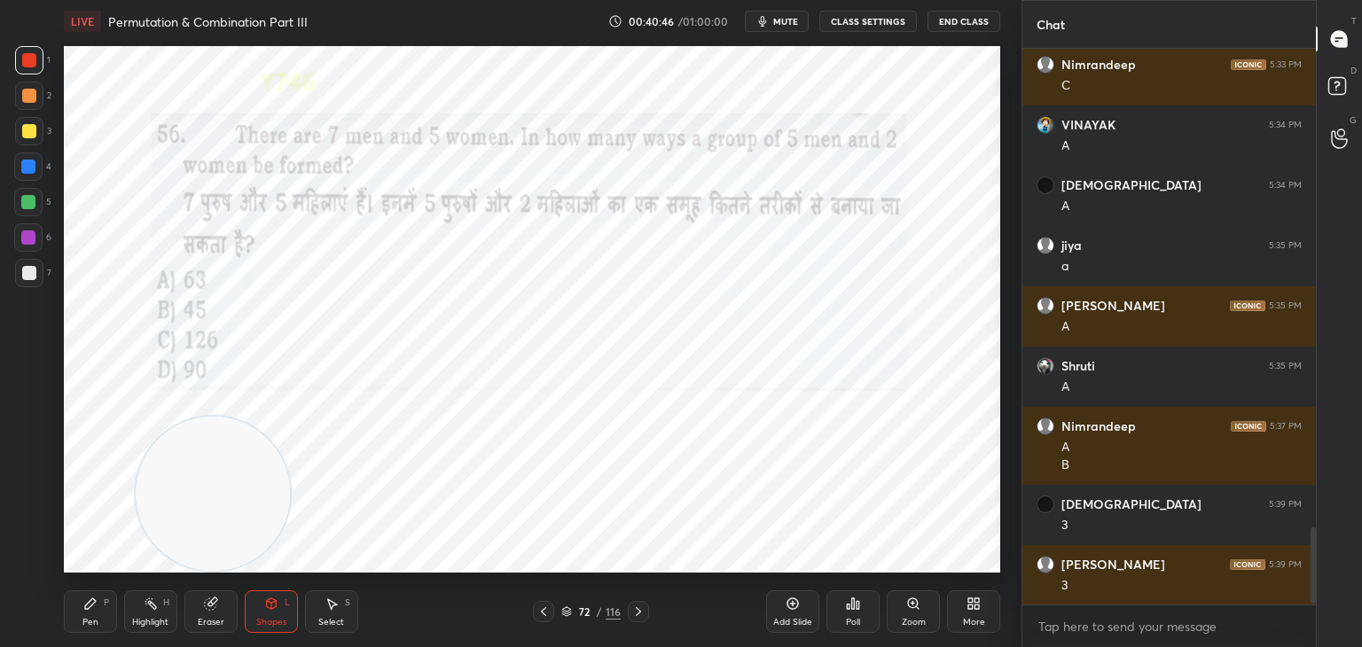
click at [98, 610] on div "Pen P" at bounding box center [90, 611] width 53 height 43
click at [33, 221] on div "5" at bounding box center [32, 205] width 37 height 35
click at [30, 205] on div at bounding box center [28, 202] width 14 height 14
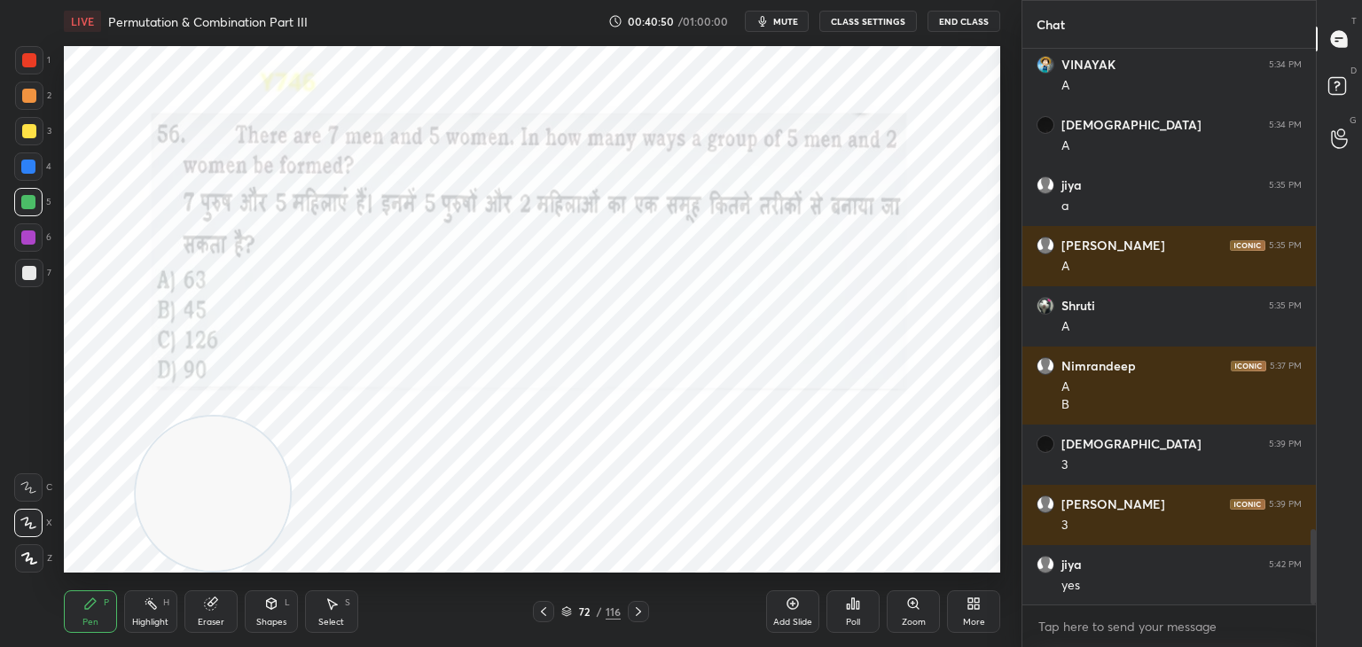
scroll to position [3592, 0]
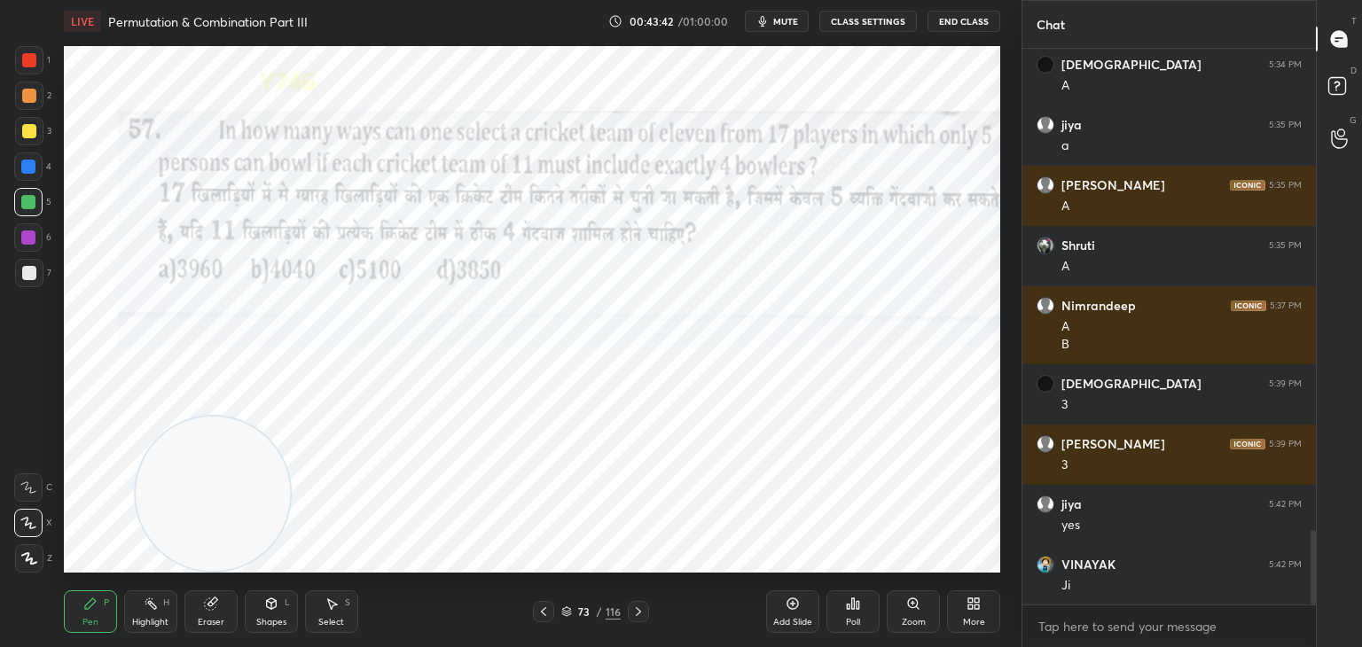
click at [759, 22] on icon "button" at bounding box center [762, 21] width 14 height 14
click at [759, 22] on icon "button" at bounding box center [756, 21] width 10 height 11
click at [46, 61] on div "1" at bounding box center [32, 60] width 35 height 28
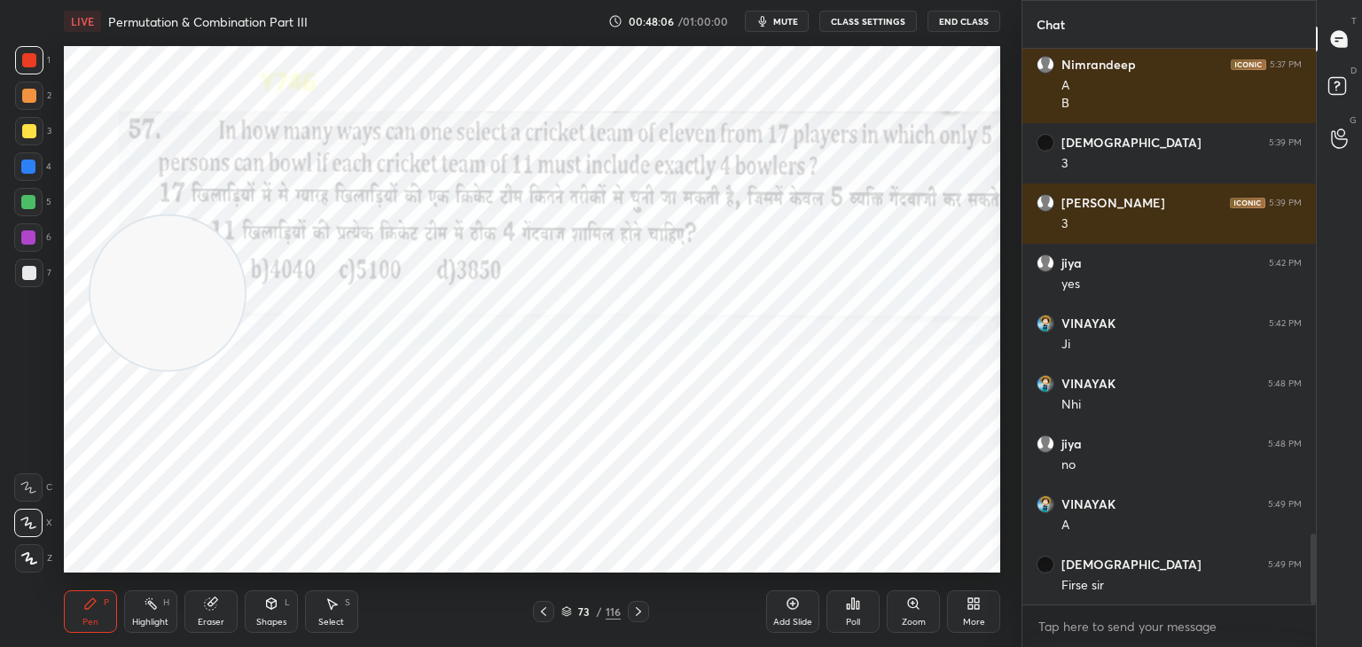
scroll to position [3894, 0]
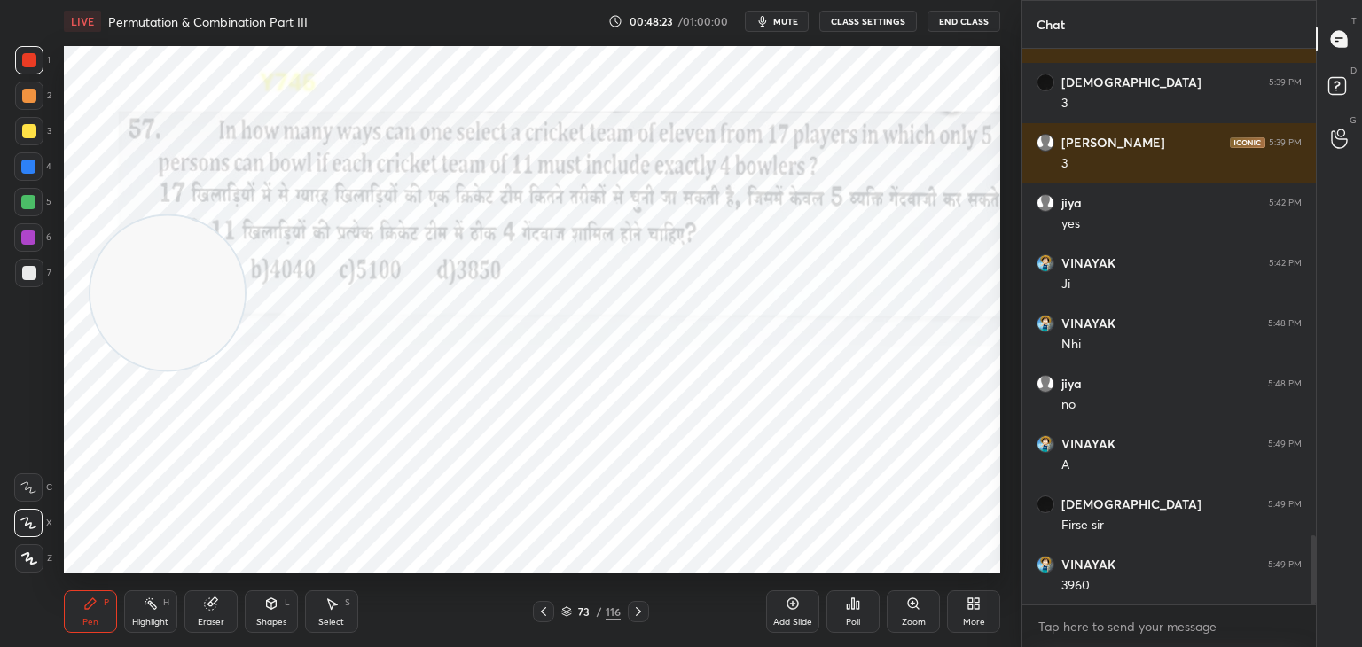
click at [151, 616] on div "Highlight H" at bounding box center [150, 611] width 53 height 43
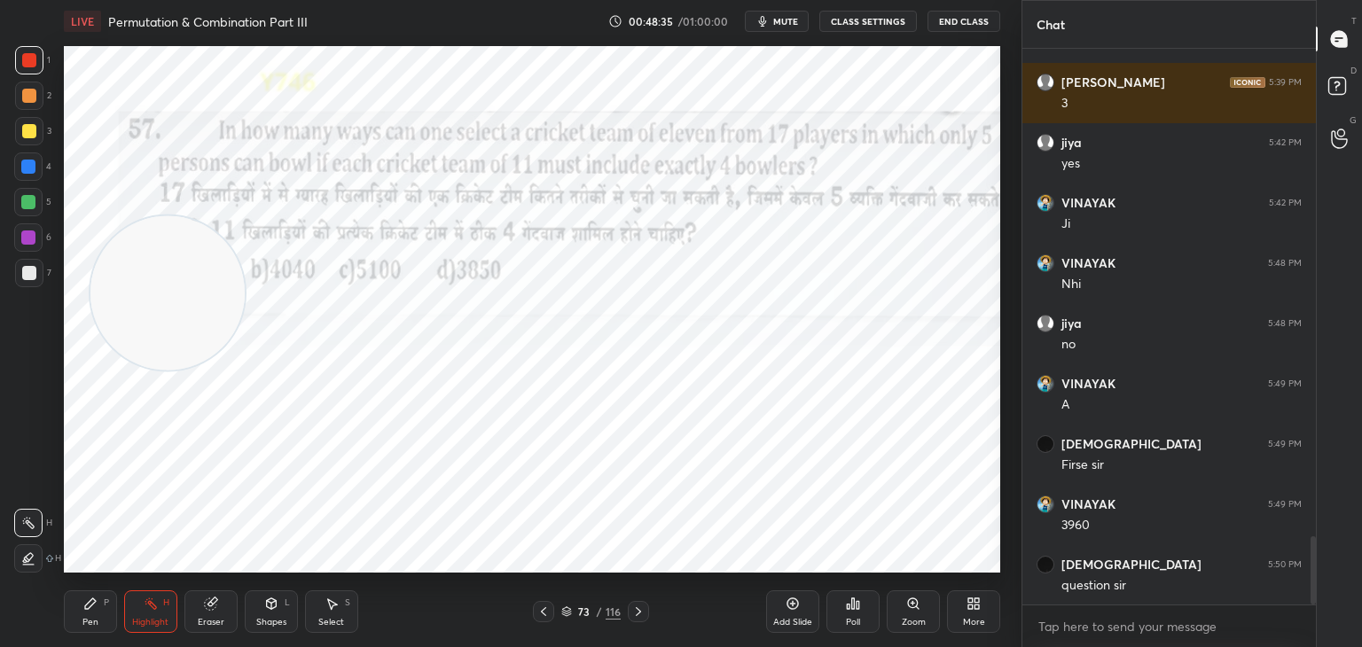
click at [105, 602] on div "P" at bounding box center [106, 602] width 5 height 9
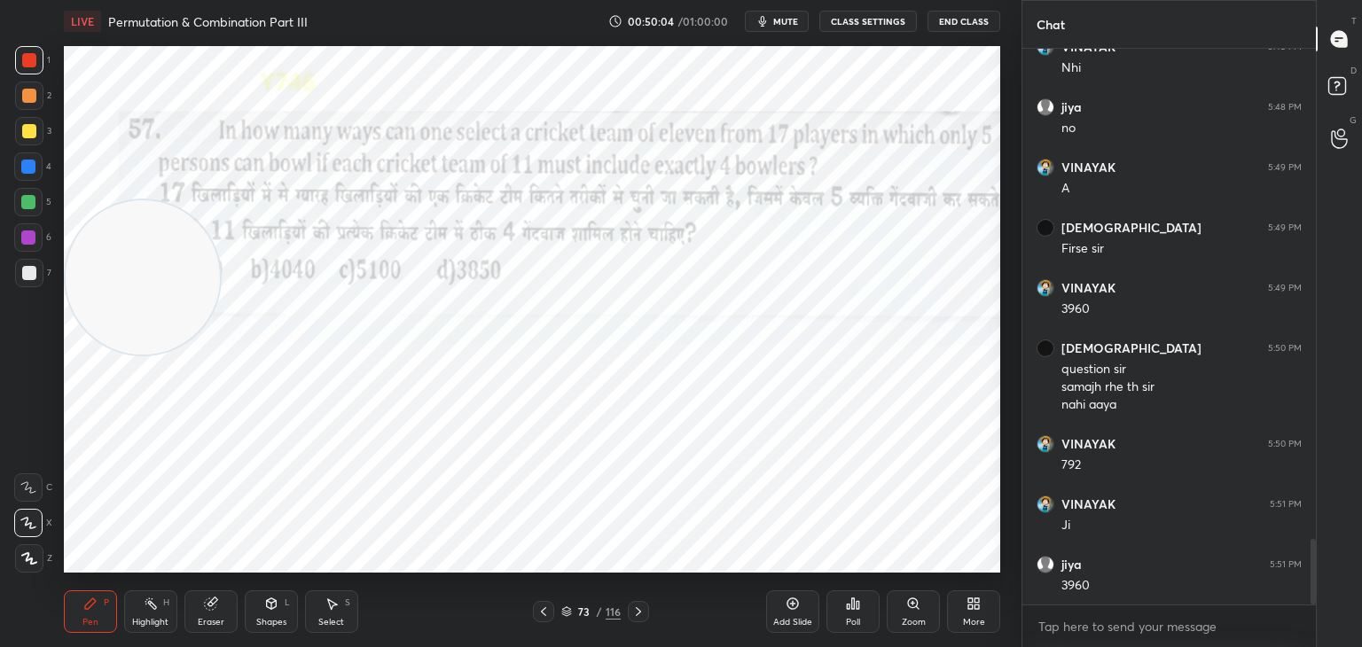
scroll to position [4230, 0]
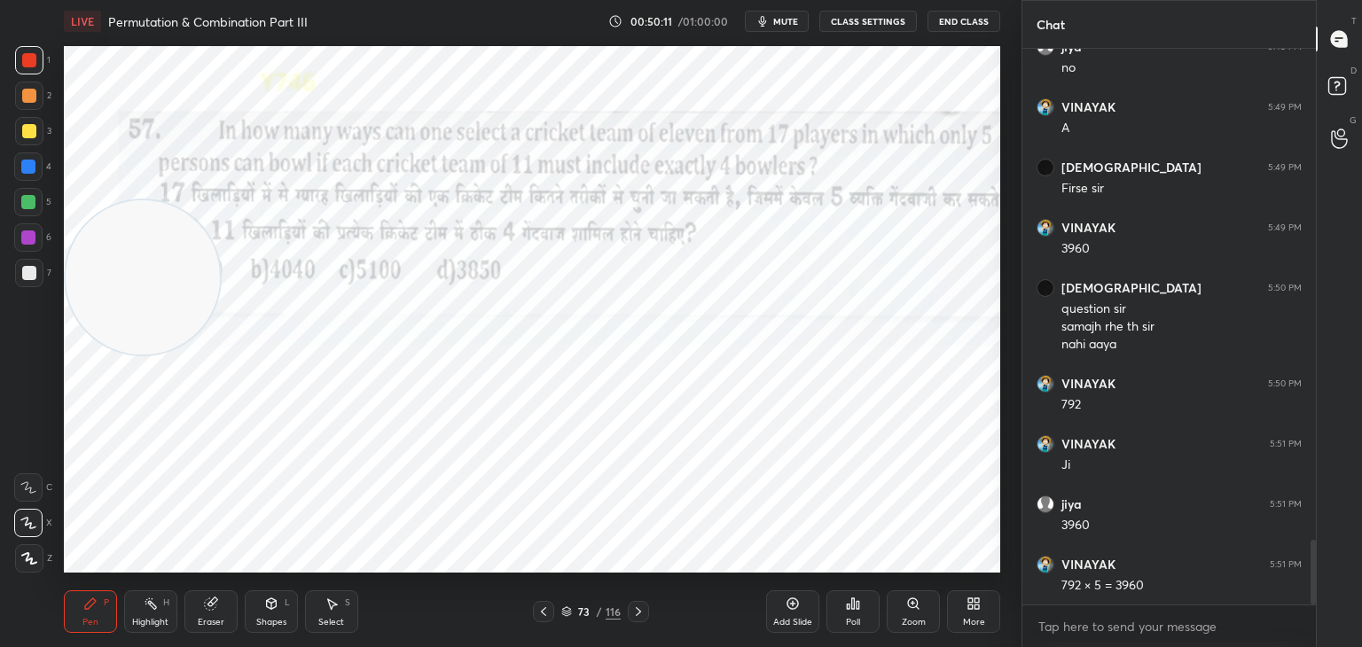
click at [153, 618] on div "Highlight" at bounding box center [150, 622] width 36 height 9
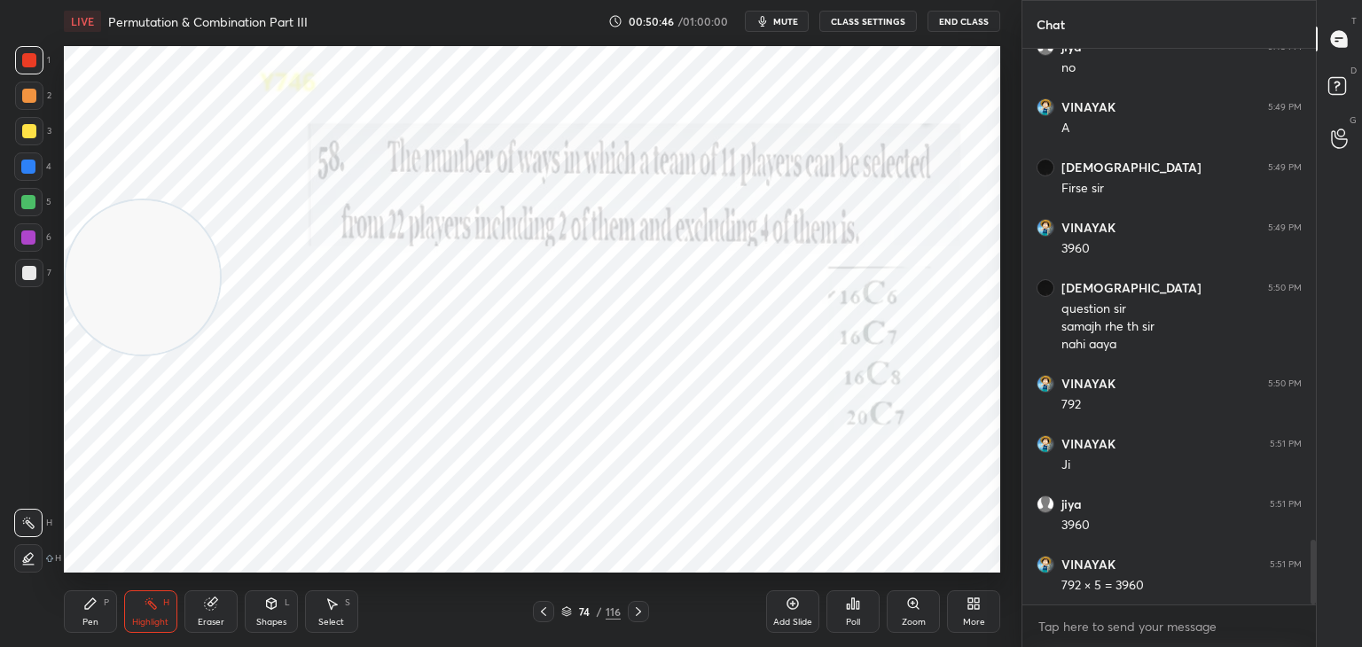
scroll to position [4291, 0]
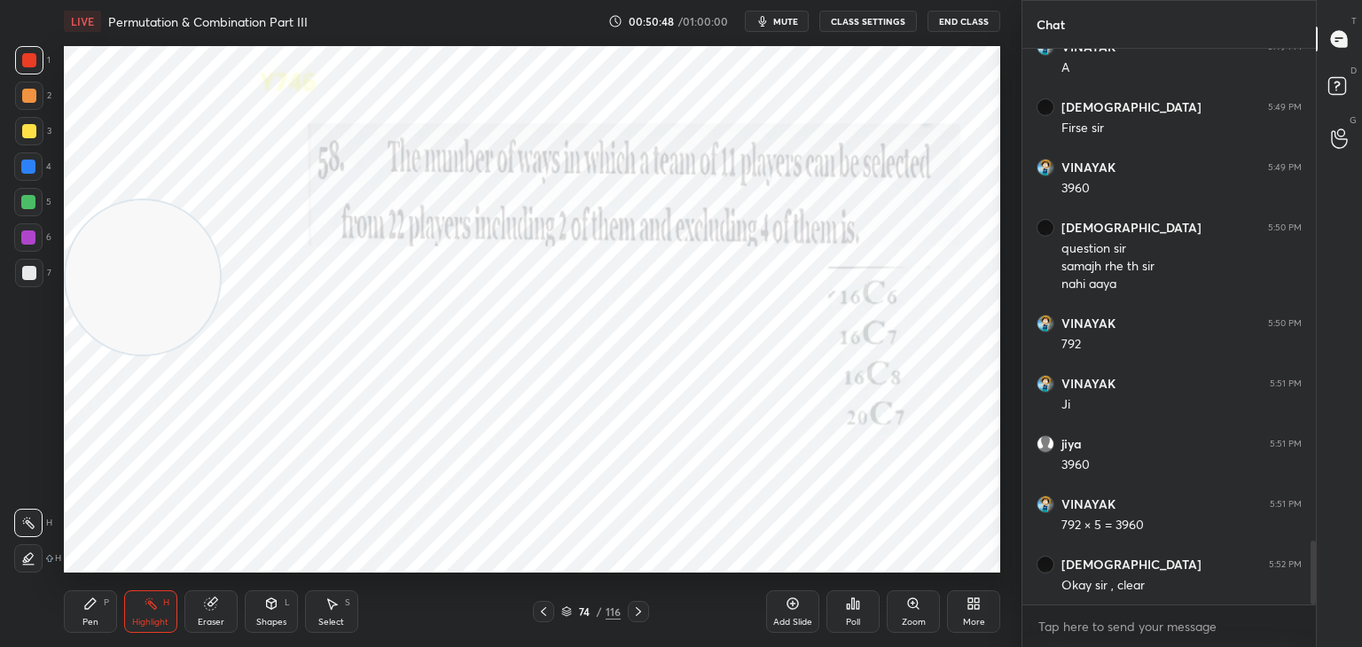
click at [26, 174] on div at bounding box center [28, 167] width 14 height 14
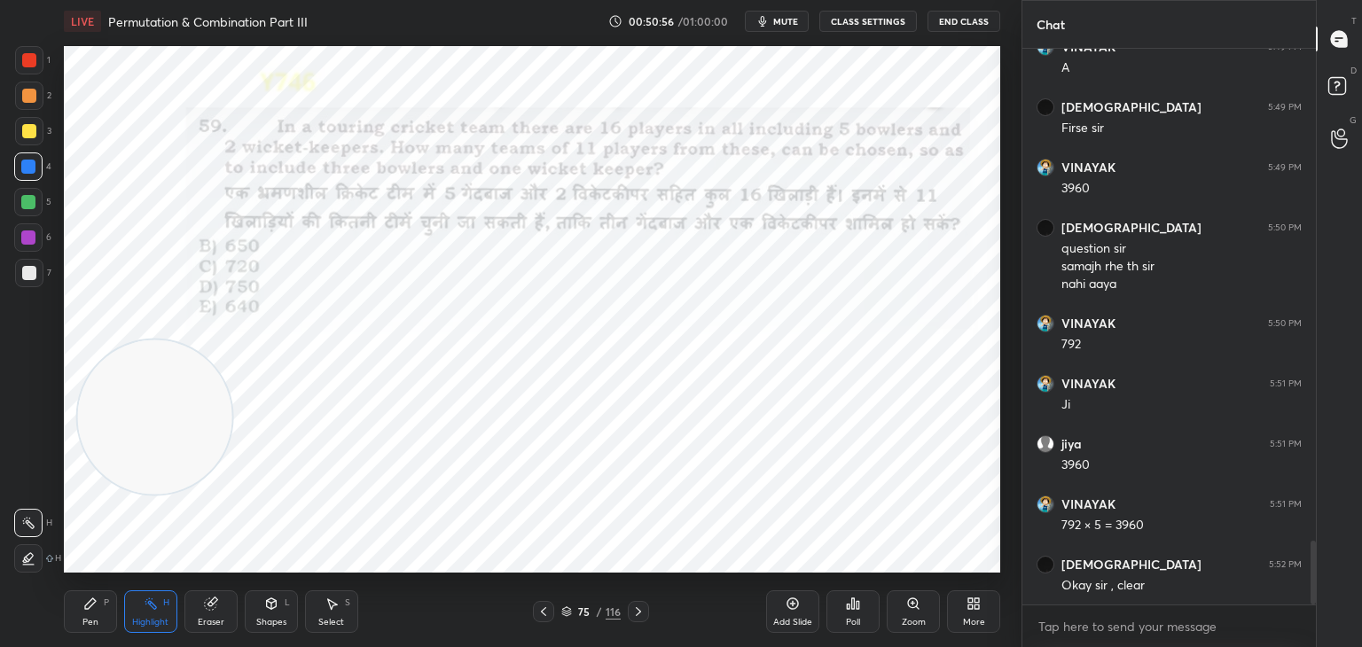
click at [93, 623] on div "Pen" at bounding box center [90, 622] width 16 height 9
click at [18, 63] on div at bounding box center [29, 60] width 28 height 28
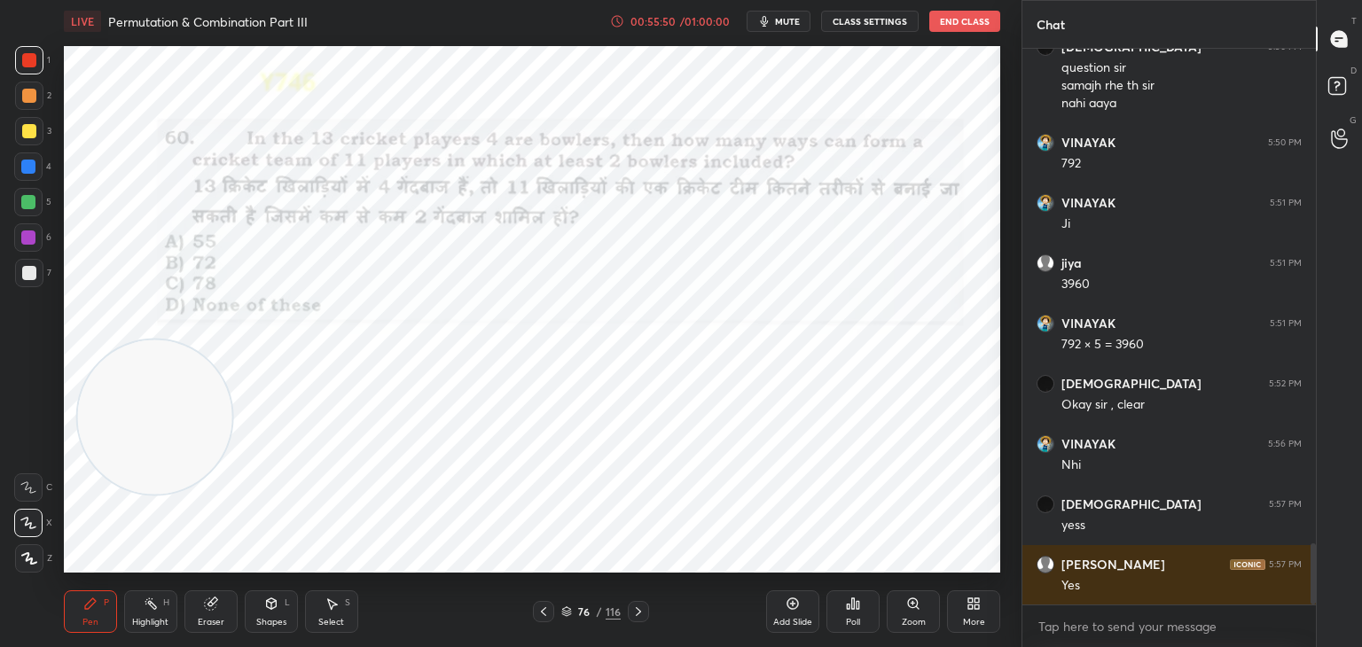
scroll to position [4532, 0]
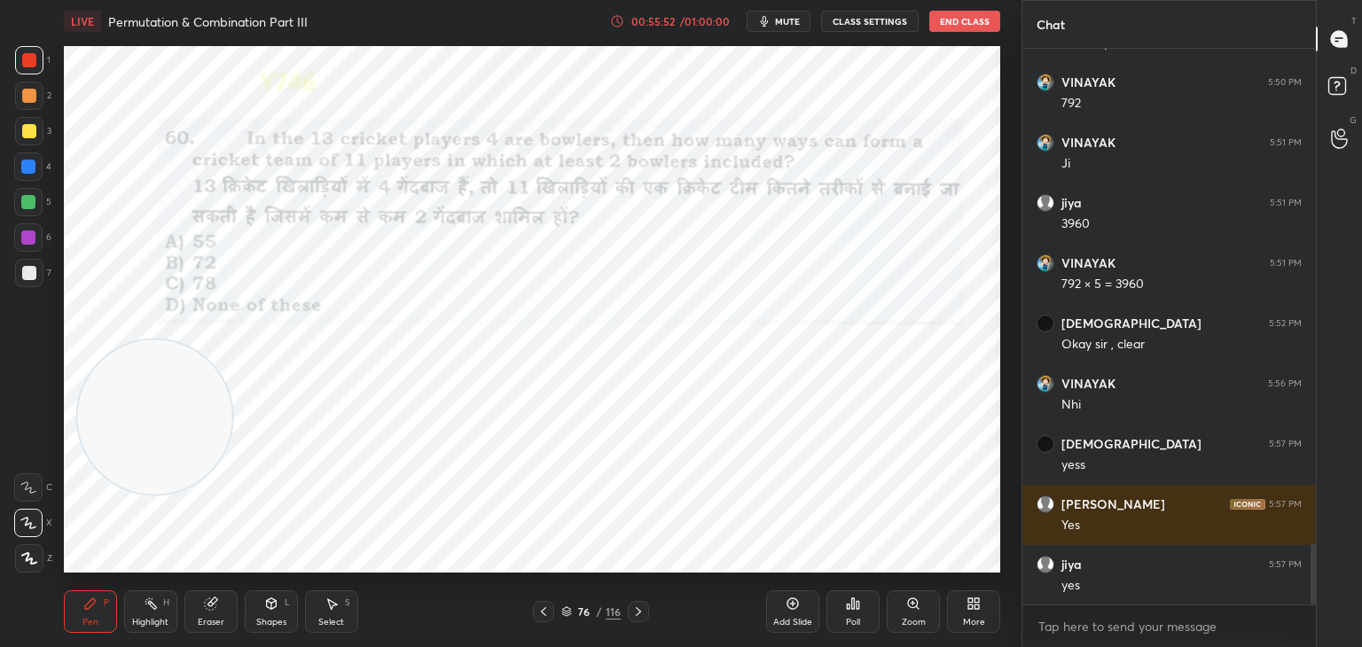
click at [782, 23] on span "mute" at bounding box center [787, 21] width 25 height 12
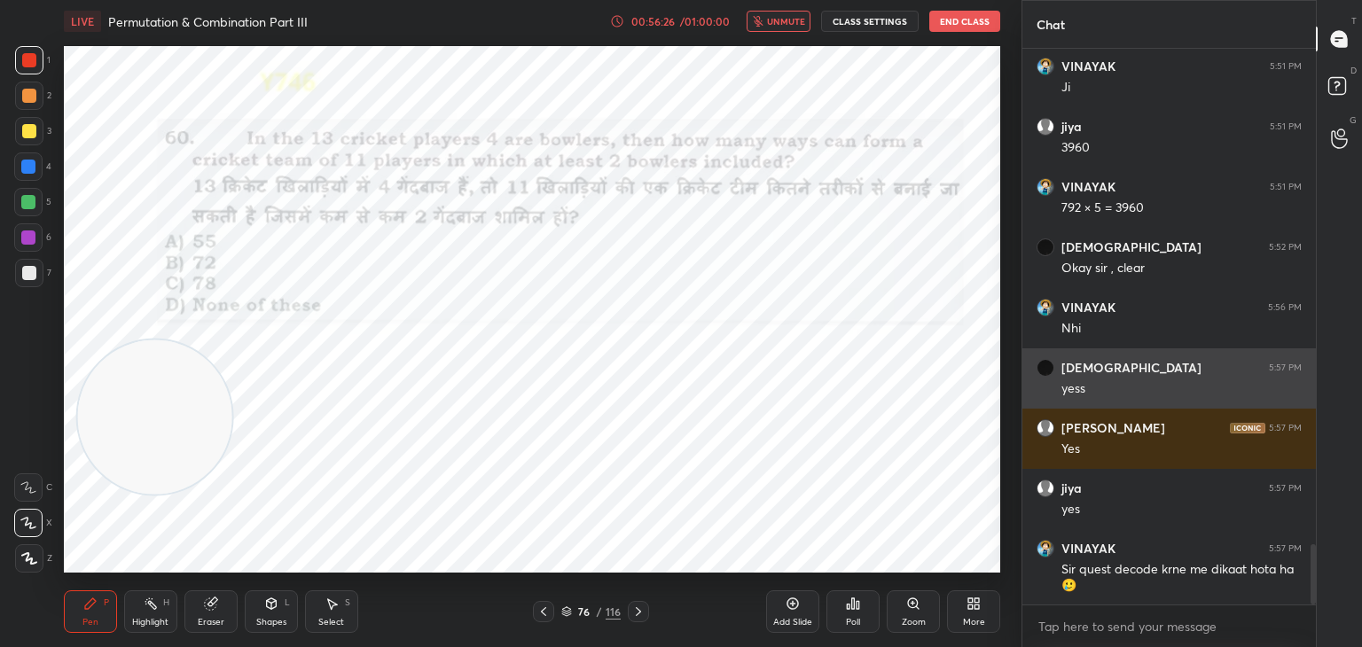
scroll to position [4672, 0]
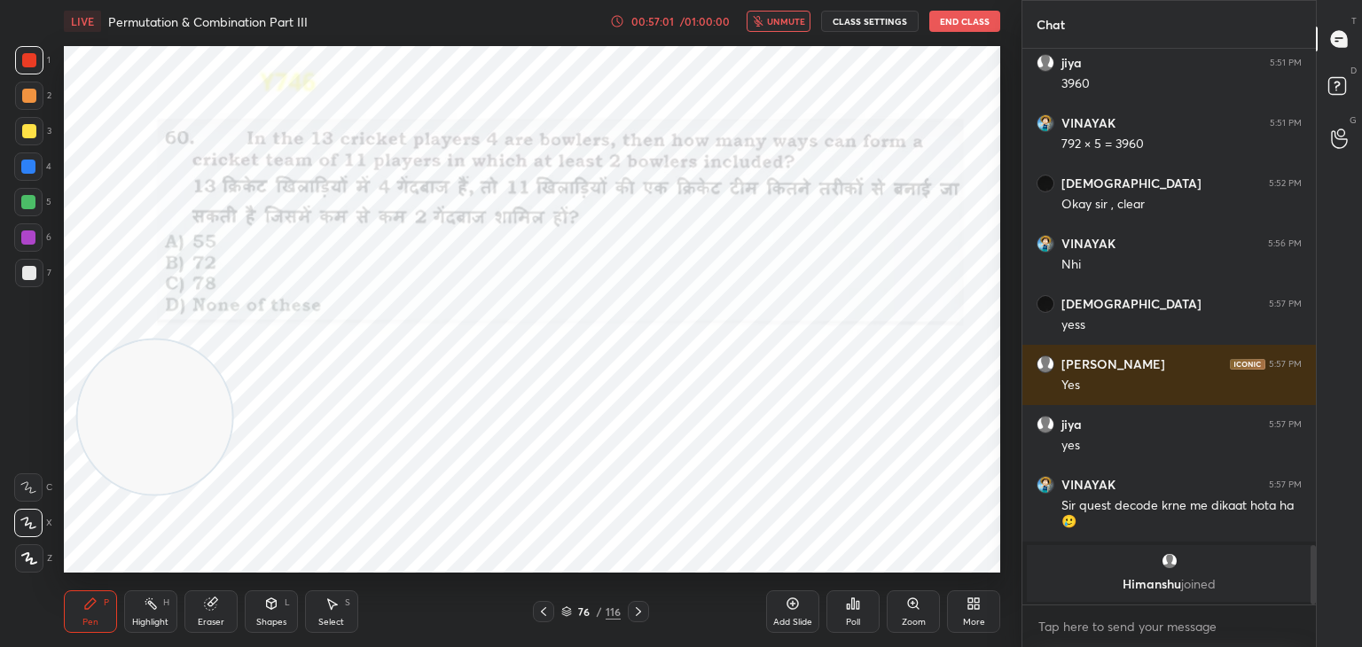
click at [785, 21] on span "unmute" at bounding box center [786, 21] width 38 height 12
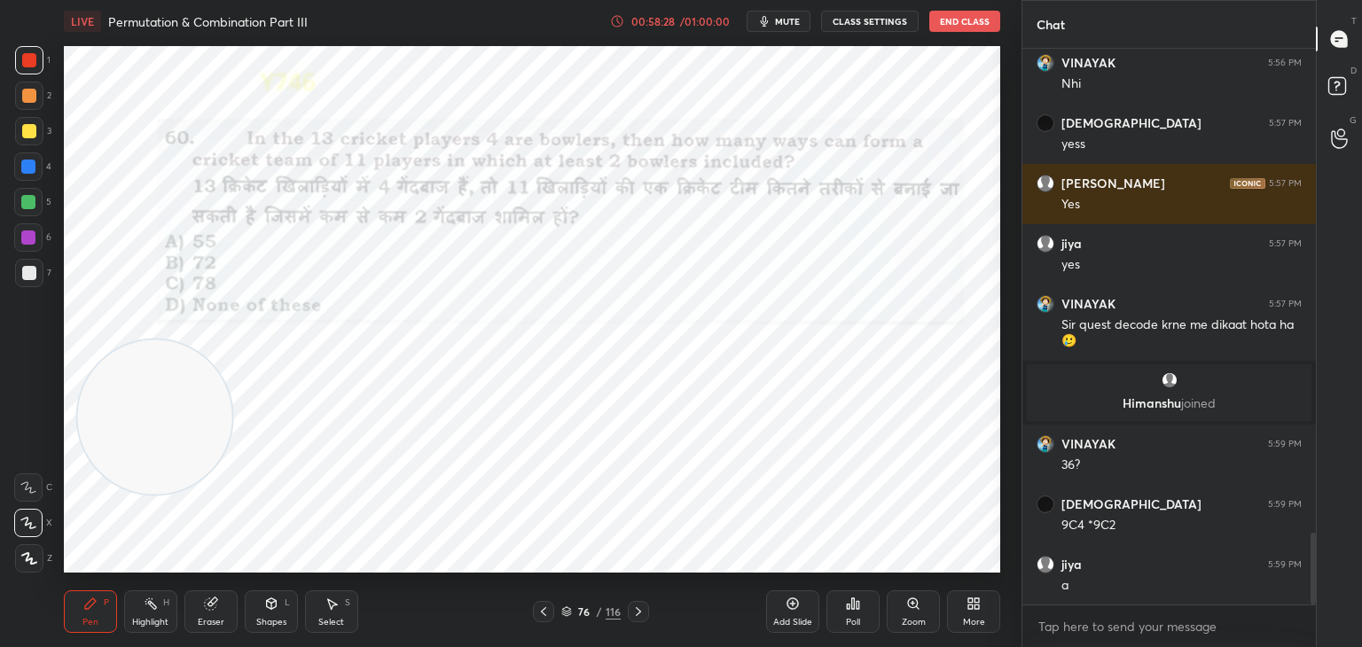
scroll to position [3787, 0]
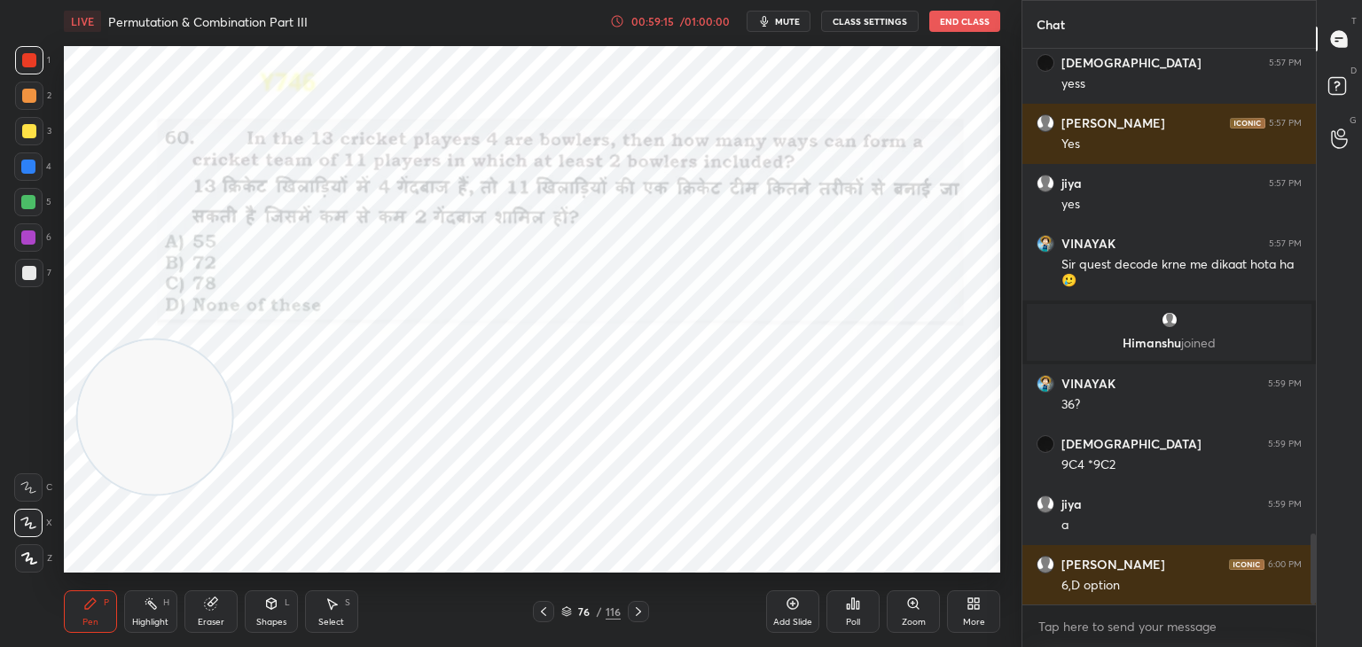
click at [218, 590] on div "Eraser" at bounding box center [210, 611] width 53 height 43
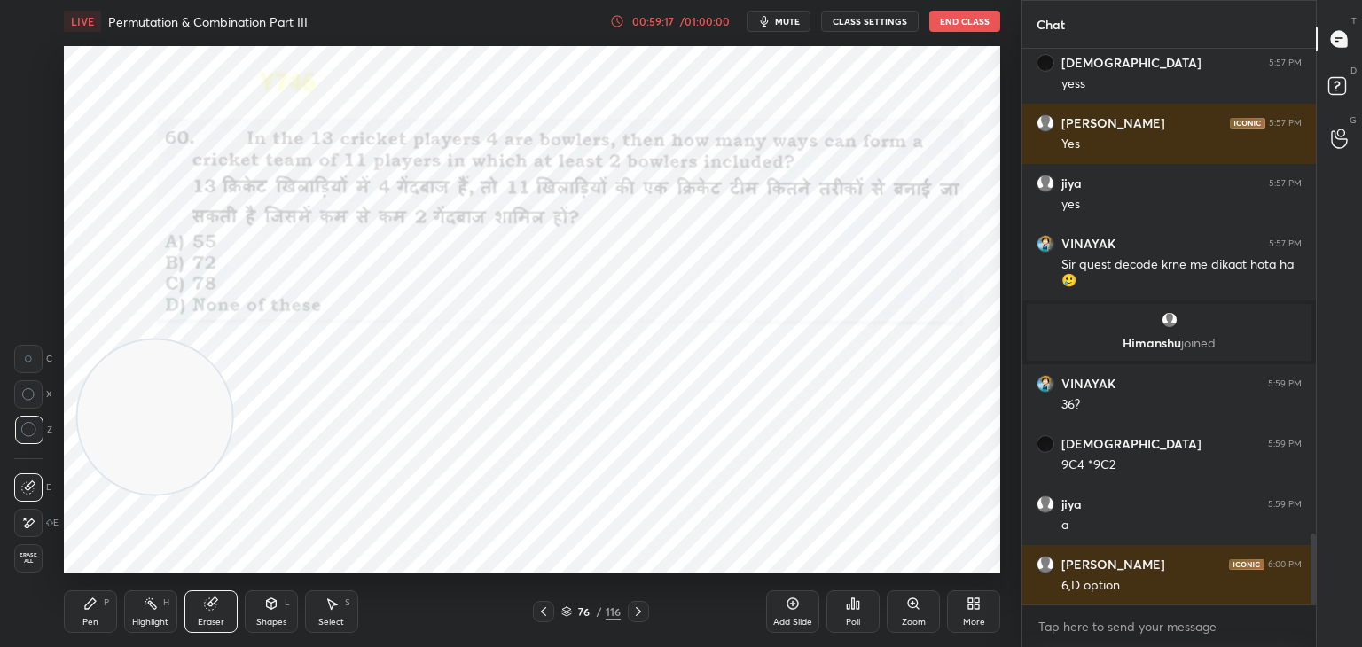
click at [99, 617] on div "Pen P" at bounding box center [90, 611] width 53 height 43
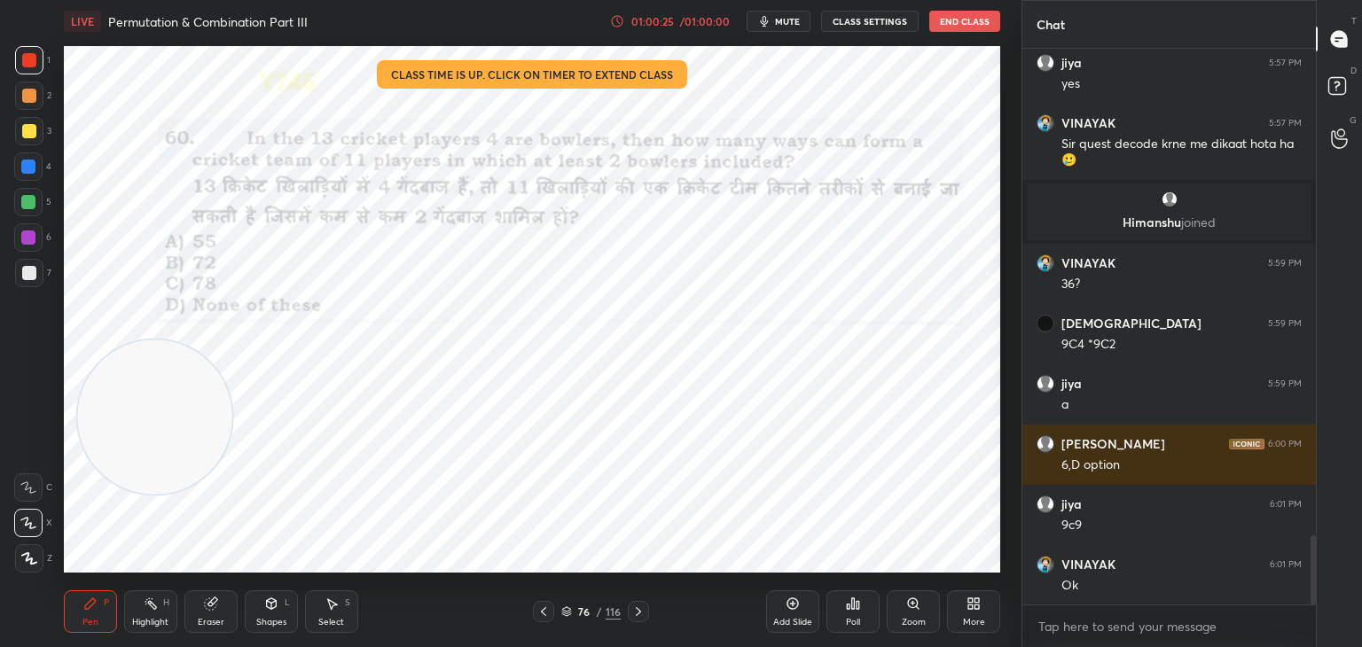
scroll to position [3968, 0]
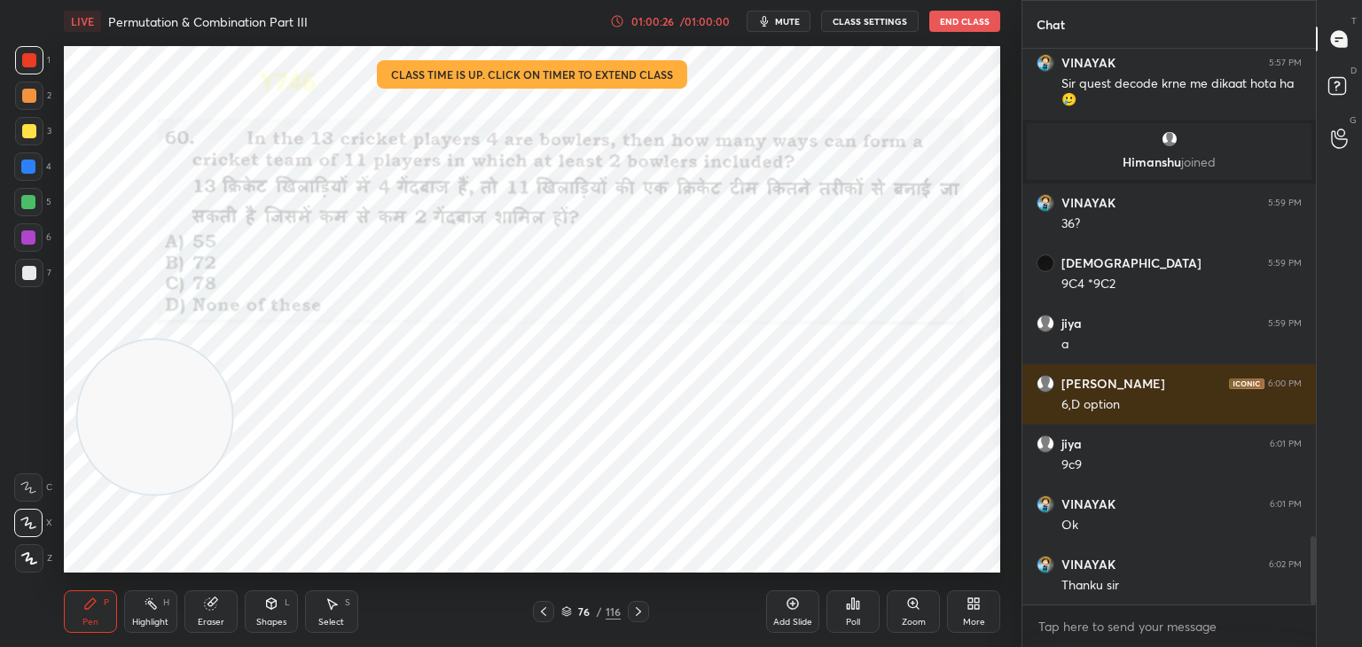
click at [797, 598] on icon at bounding box center [792, 604] width 14 height 14
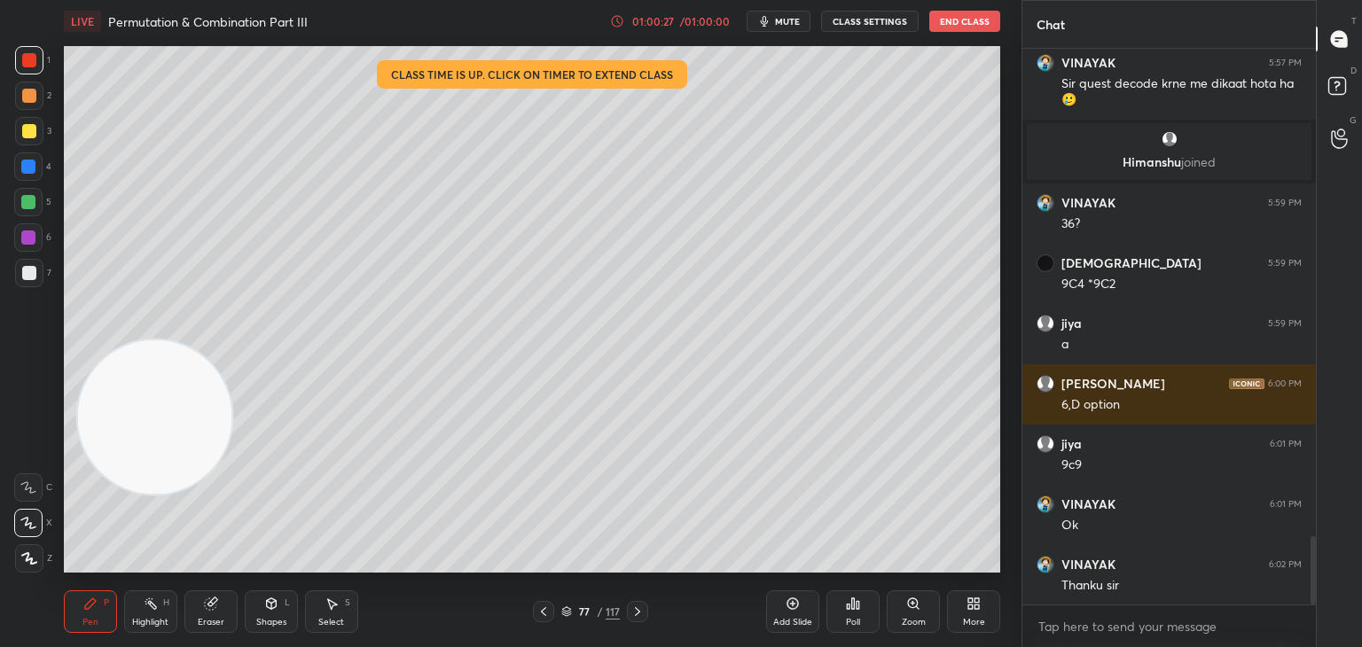
scroll to position [4028, 0]
click at [29, 275] on div at bounding box center [29, 273] width 14 height 14
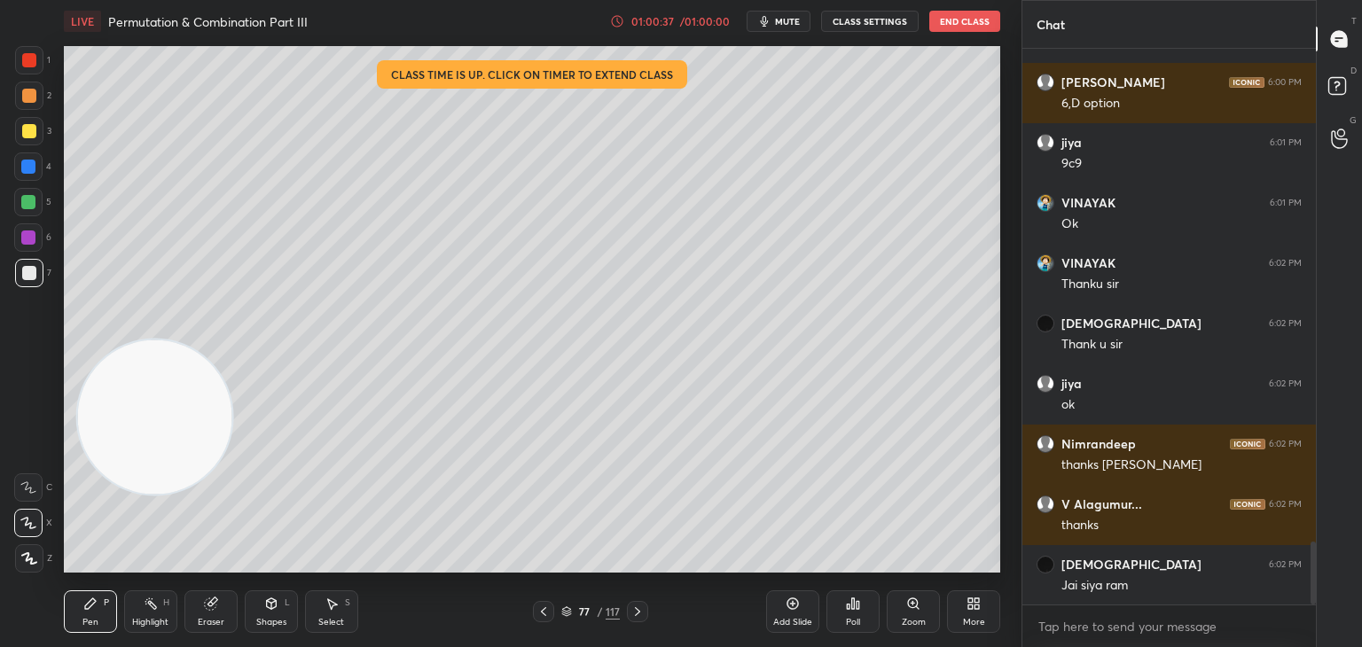
scroll to position [4330, 0]
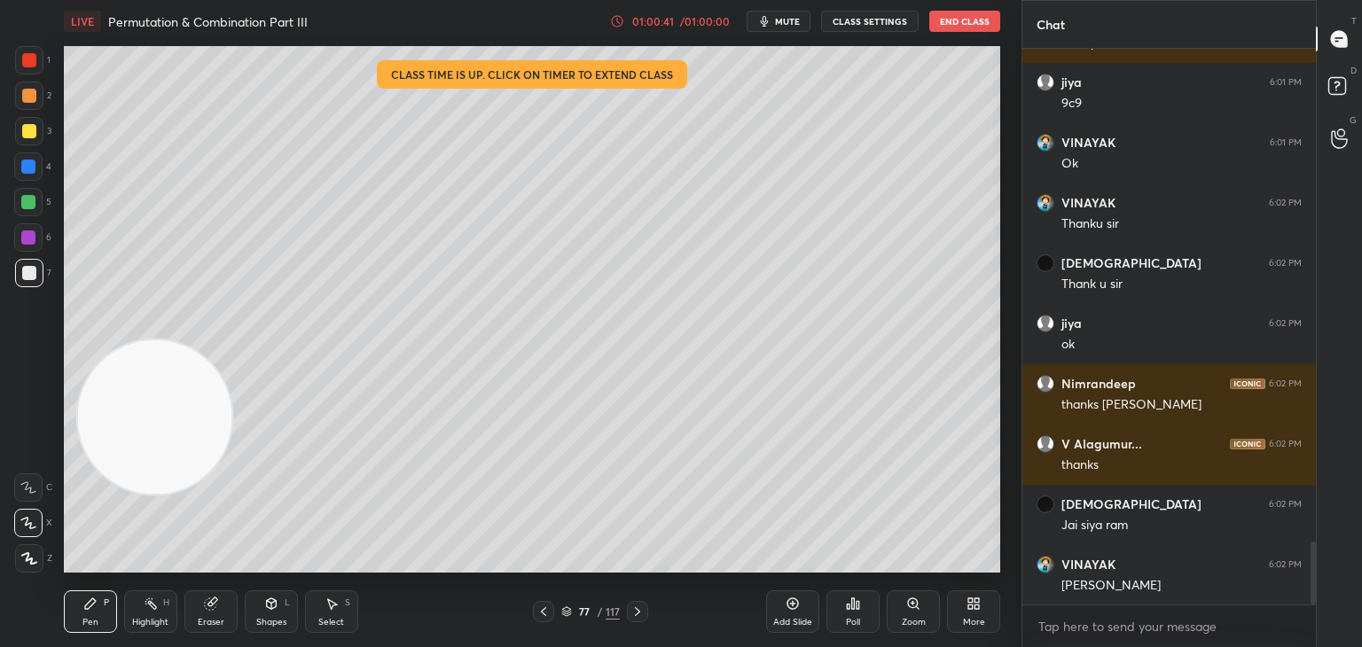
click at [962, 20] on button "End Class" at bounding box center [964, 21] width 71 height 21
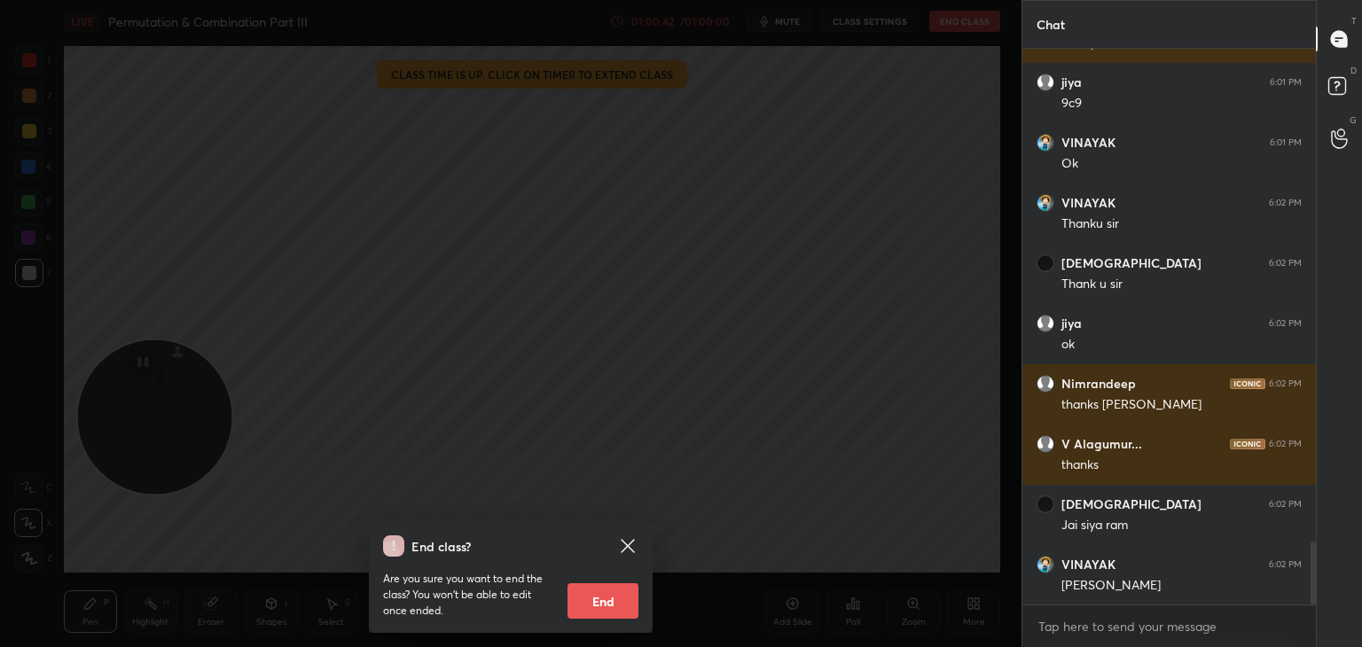
click at [618, 599] on button "End" at bounding box center [602, 600] width 71 height 35
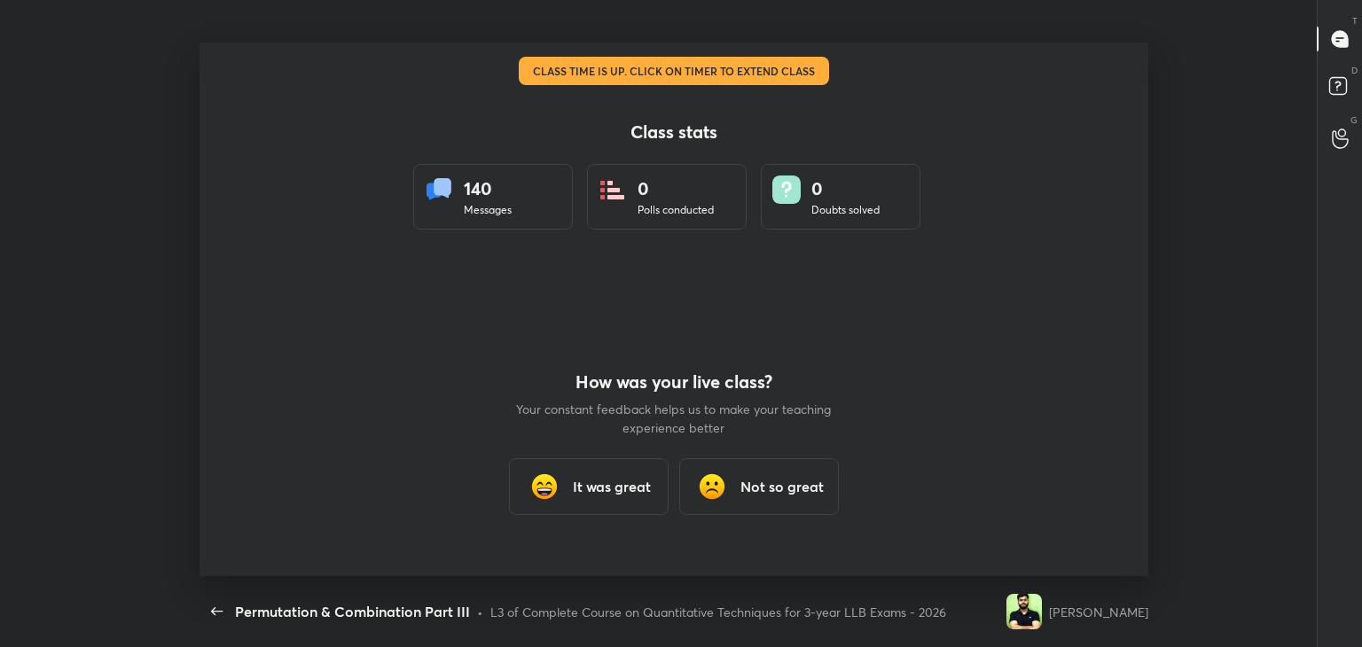
scroll to position [534, 1343]
type textarea "x"
